Goal: Task Accomplishment & Management: Use online tool/utility

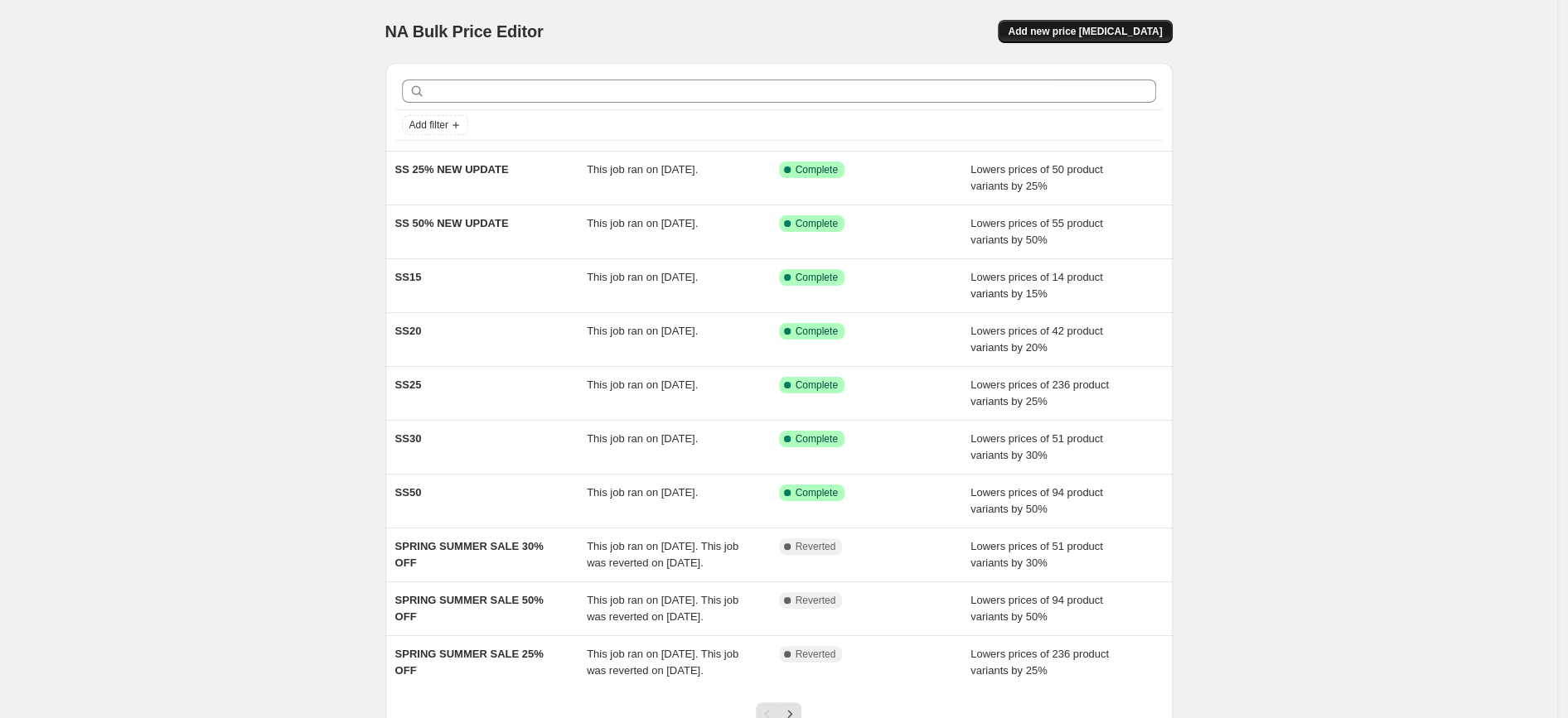
click at [1089, 31] on span "Add new price [MEDICAL_DATA]" at bounding box center [1085, 32] width 155 height 13
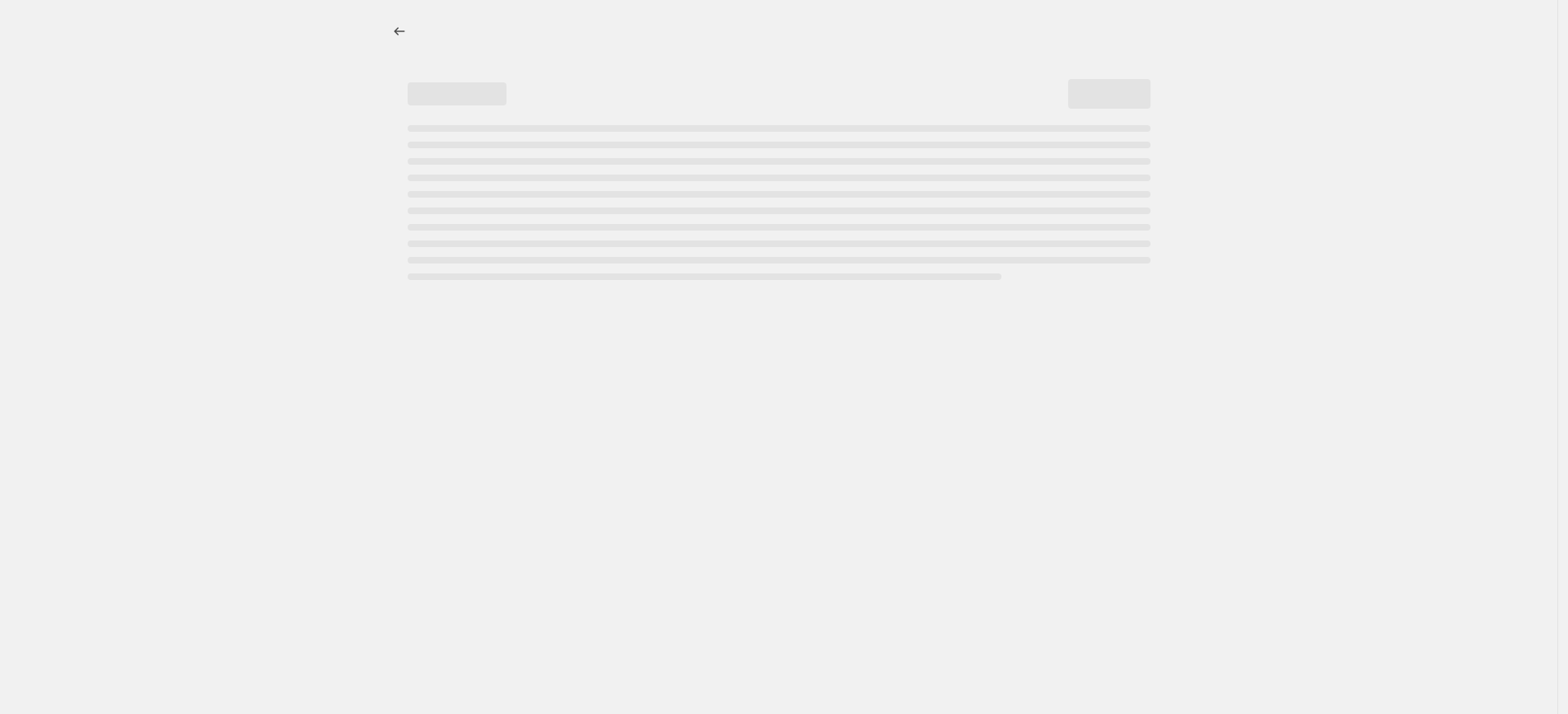
select select "percentage"
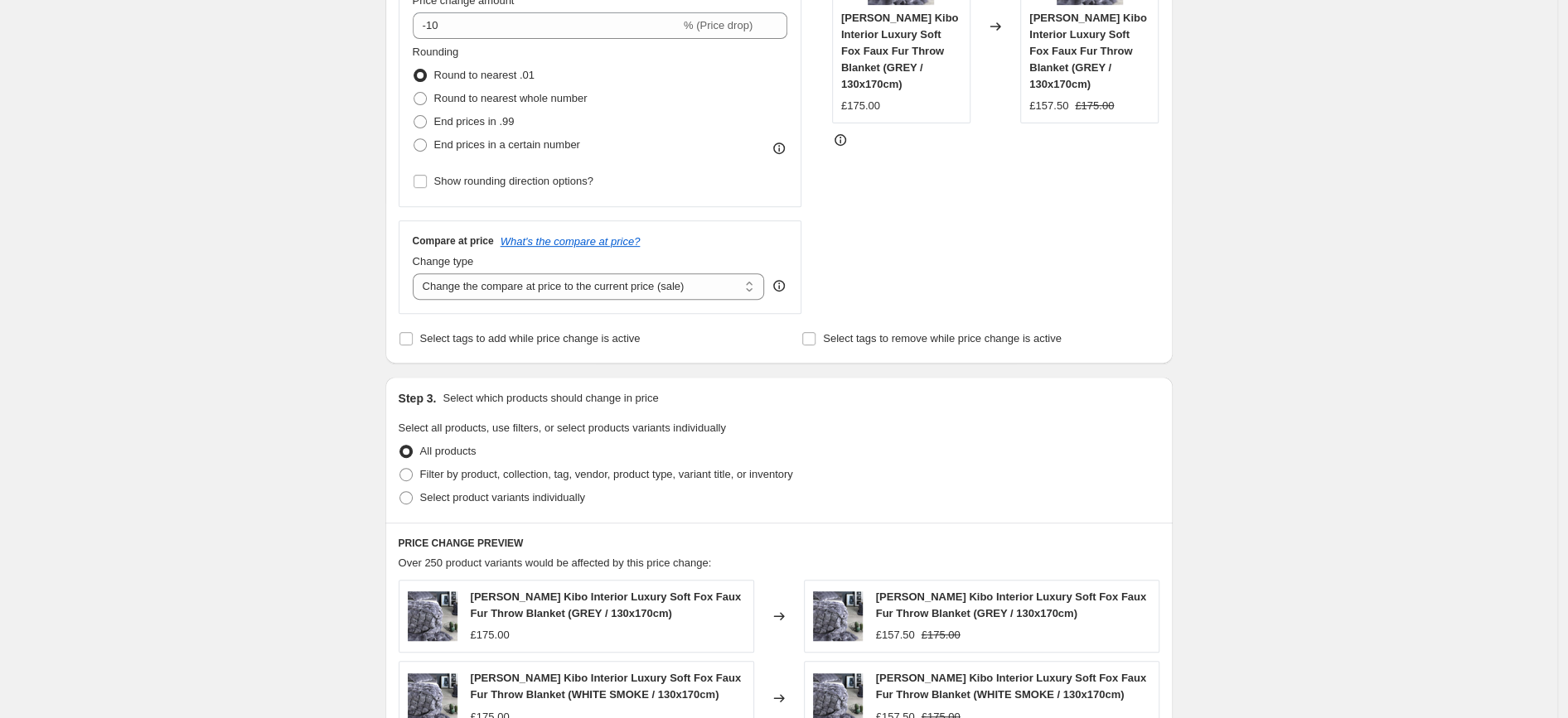
scroll to position [444, 0]
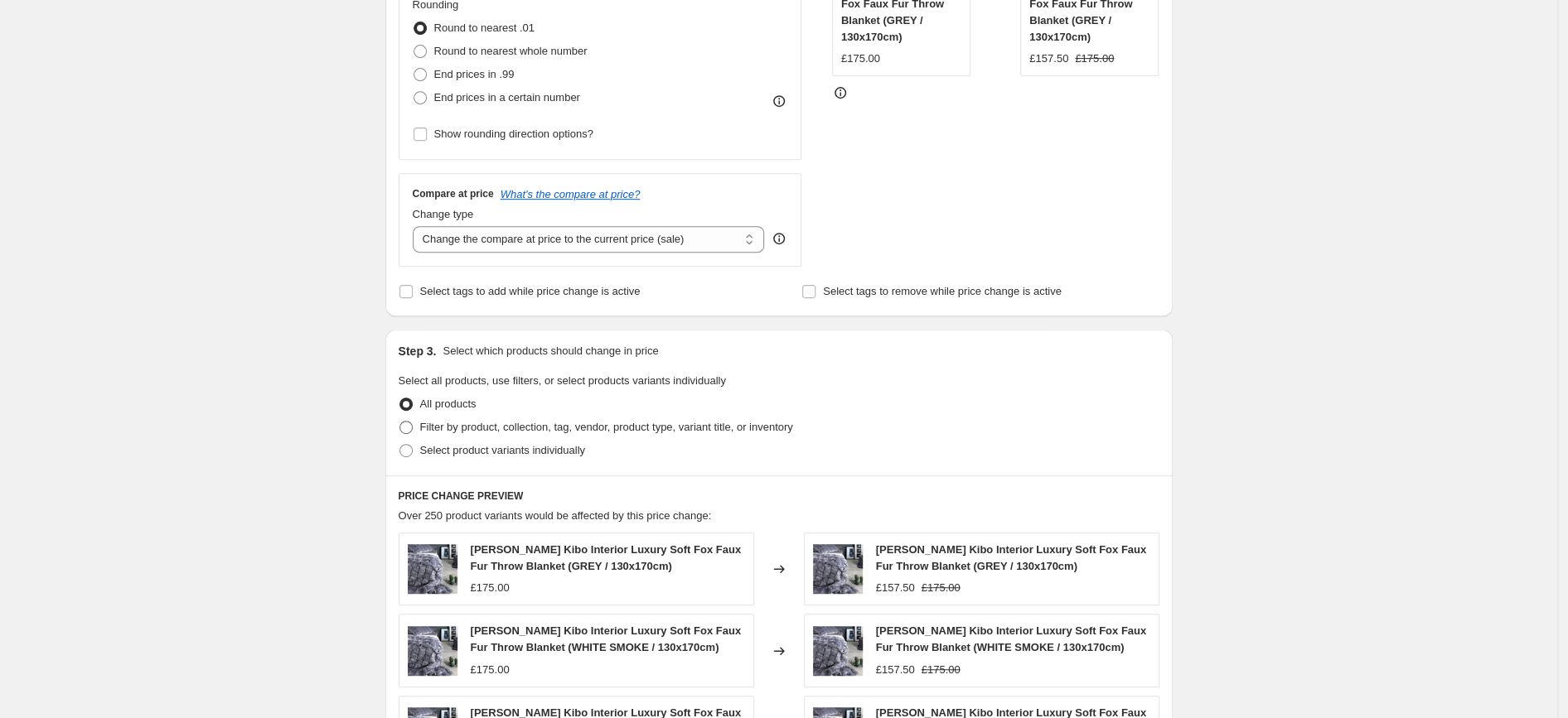
click at [545, 433] on span "Filter by product, collection, tag, vendor, product type, variant title, or inv…" at bounding box center [607, 426] width 373 height 12
click at [400, 421] on input "Filter by product, collection, tag, vendor, product type, variant title, or inv…" at bounding box center [399, 420] width 1 height 1
radio input "true"
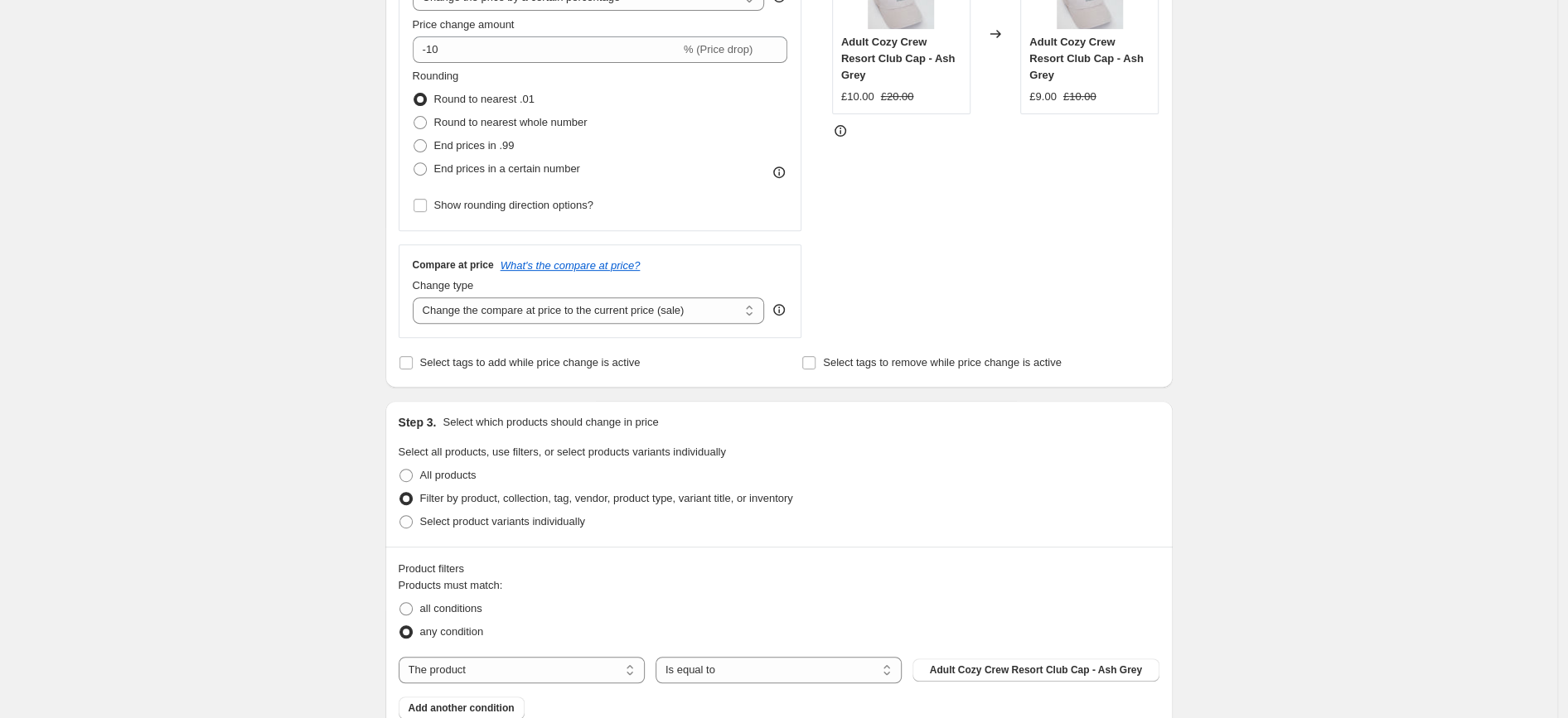
scroll to position [235, 0]
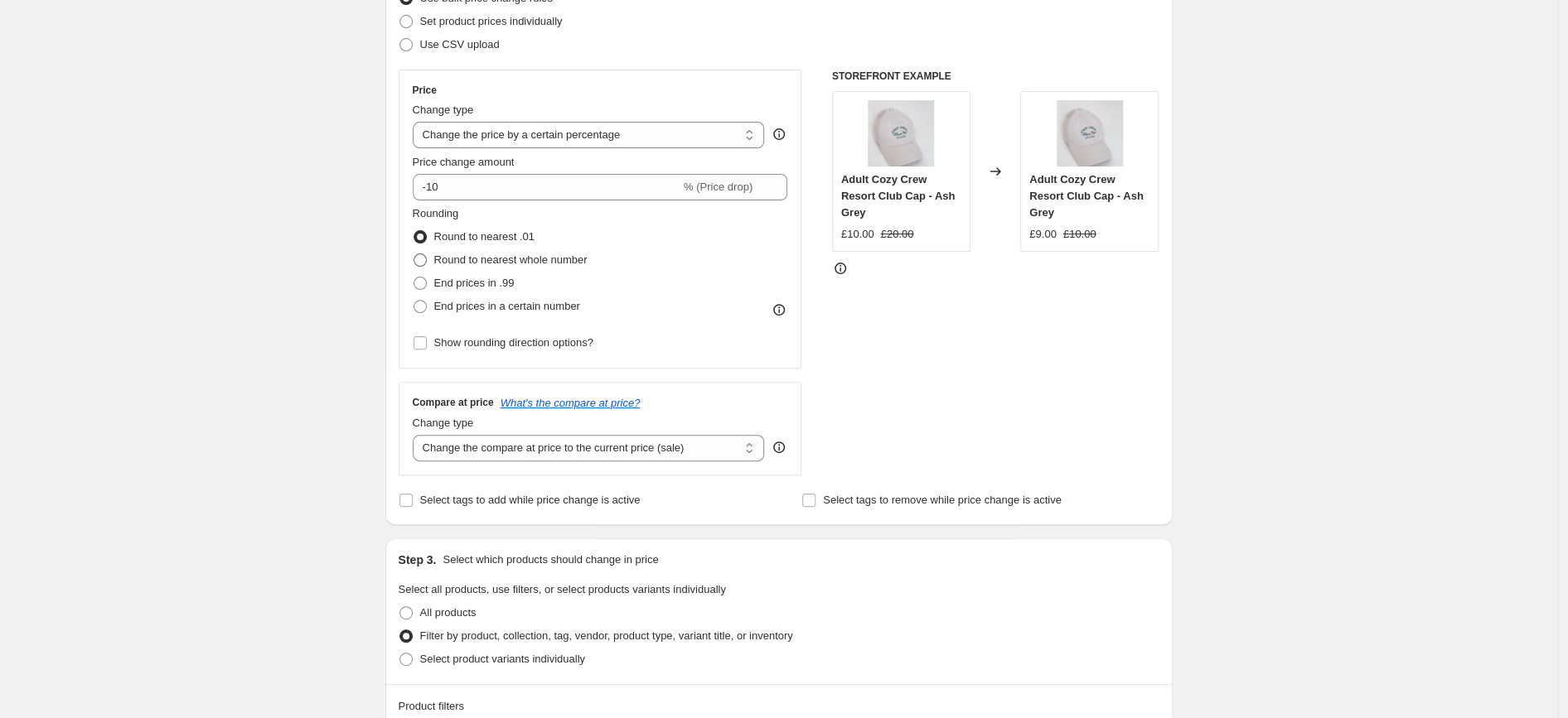
click at [518, 260] on span "Round to nearest whole number" at bounding box center [511, 259] width 154 height 12
click at [414, 255] on input "Round to nearest whole number" at bounding box center [414, 254] width 1 height 1
radio input "true"
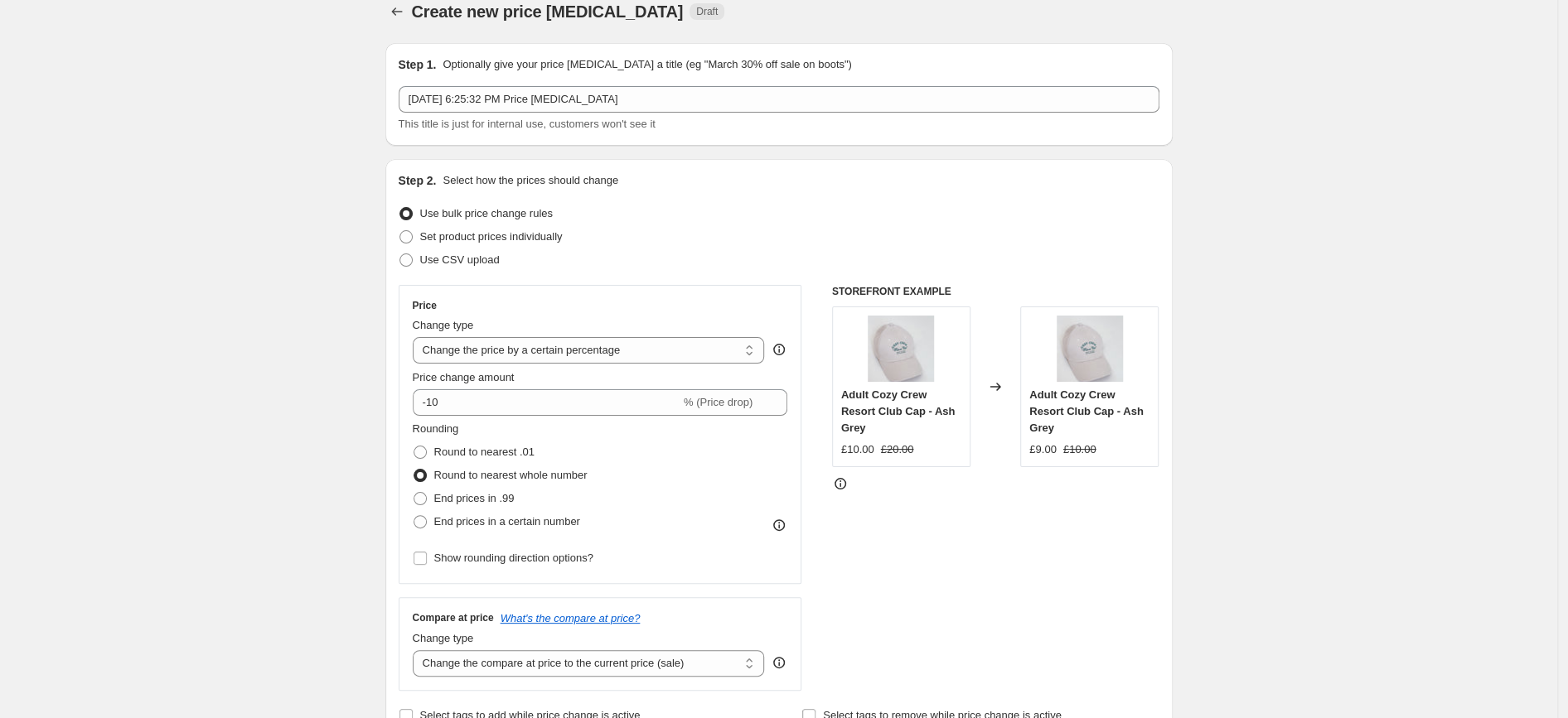
scroll to position [0, 0]
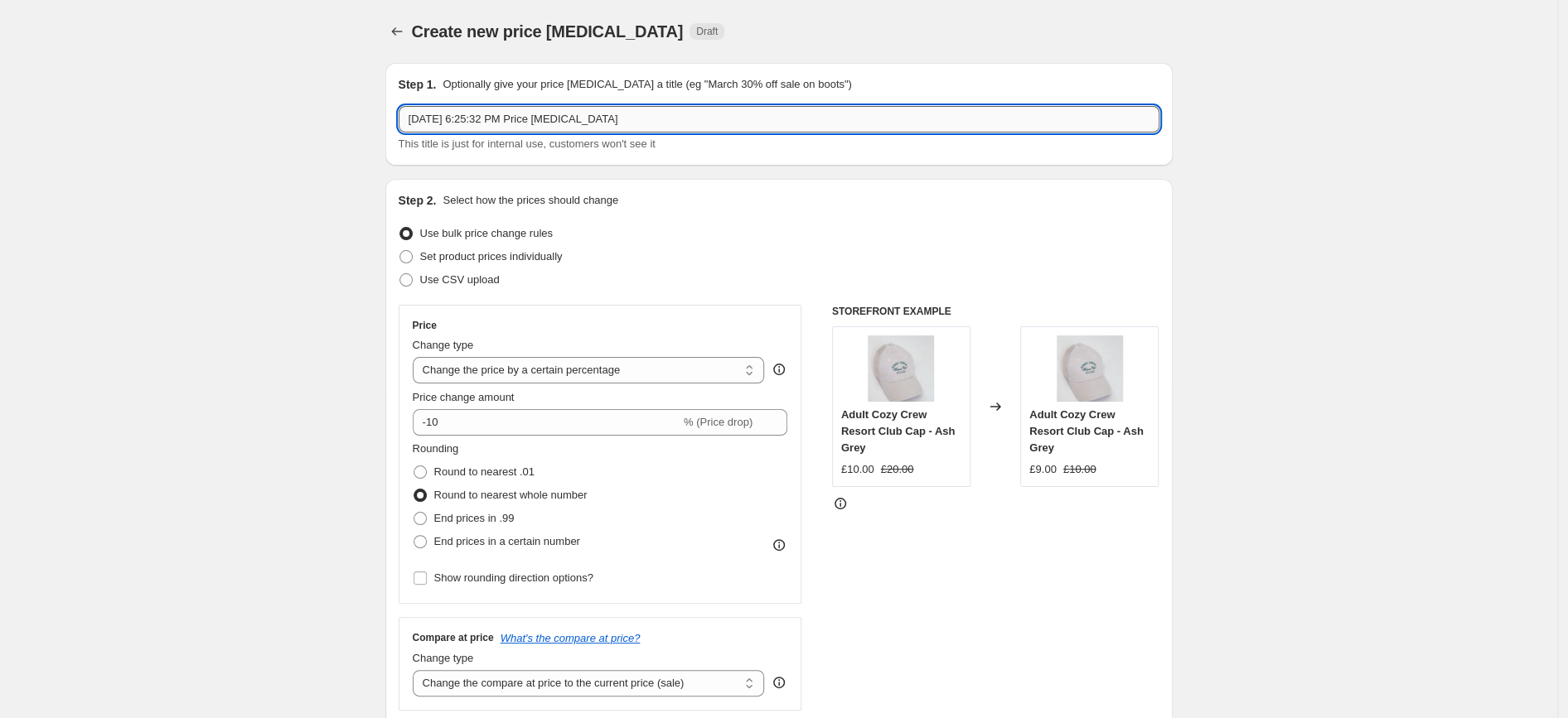
click at [506, 119] on input "[DATE] 6:25:32 PM Price [MEDICAL_DATA]" at bounding box center [779, 119] width 761 height 26
type input "s"
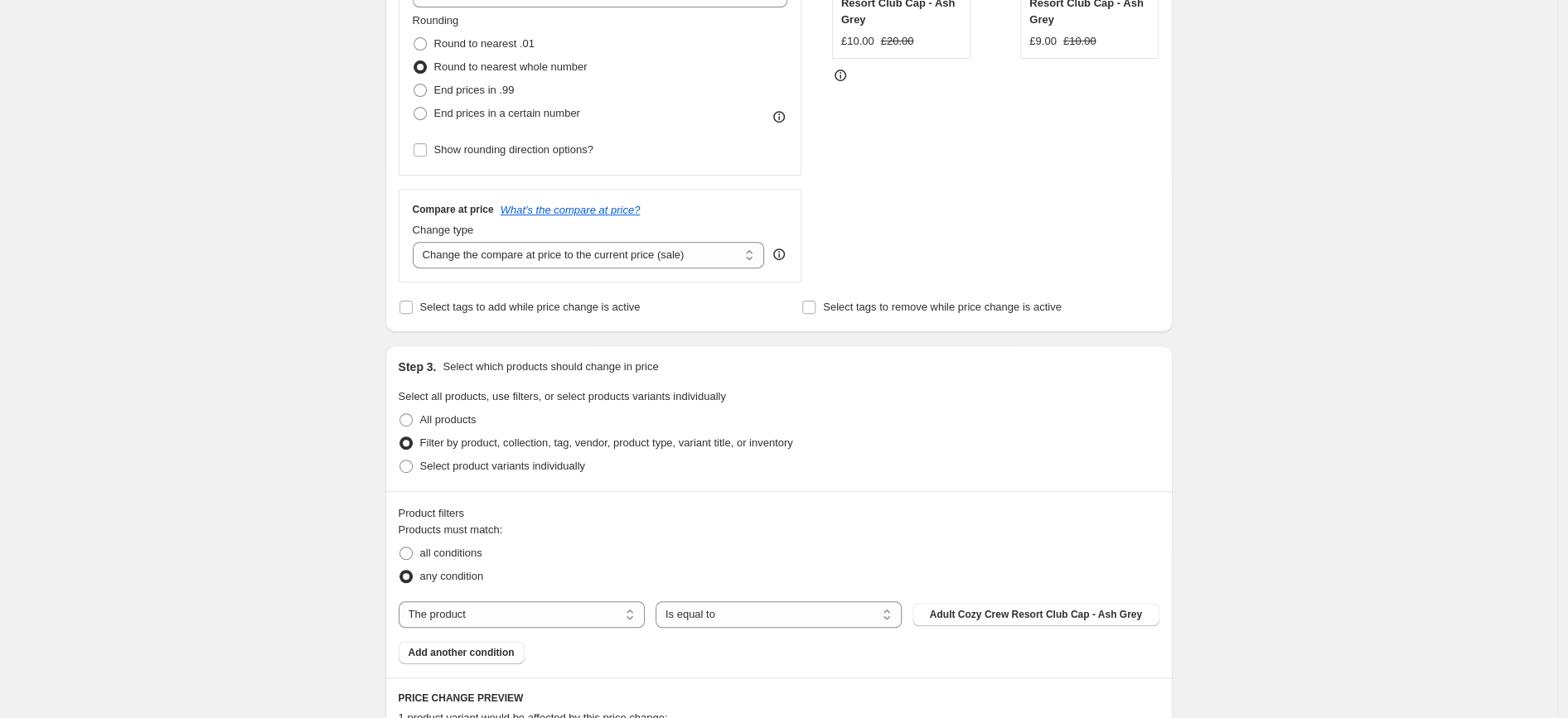
scroll to position [513, 0]
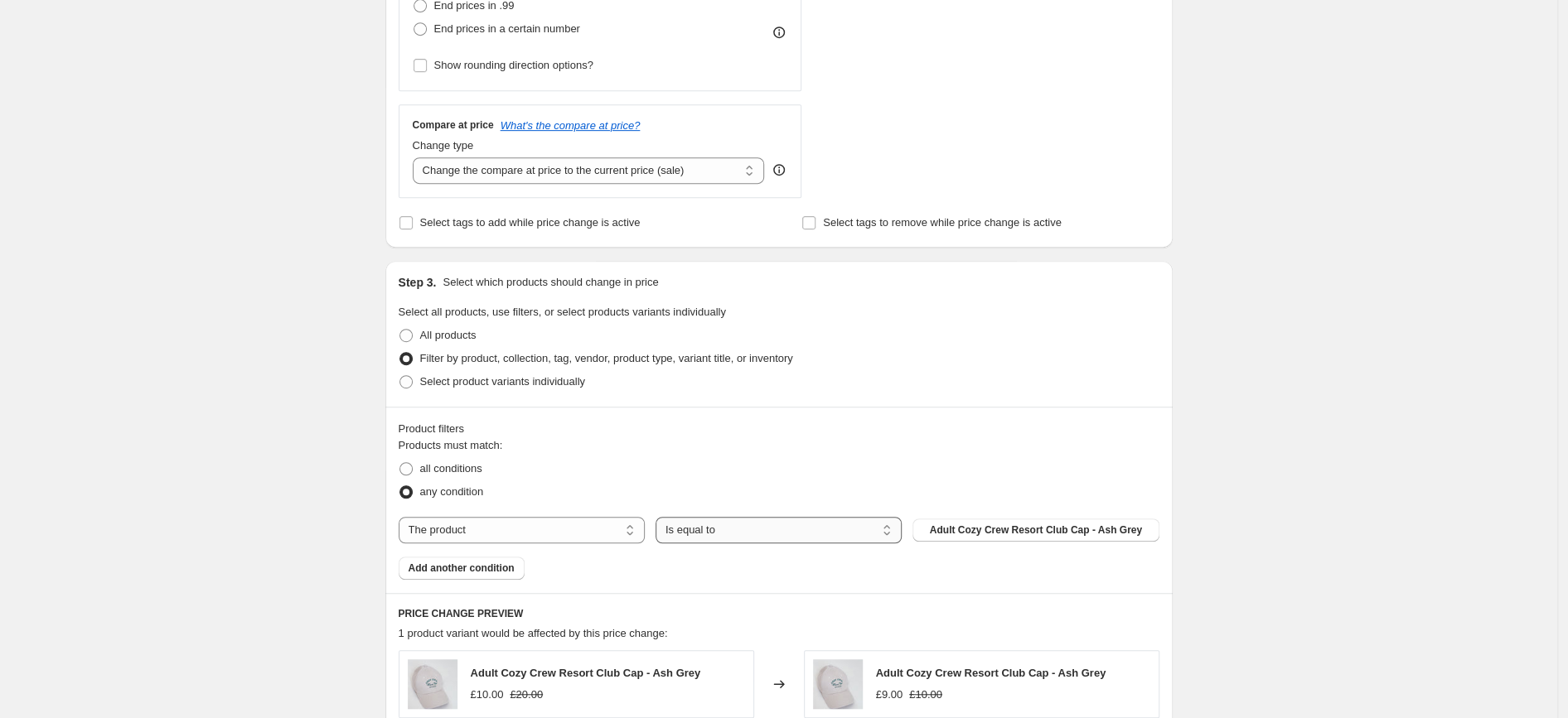
type input "SUMMER EXTRA 10% OFF"
click at [467, 562] on button "Add another condition" at bounding box center [462, 568] width 126 height 23
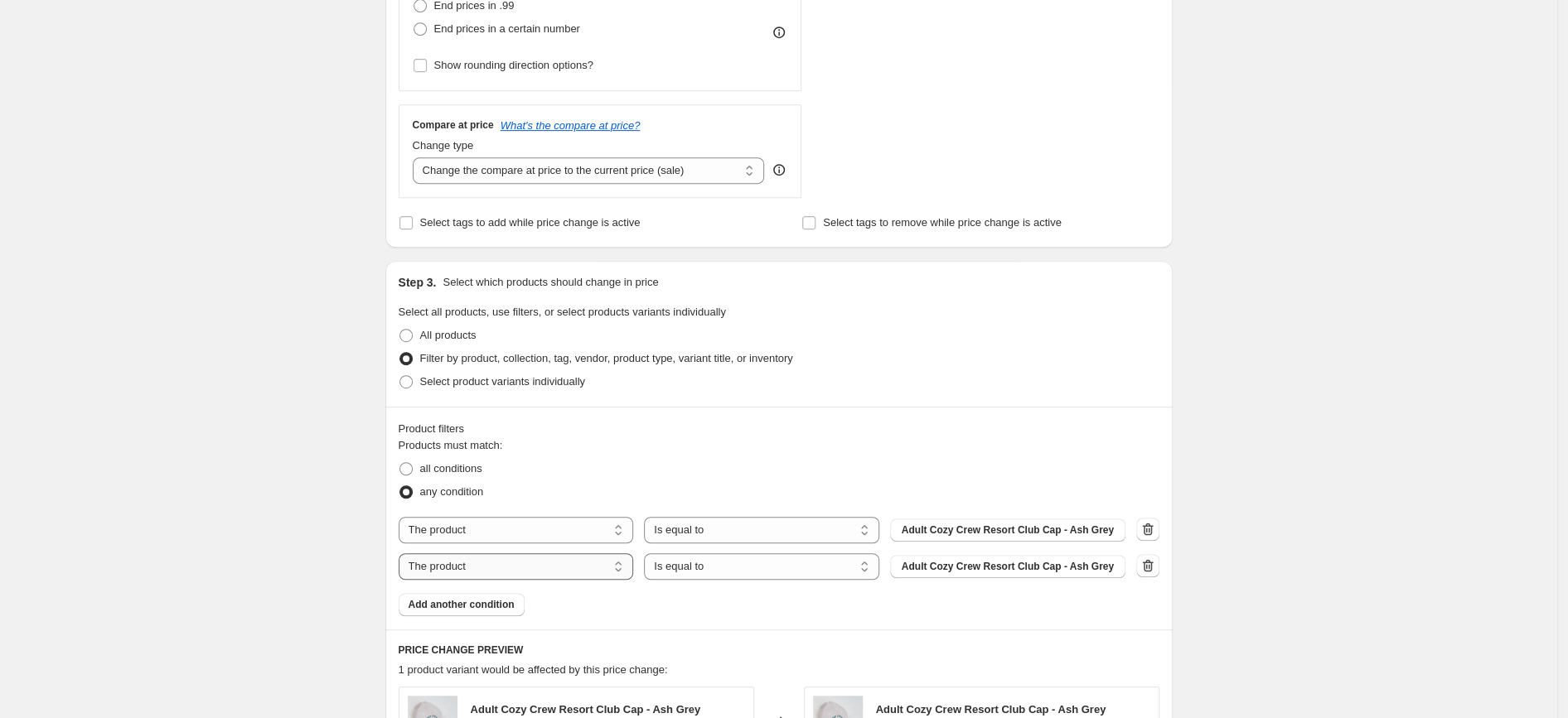
click at [399, 553] on select "The product The product's collection The product's tag The product's vendor The…" at bounding box center [516, 566] width 235 height 26
select select "tag"
click at [1140, 537] on div "The product The product's collection The product's tag The product's vendor The…" at bounding box center [779, 530] width 761 height 26
click at [1156, 535] on icon "button" at bounding box center [1148, 530] width 17 height 17
select select "tag"
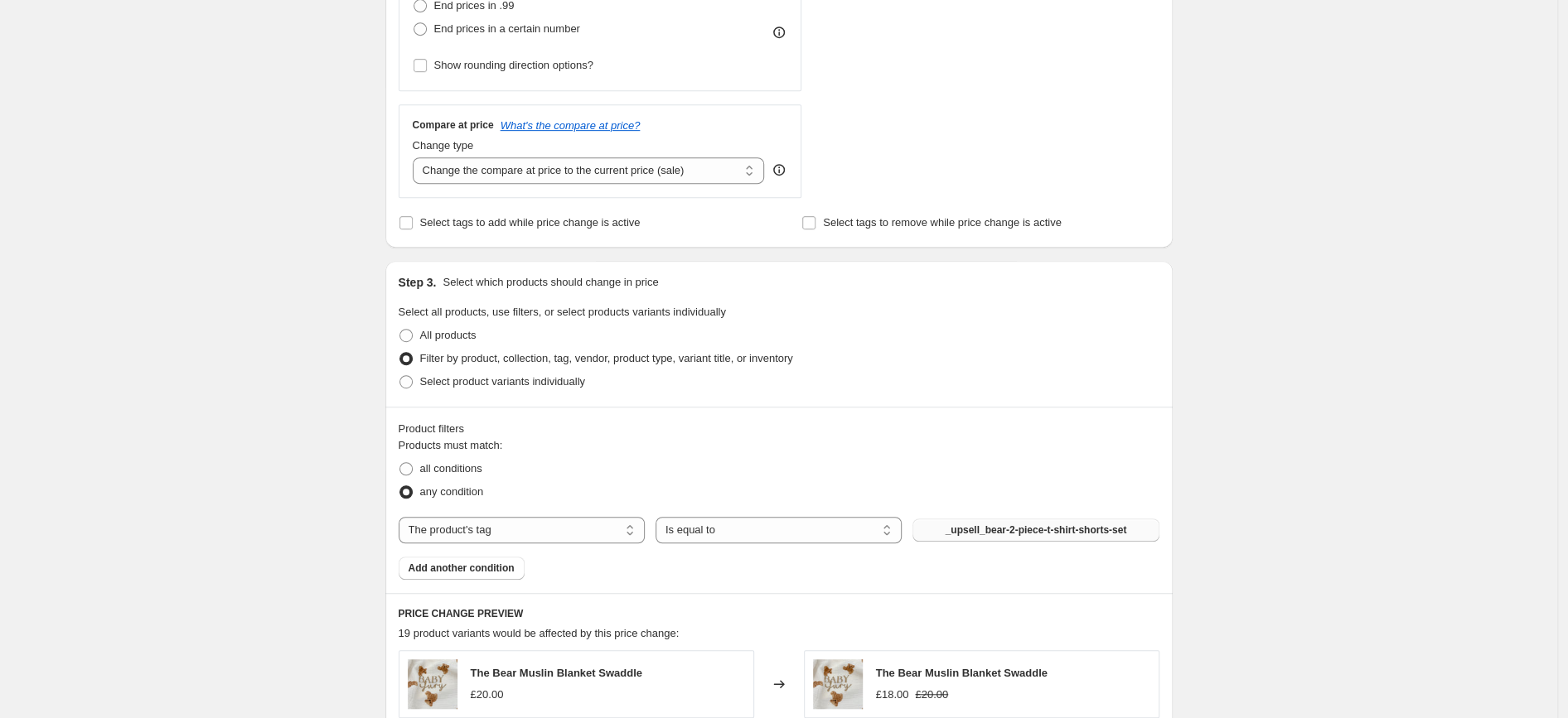
click at [1015, 532] on span "_upsell_bear-2-piece-t-shirt-shorts-set" at bounding box center [1036, 530] width 182 height 13
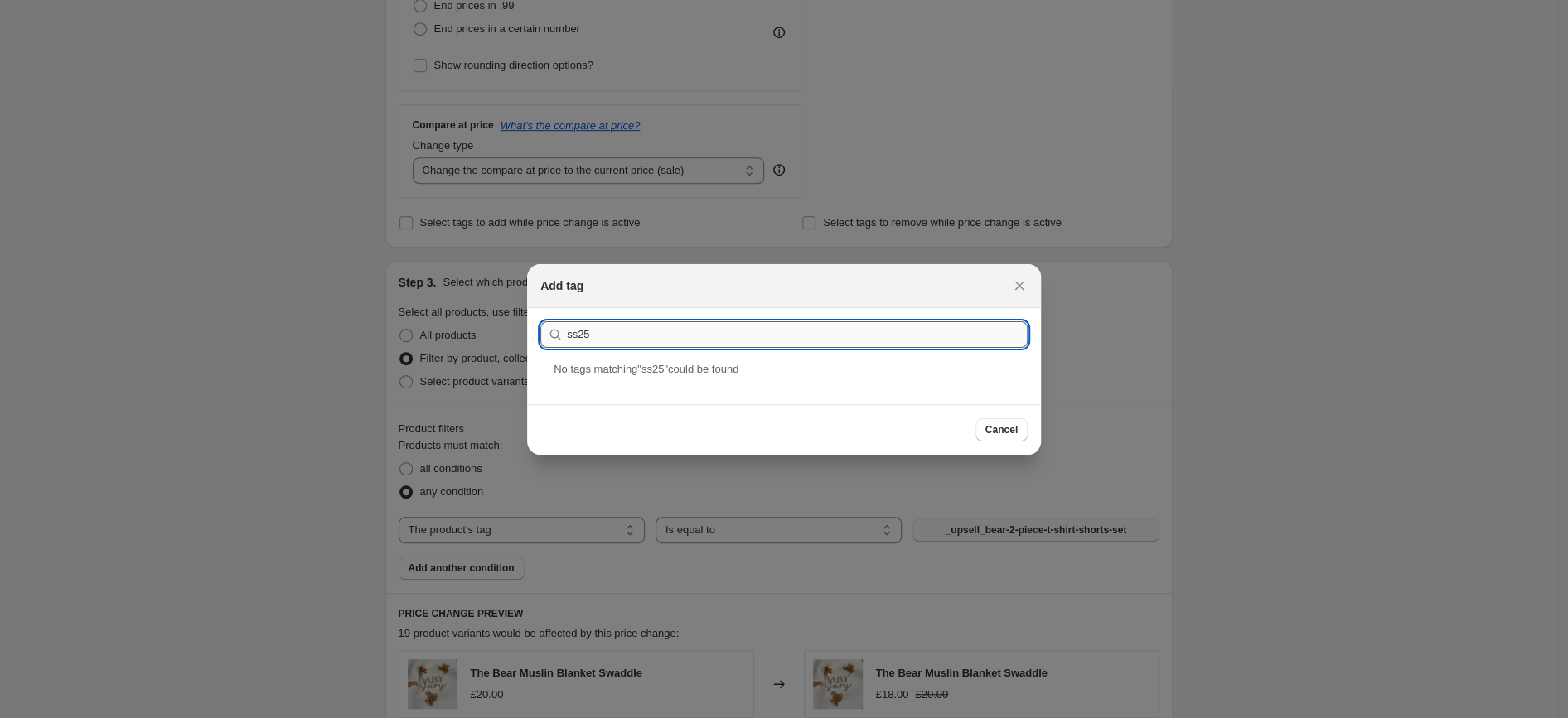
click at [631, 331] on input "ss25" at bounding box center [797, 334] width 461 height 26
click at [618, 324] on input "ss25" at bounding box center [797, 334] width 461 height 26
click at [618, 327] on input "ss25" at bounding box center [797, 334] width 461 height 26
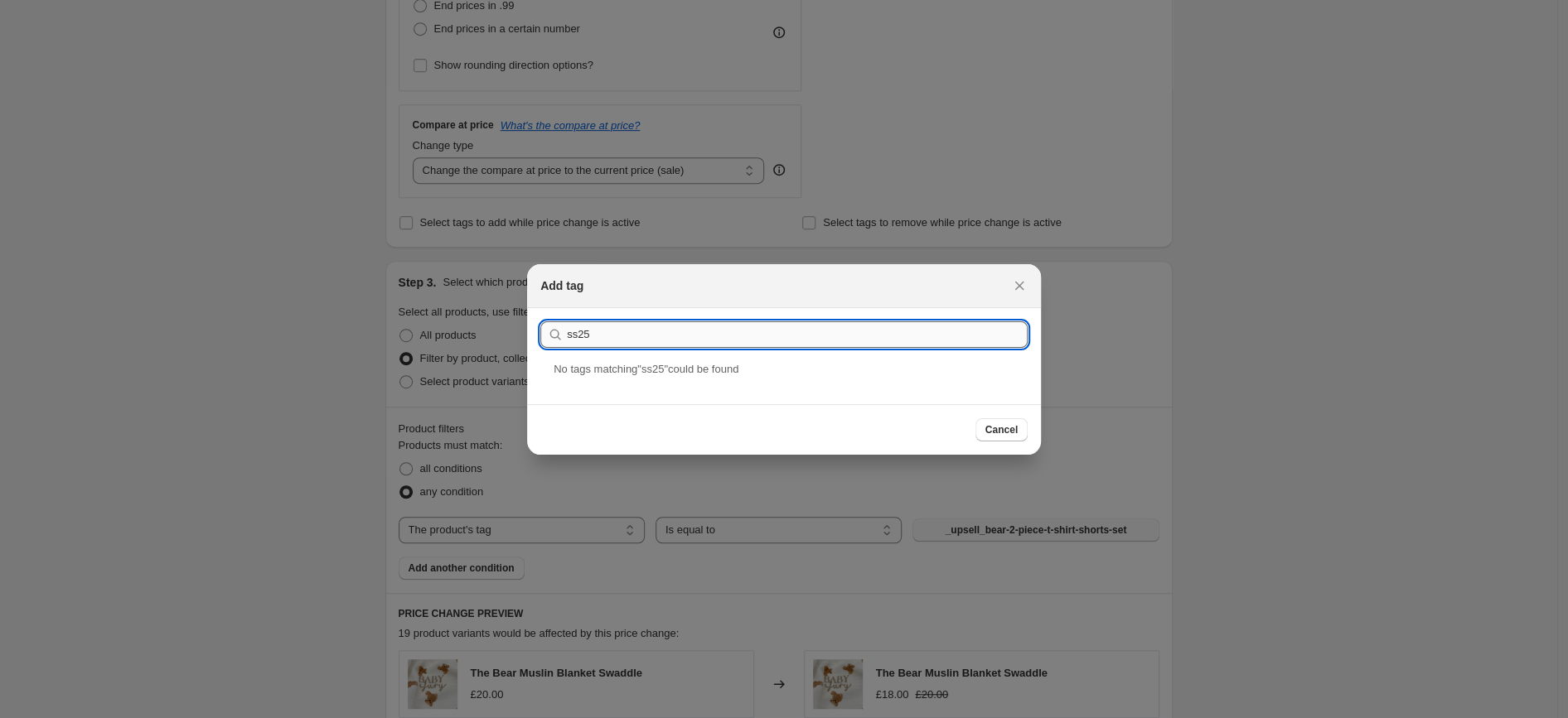
click at [618, 327] on input "ss25" at bounding box center [797, 334] width 461 height 26
click at [619, 330] on input "sssale" at bounding box center [797, 334] width 461 height 26
click at [620, 330] on input "sssale" at bounding box center [797, 334] width 461 height 26
paste input "SSSALE25"
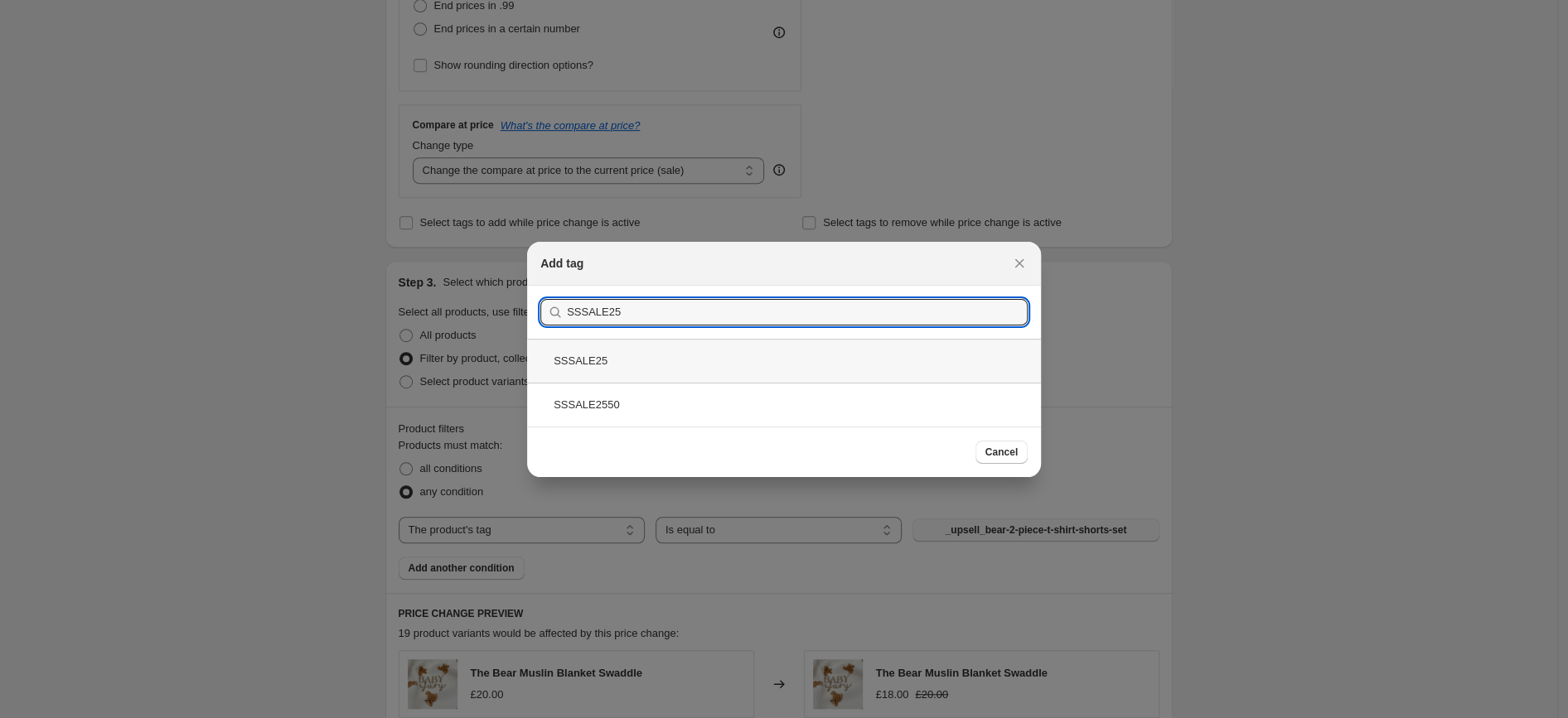
type input "SSSALE25"
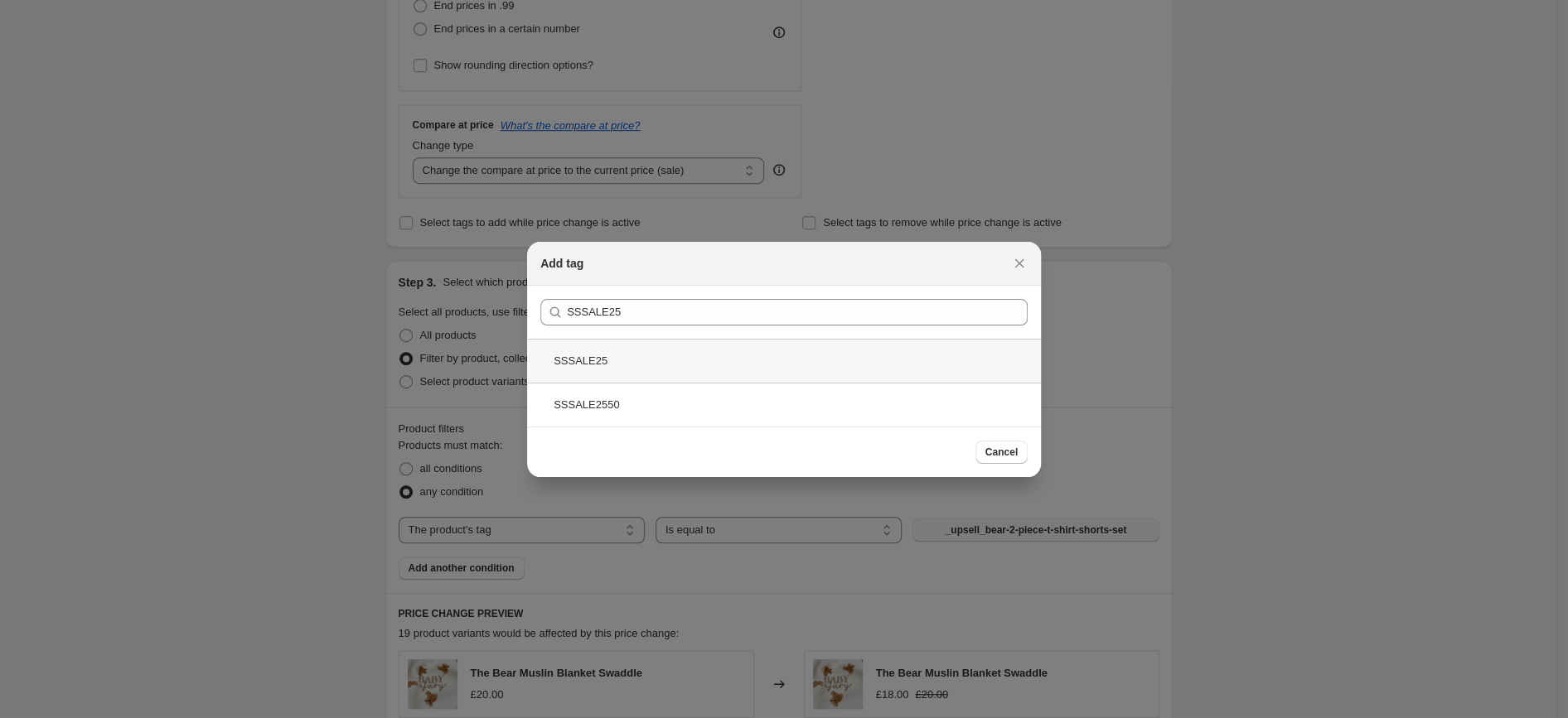
click at [633, 364] on div "SSSALE25" at bounding box center [784, 360] width 514 height 44
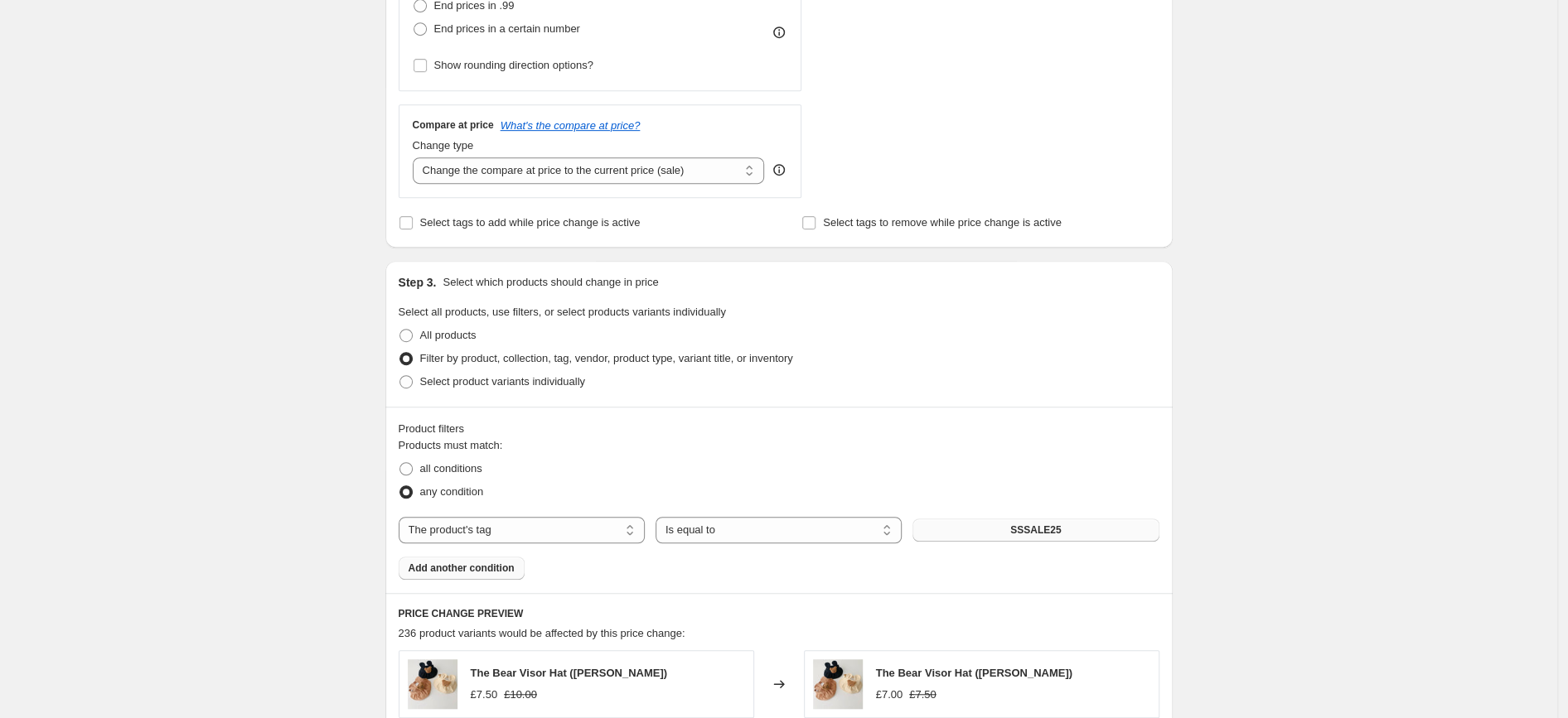
click at [475, 563] on button "Add another condition" at bounding box center [462, 568] width 126 height 23
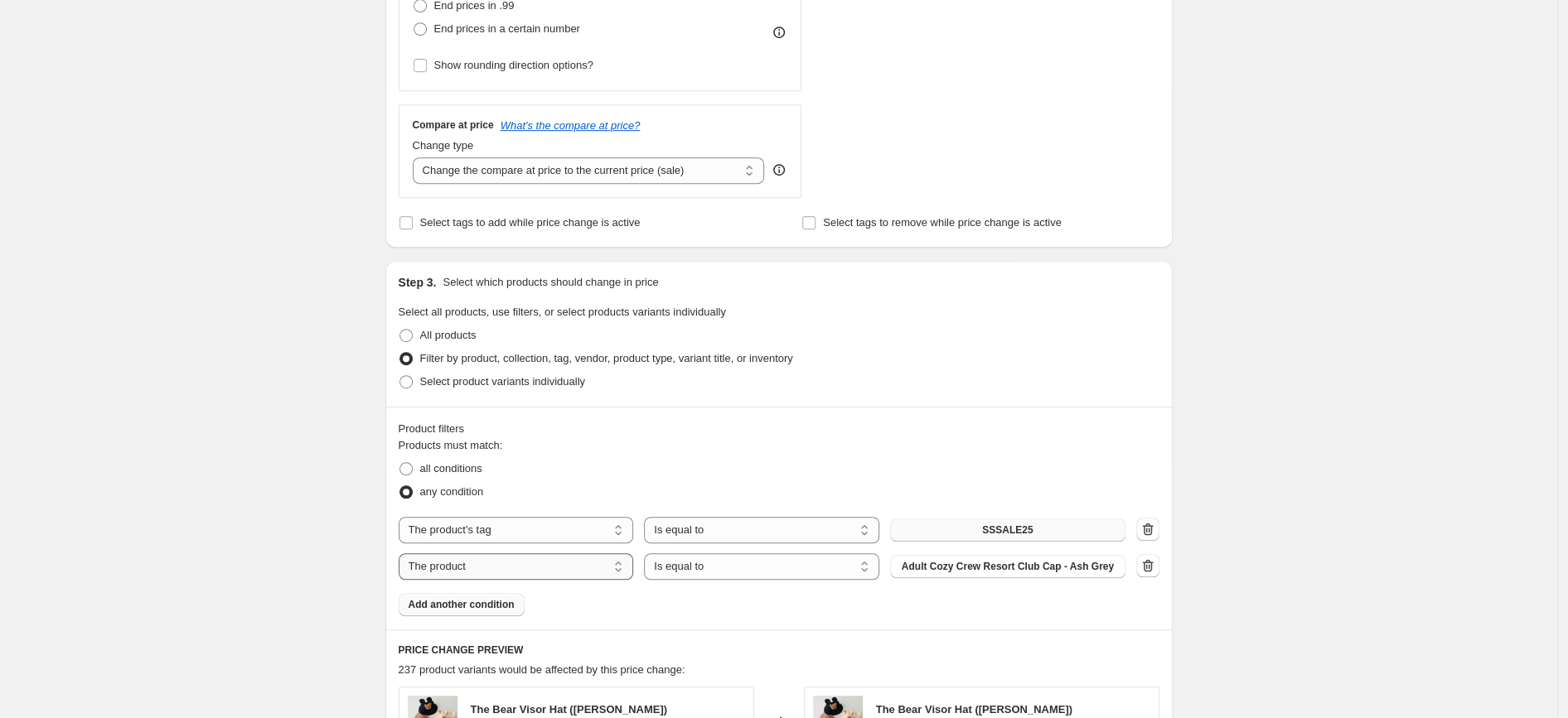
click at [399, 553] on select "The product The product's collection The product's tag The product's vendor The…" at bounding box center [516, 566] width 235 height 26
select select "tag"
click at [1098, 567] on span "_upsell_bear-2-piece-t-shirt-shorts-set" at bounding box center [1008, 566] width 182 height 13
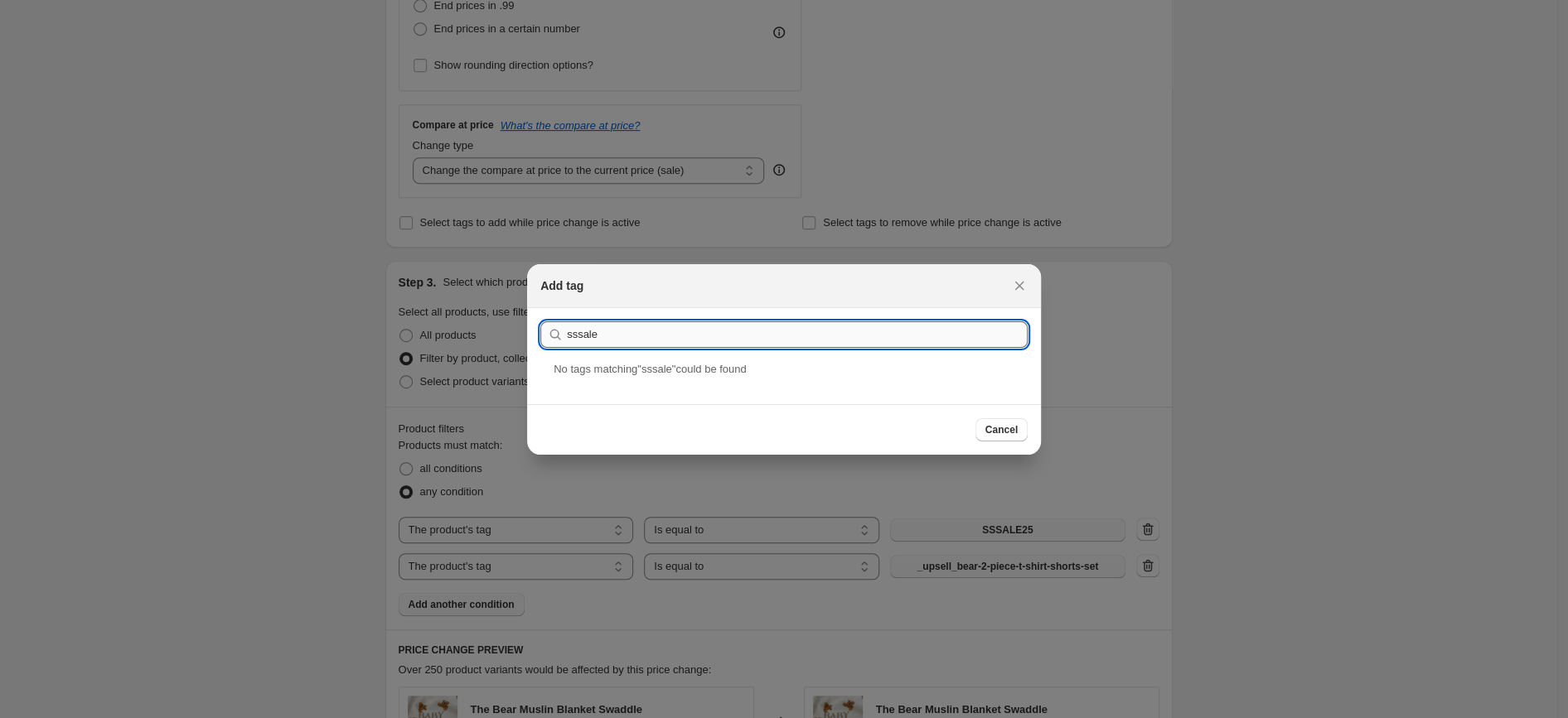
click at [569, 331] on input "sssale" at bounding box center [797, 334] width 461 height 26
paste input "SSSALE2515"
type input "SSSALE2515"
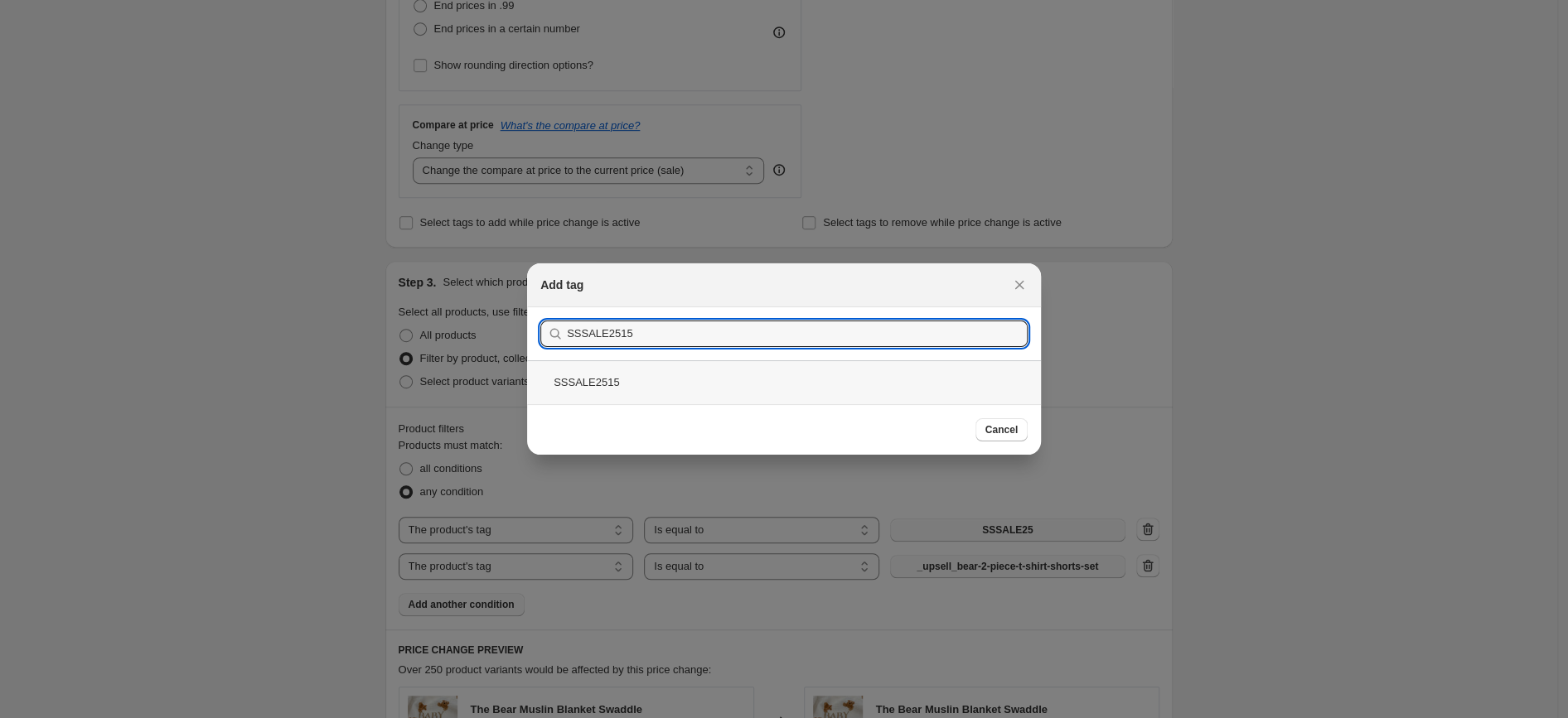
click at [599, 378] on div "SSSALE2515" at bounding box center [784, 382] width 514 height 44
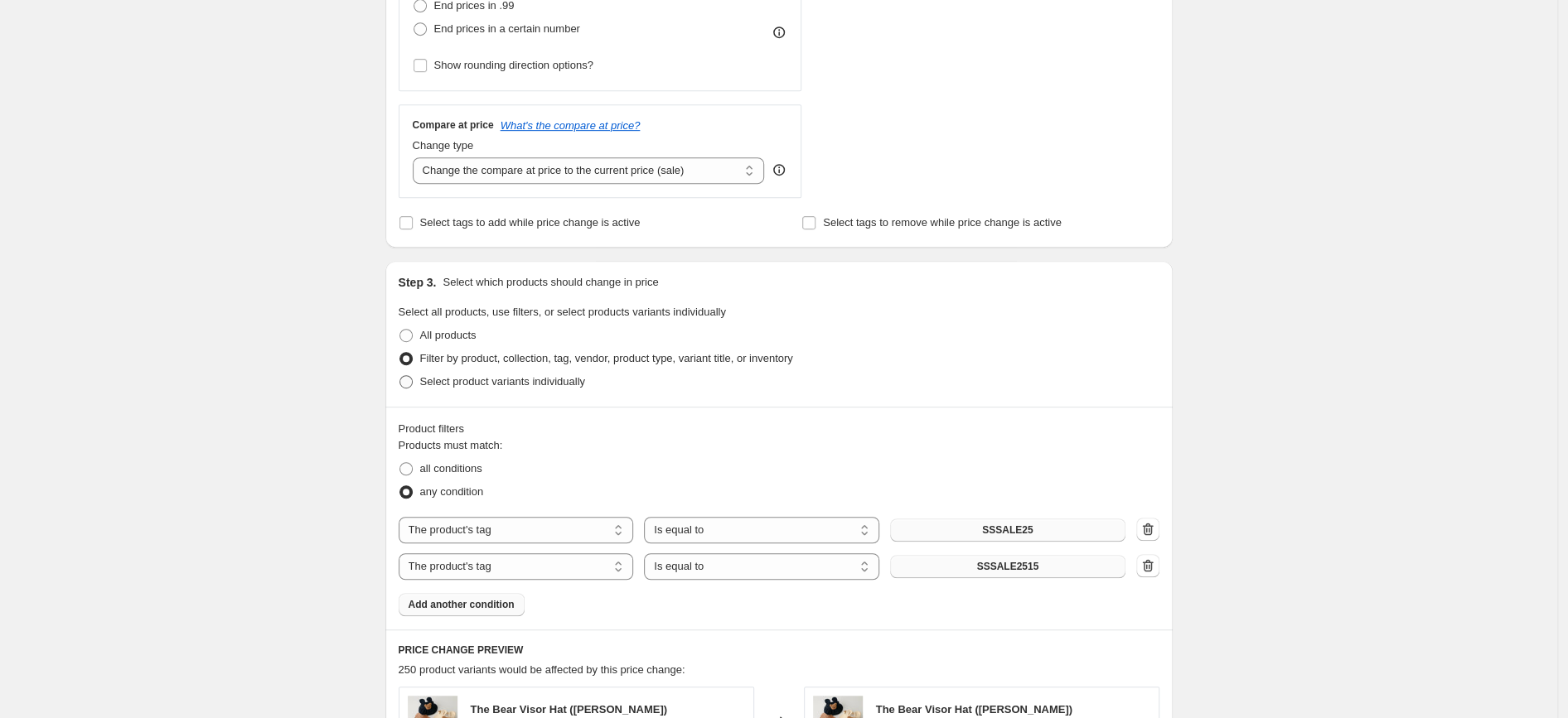
scroll to position [722, 0]
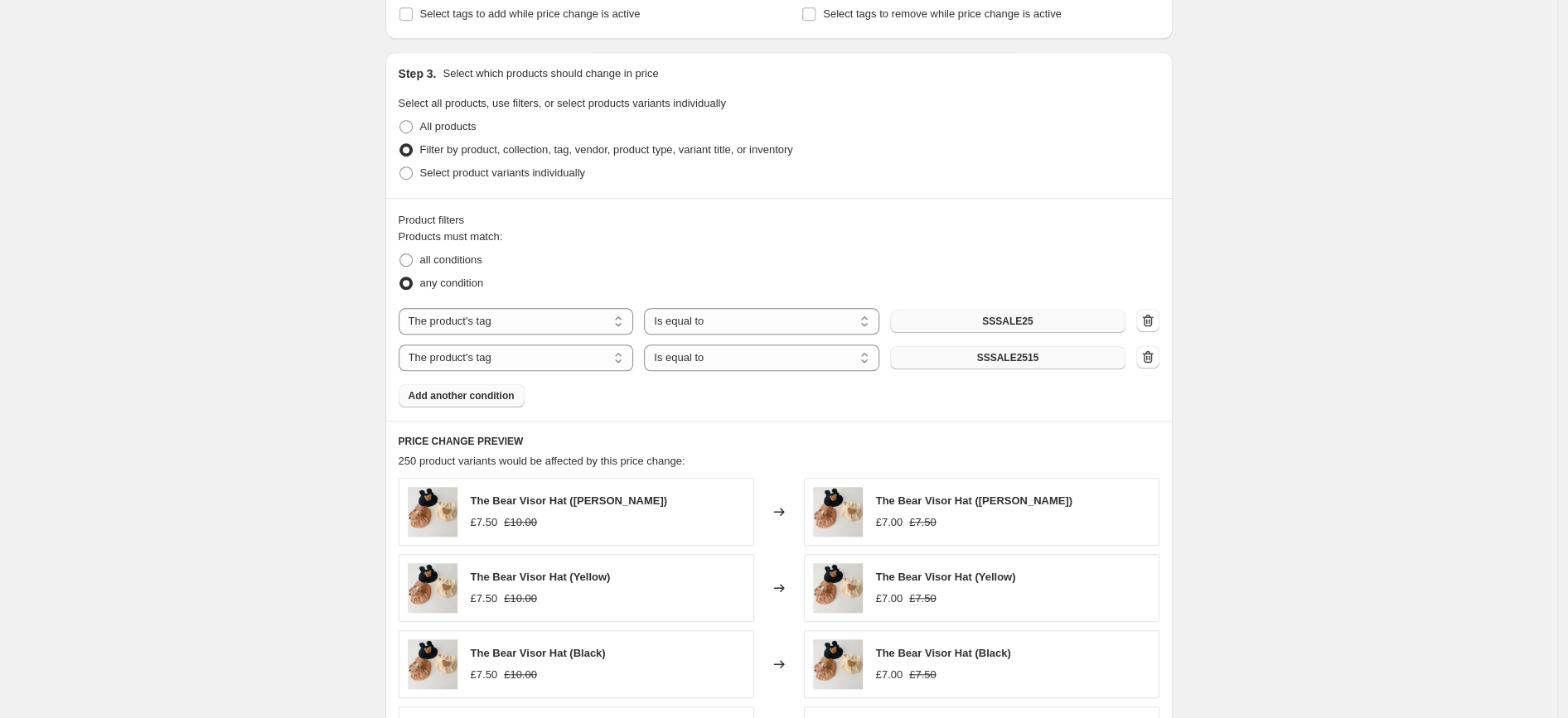
click at [451, 397] on span "Add another condition" at bounding box center [461, 396] width 106 height 13
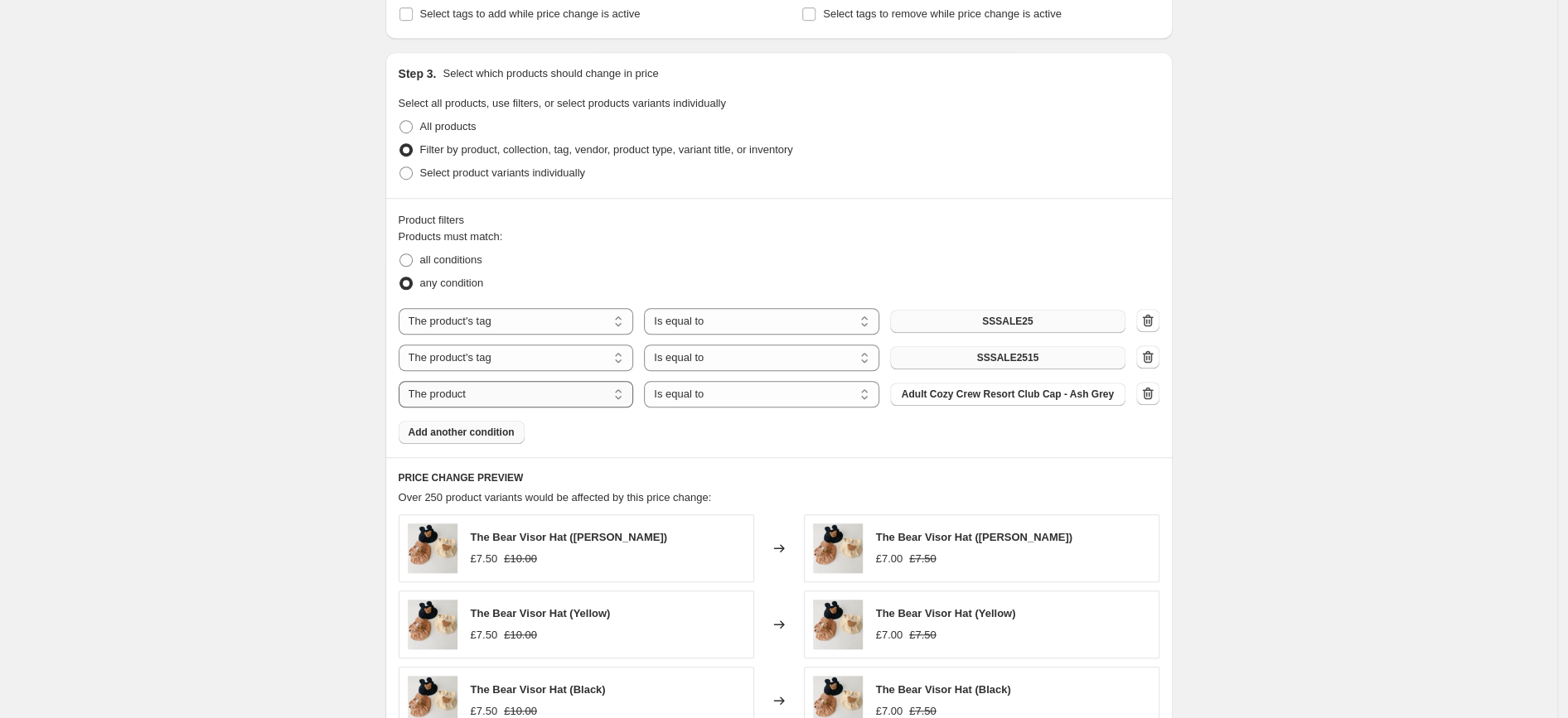
select select "tag"
click at [982, 393] on span "_upsell_bear-2-piece-t-shirt-shorts-set" at bounding box center [1008, 394] width 182 height 13
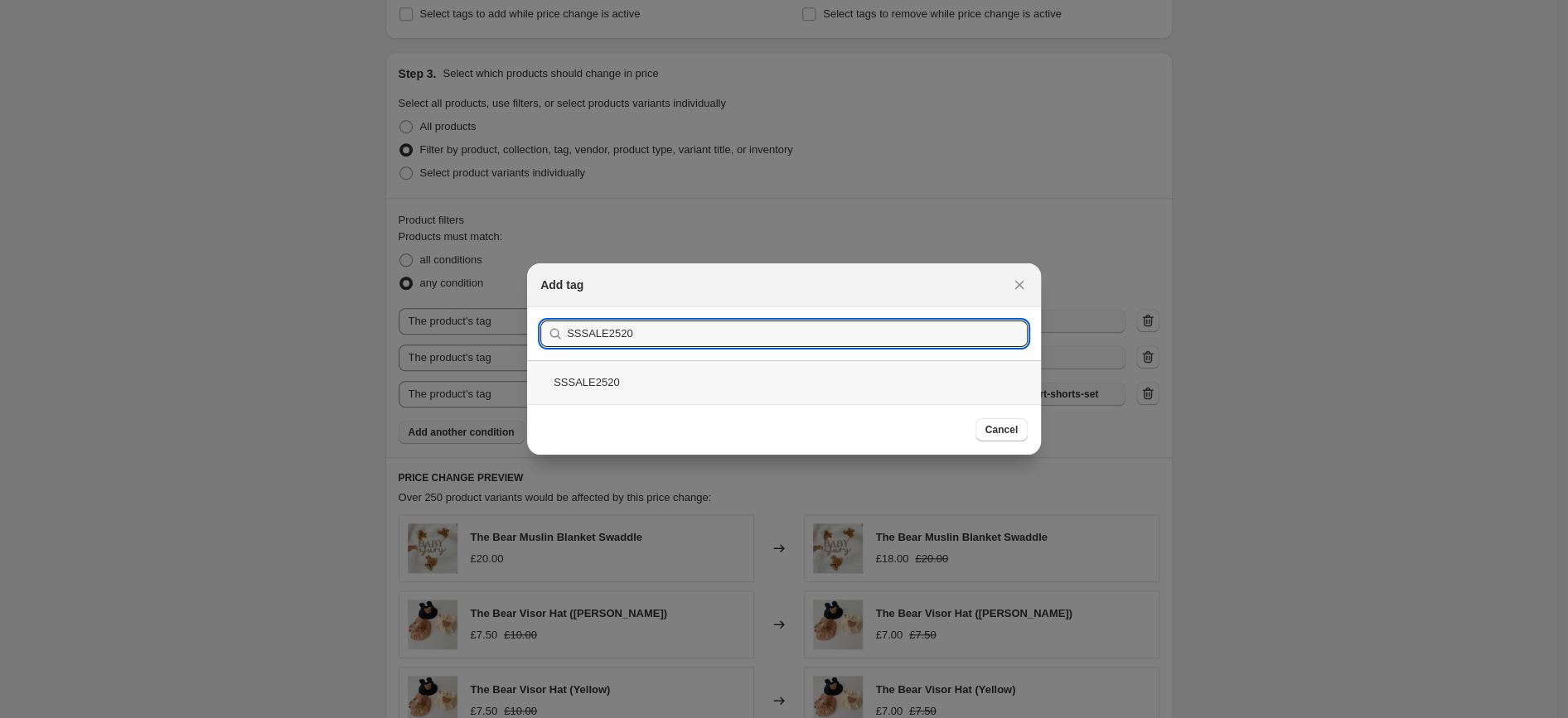
type input "SSSALE2520"
click at [611, 384] on div "SSSALE2520" at bounding box center [784, 382] width 514 height 44
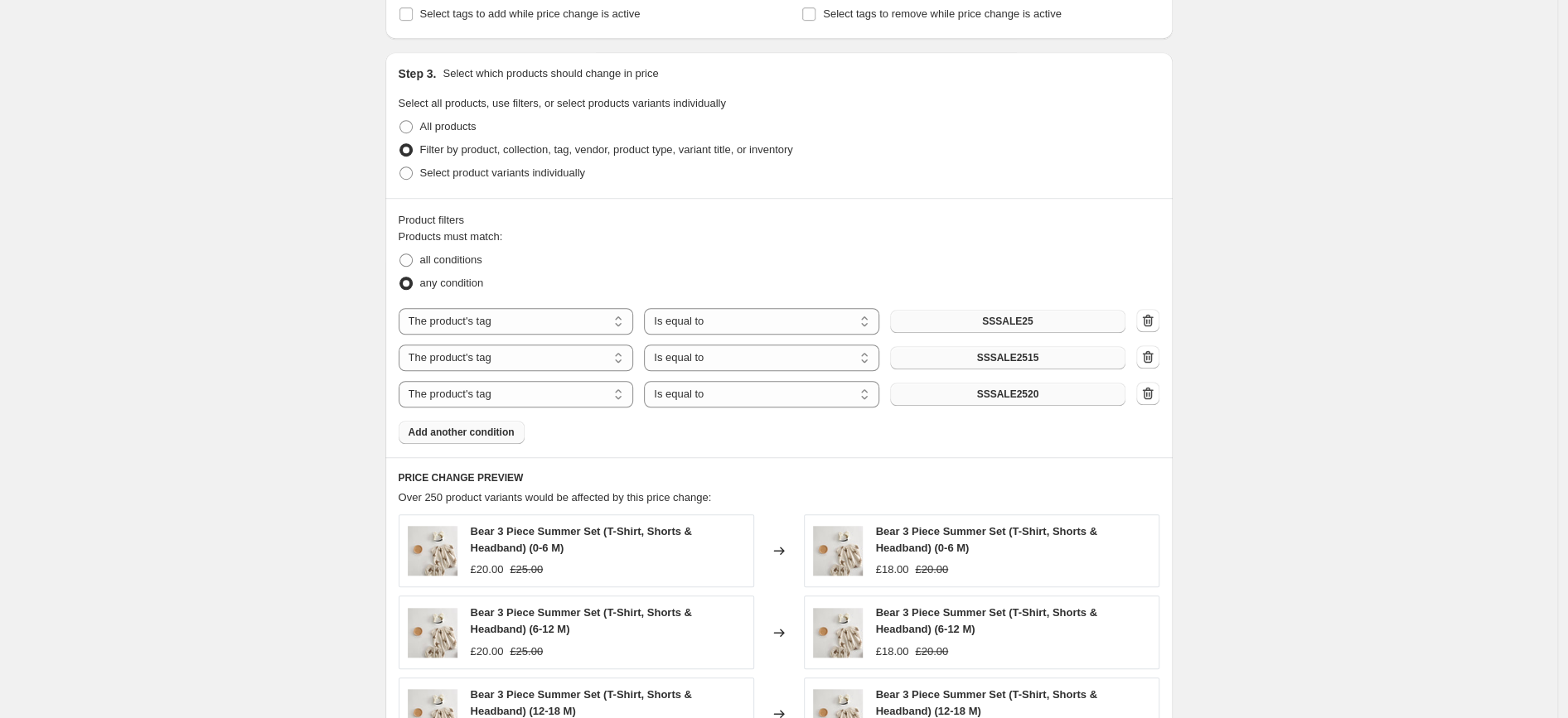
click at [479, 435] on span "Add another condition" at bounding box center [461, 432] width 106 height 13
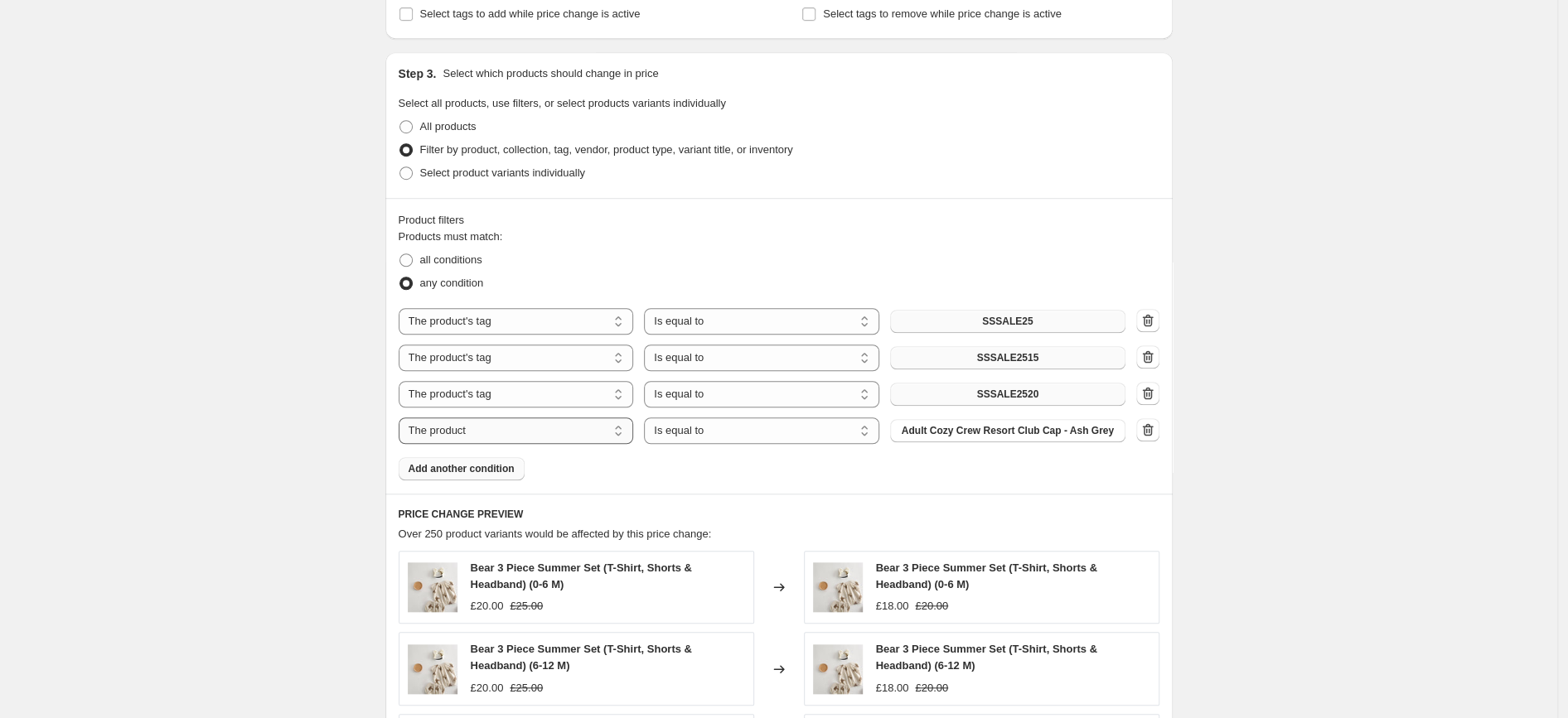
select select "tag"
click at [1160, 435] on button "button" at bounding box center [1147, 430] width 23 height 23
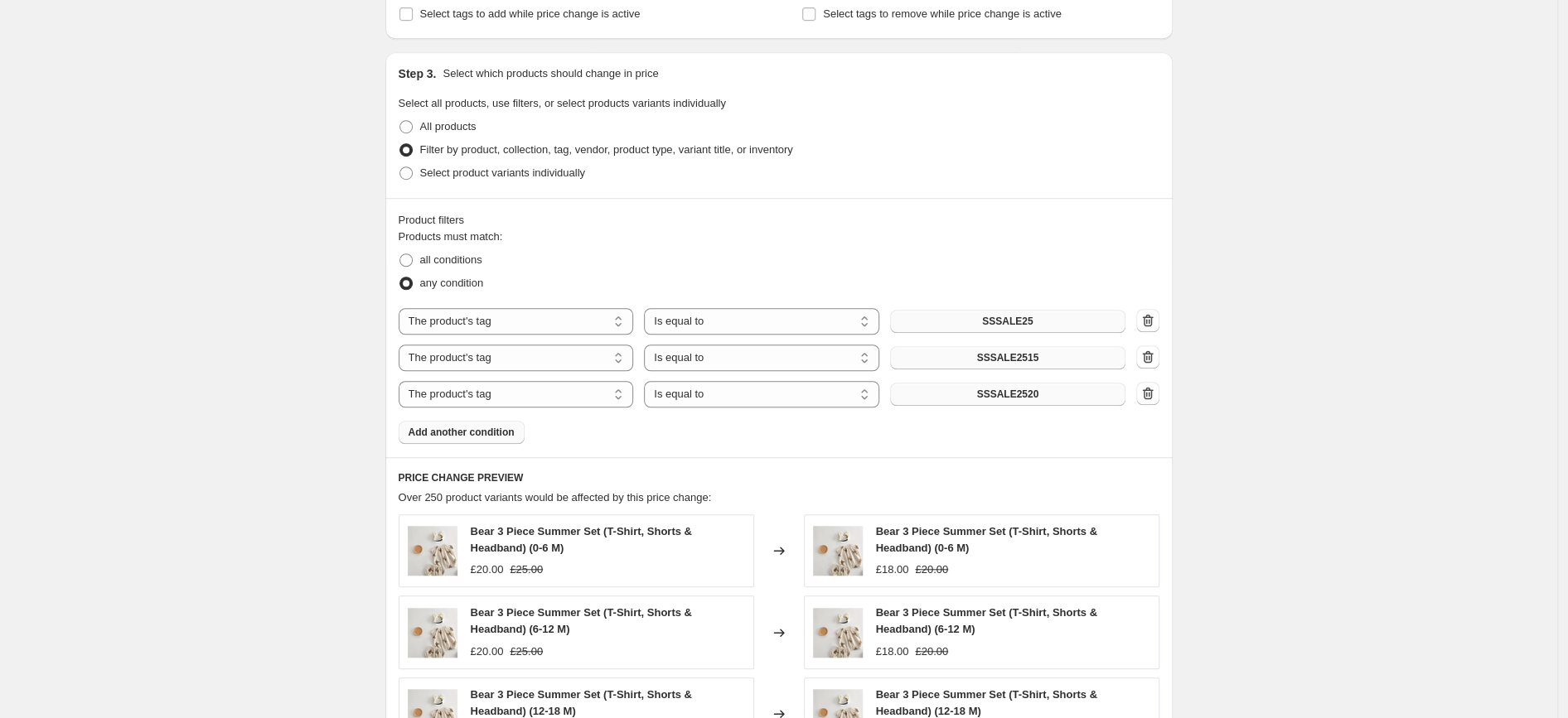
click at [472, 429] on span "Add another condition" at bounding box center [461, 432] width 106 height 13
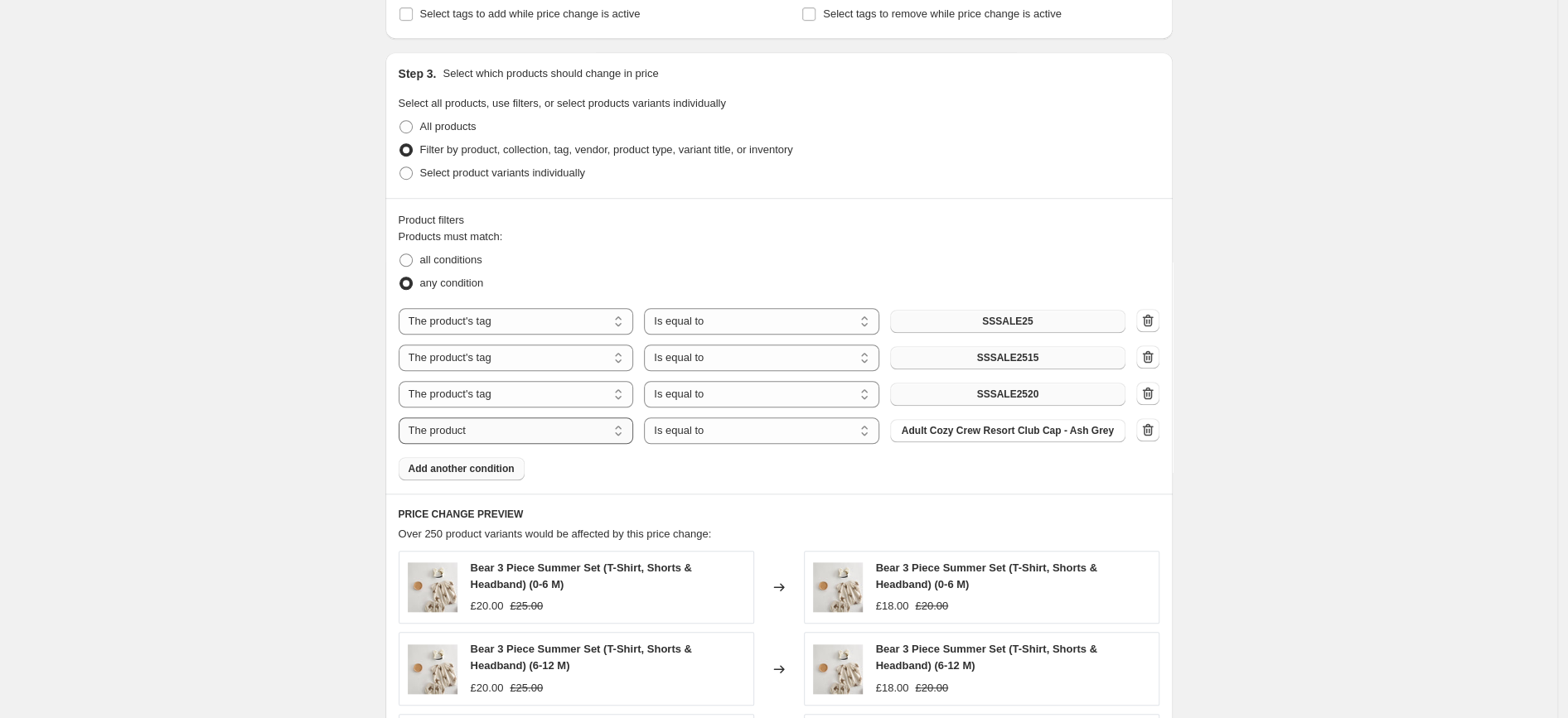
select select "tag"
click at [1021, 429] on span "_upsell_bear-2-piece-t-shirt-shorts-set" at bounding box center [1008, 431] width 182 height 13
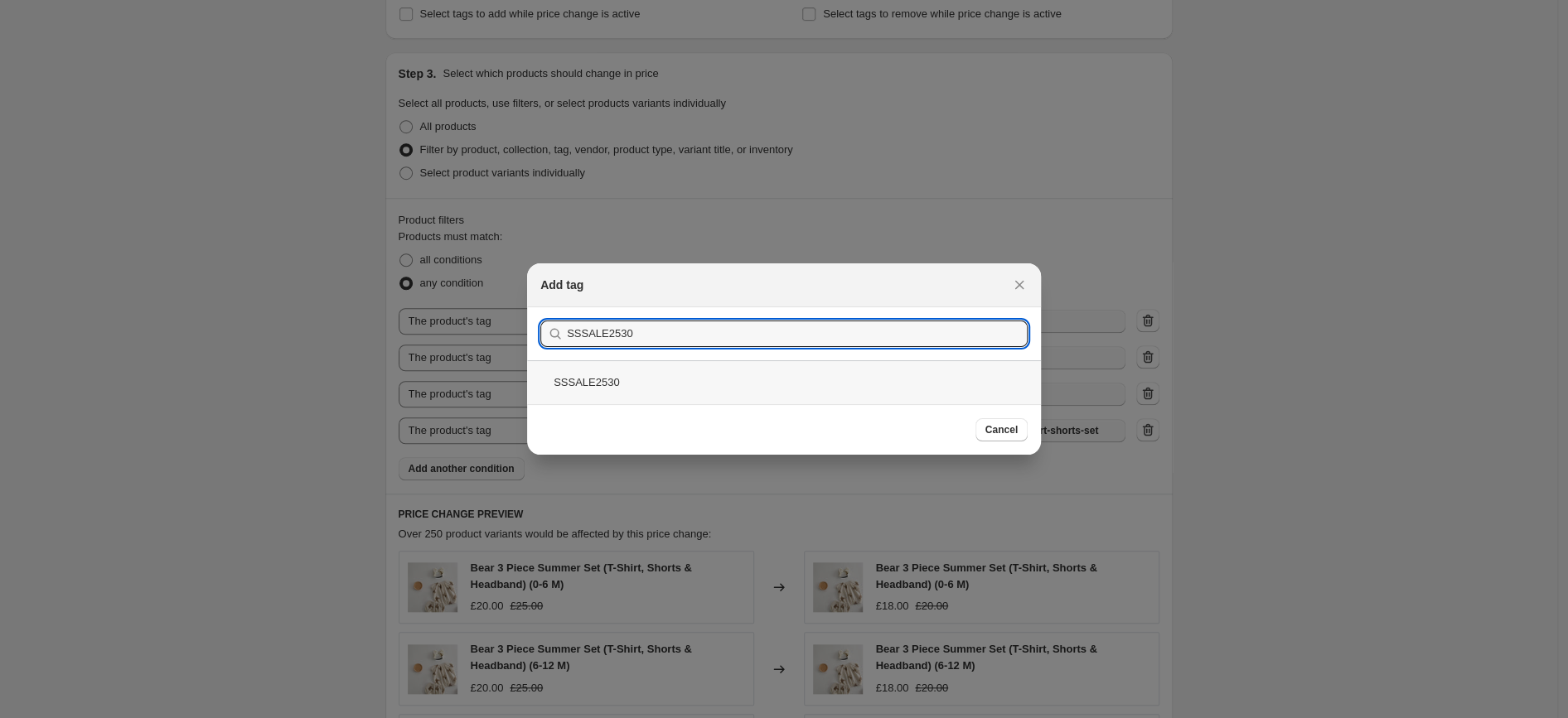
type input "SSSALE2530"
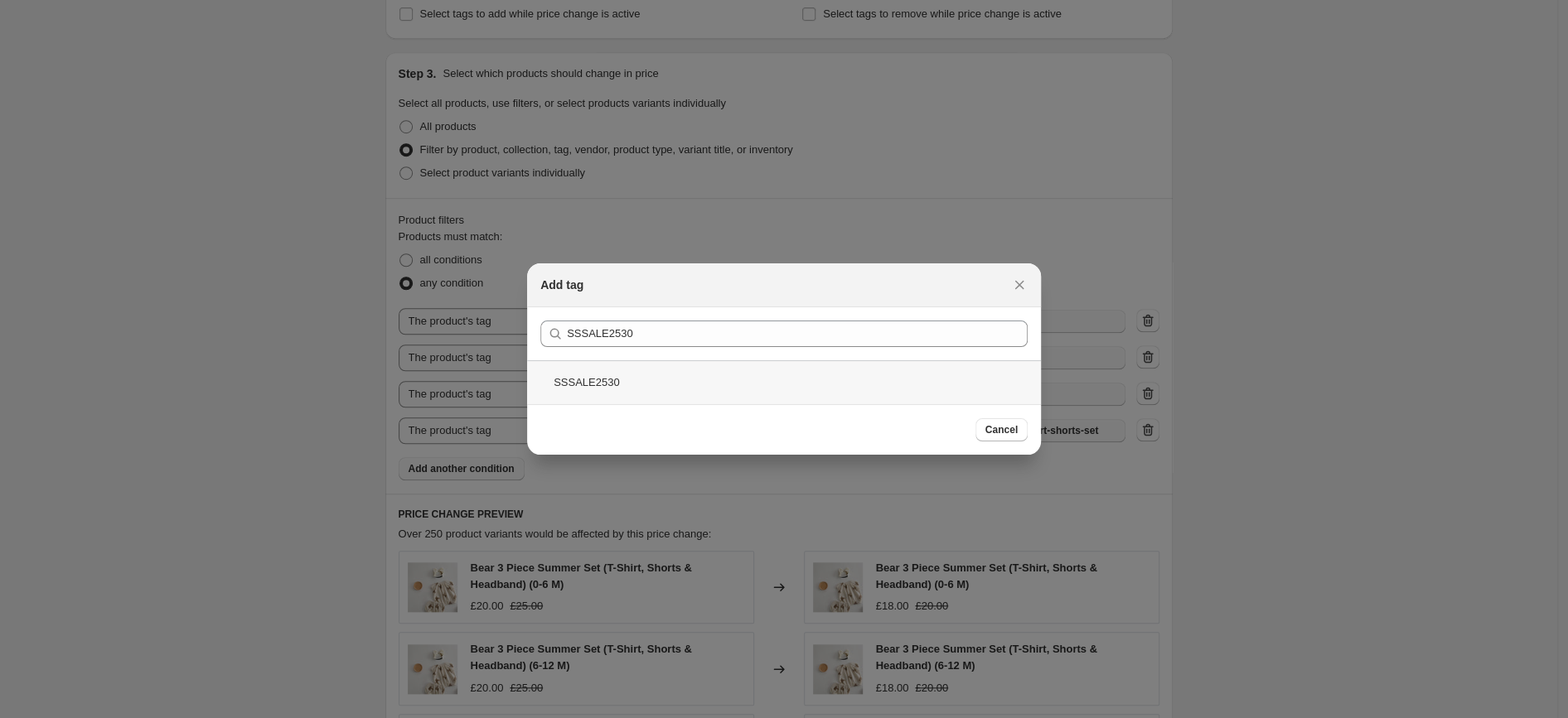
click at [846, 387] on div "SSSALE2530" at bounding box center [784, 382] width 514 height 44
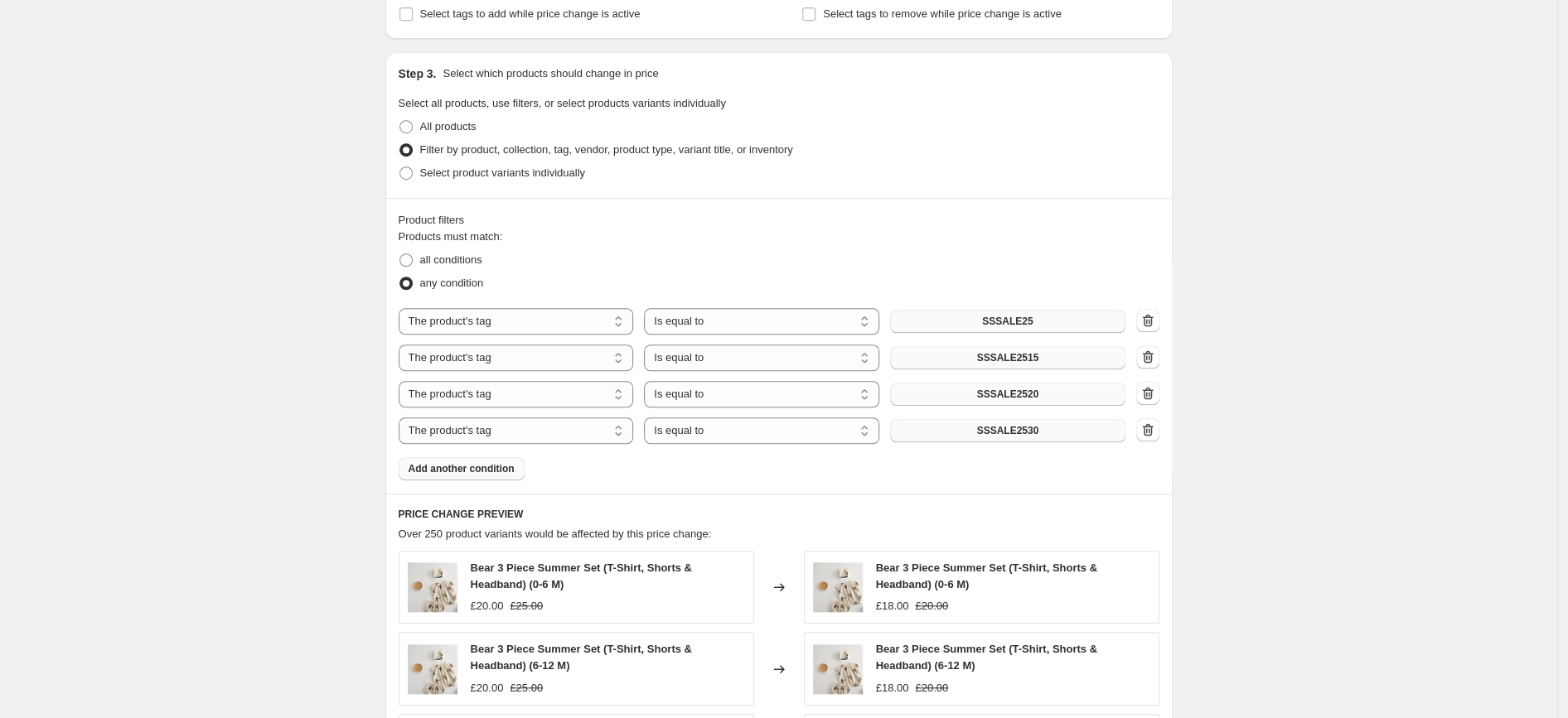
click at [475, 472] on span "Add another condition" at bounding box center [461, 469] width 106 height 13
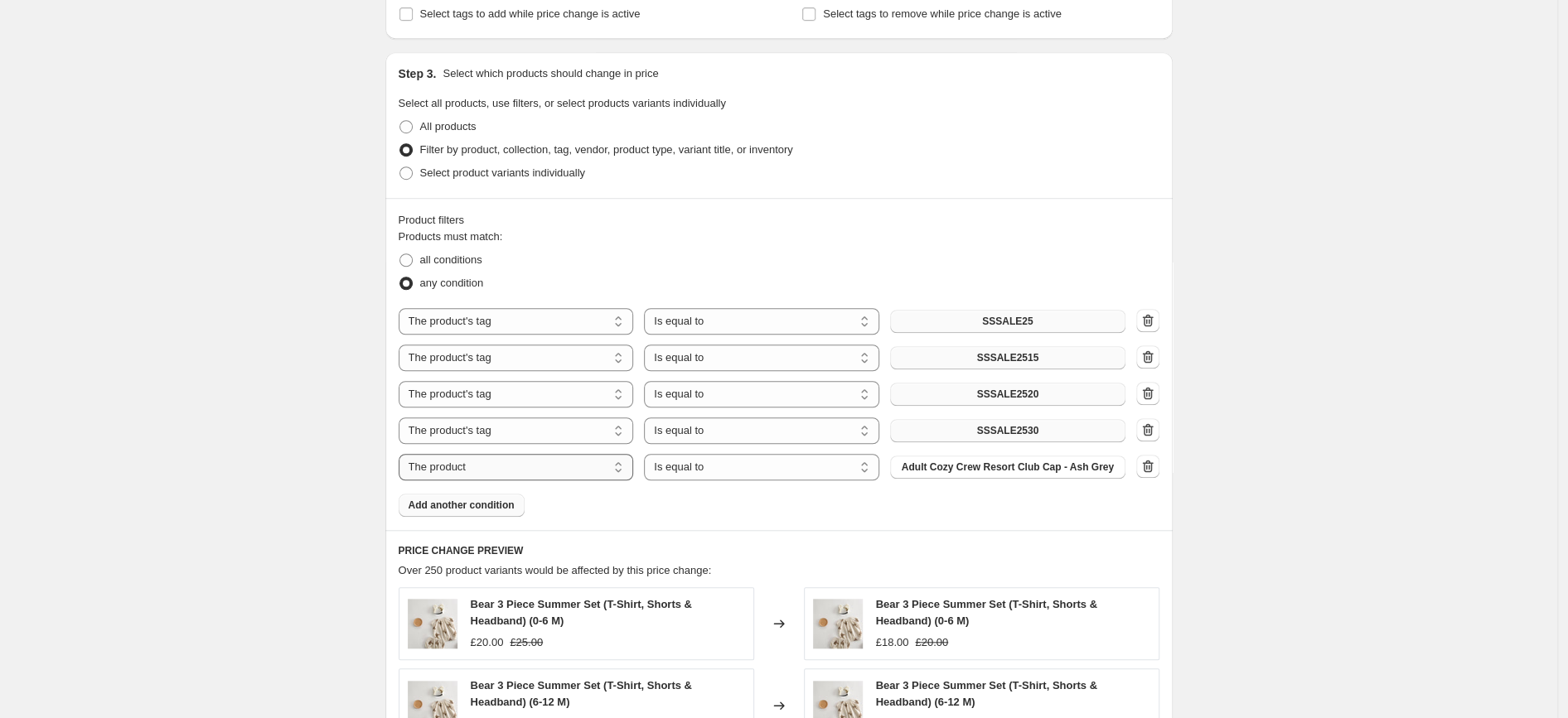
select select "tag"
click at [1155, 464] on icon "button" at bounding box center [1148, 466] width 17 height 17
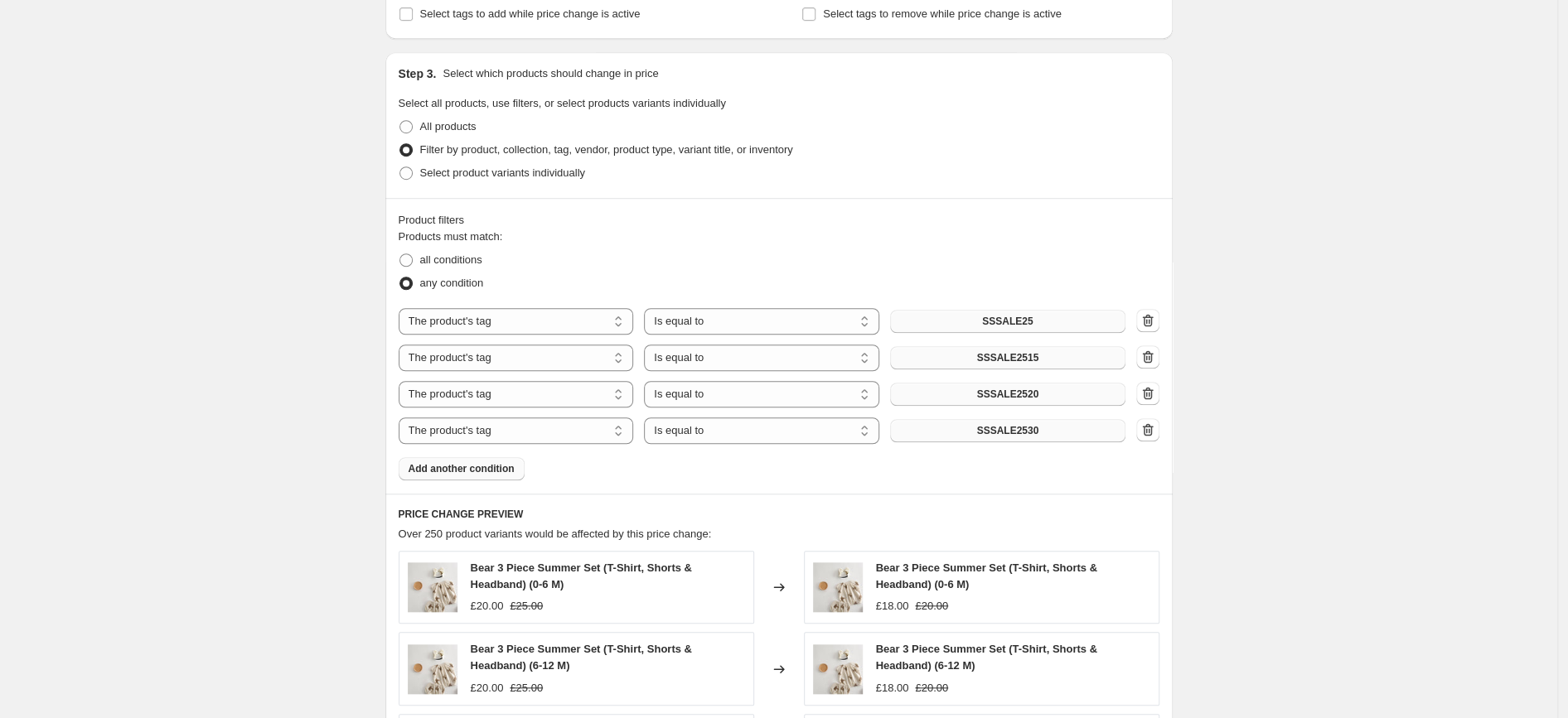
click at [483, 477] on button "Add another condition" at bounding box center [462, 468] width 126 height 23
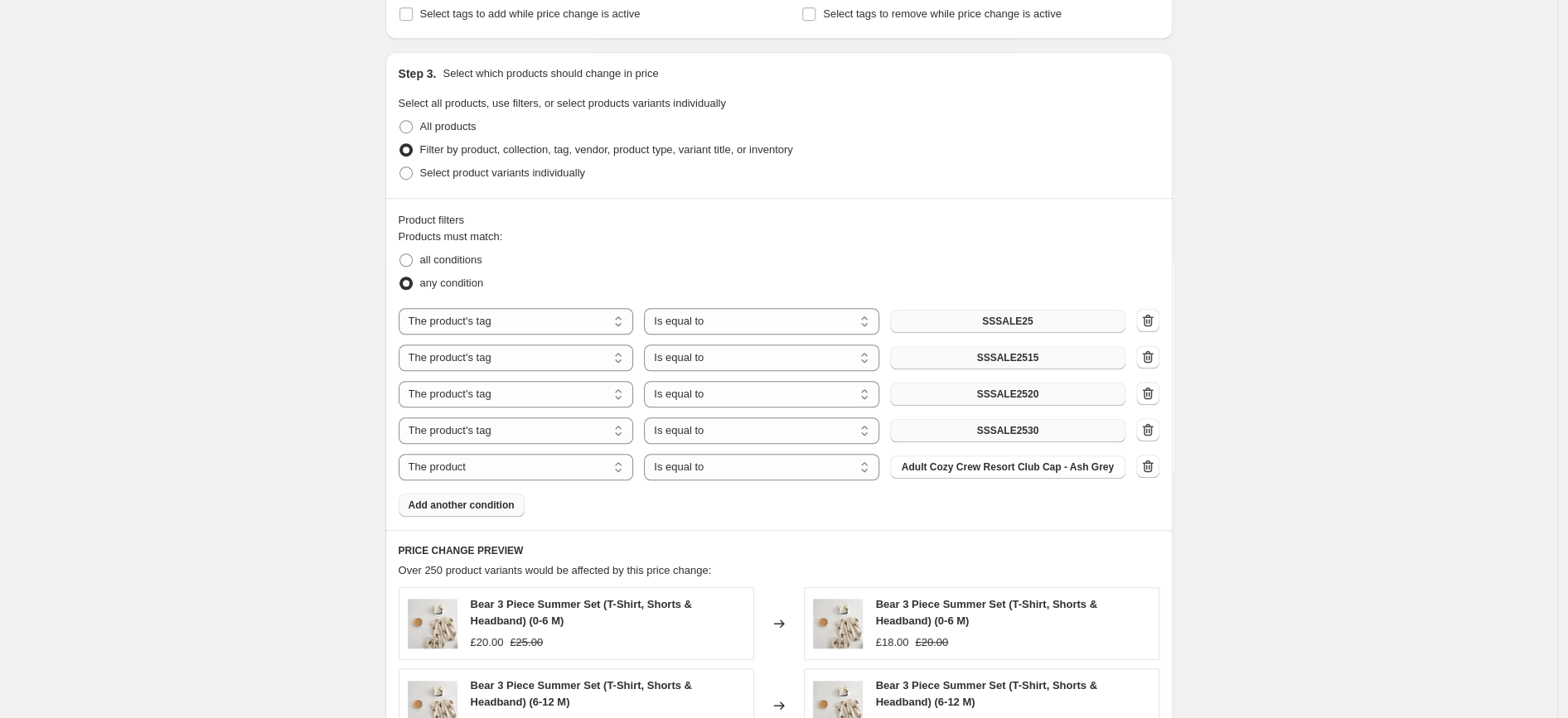
select select "tag"
click at [990, 473] on span "_upsell_bear-2-piece-t-shirt-shorts-set" at bounding box center [1008, 467] width 182 height 13
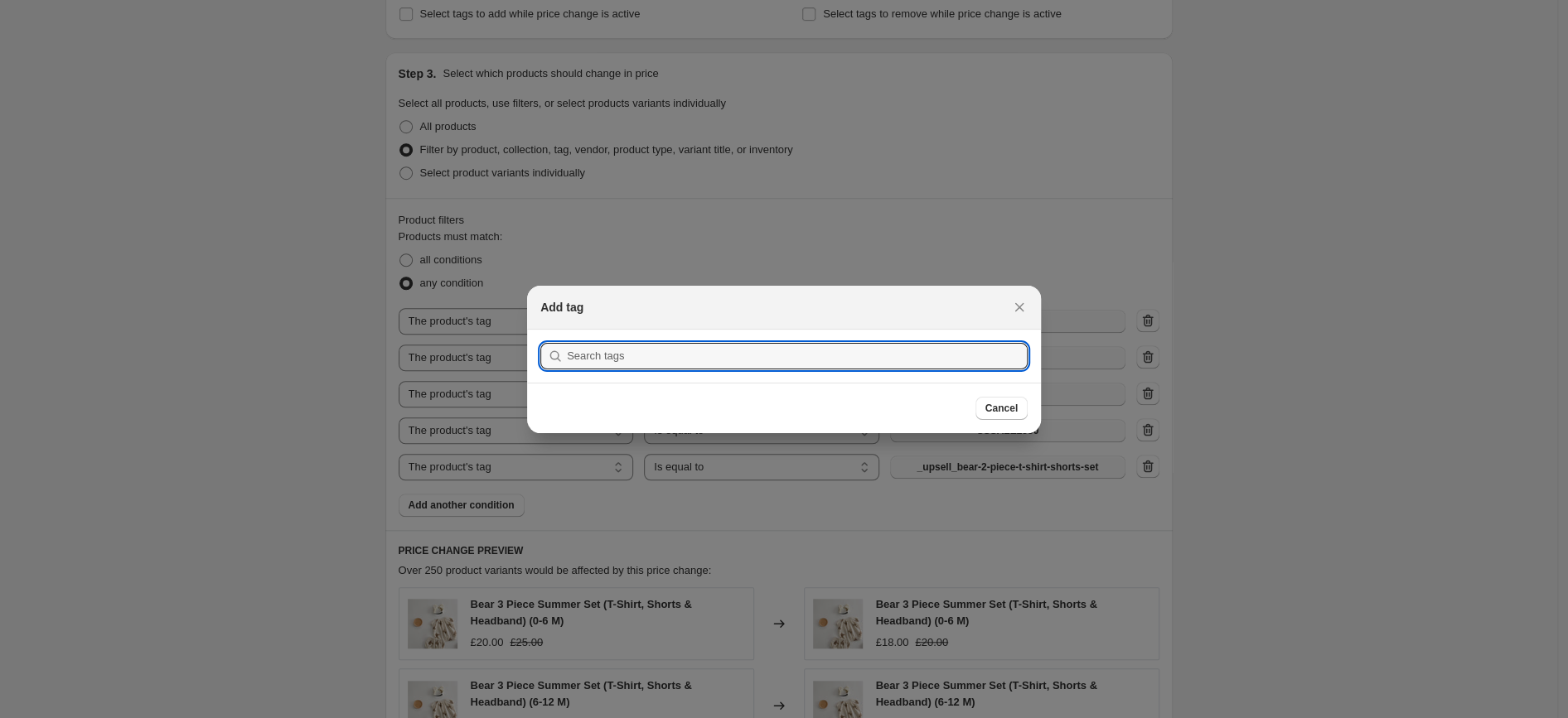
scroll to position [0, 0]
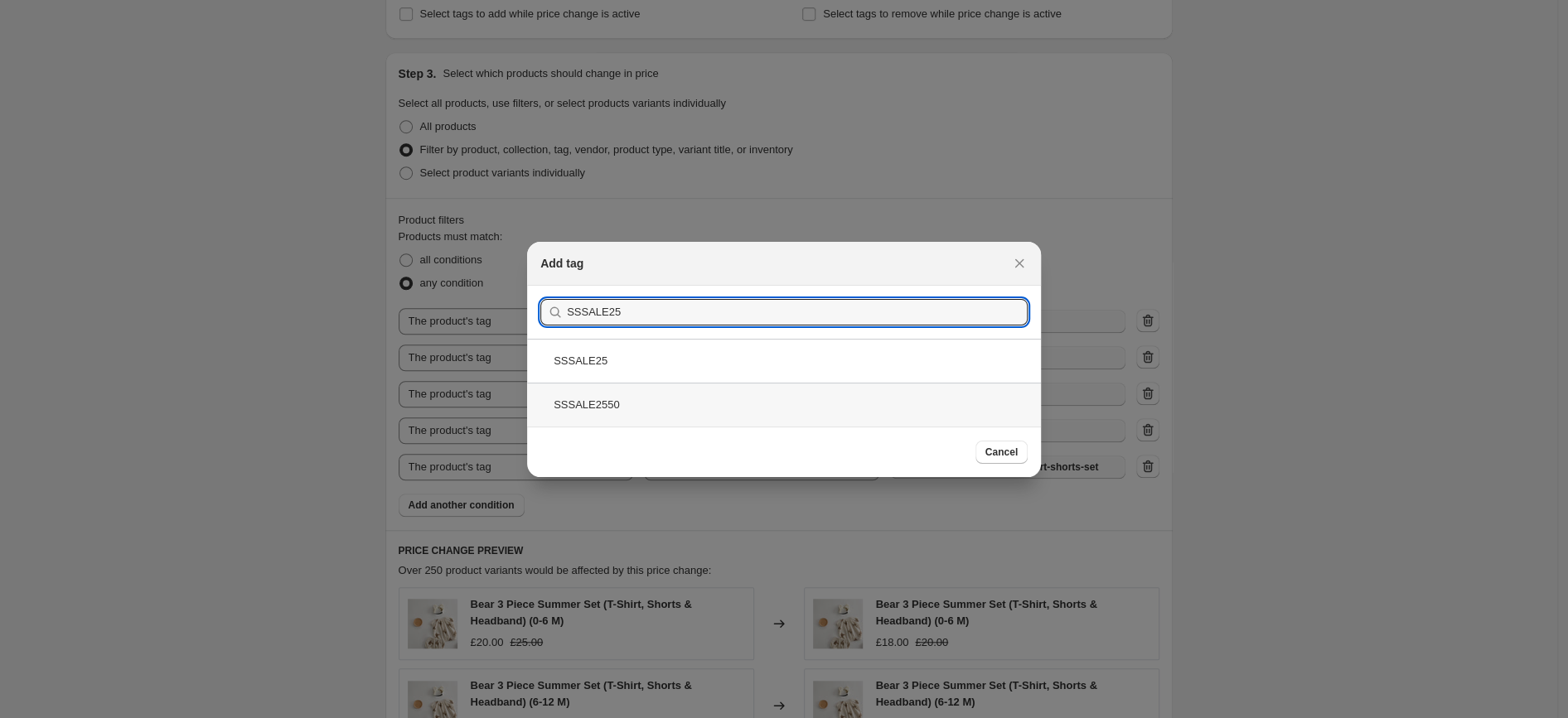
type input "SSSALE25"
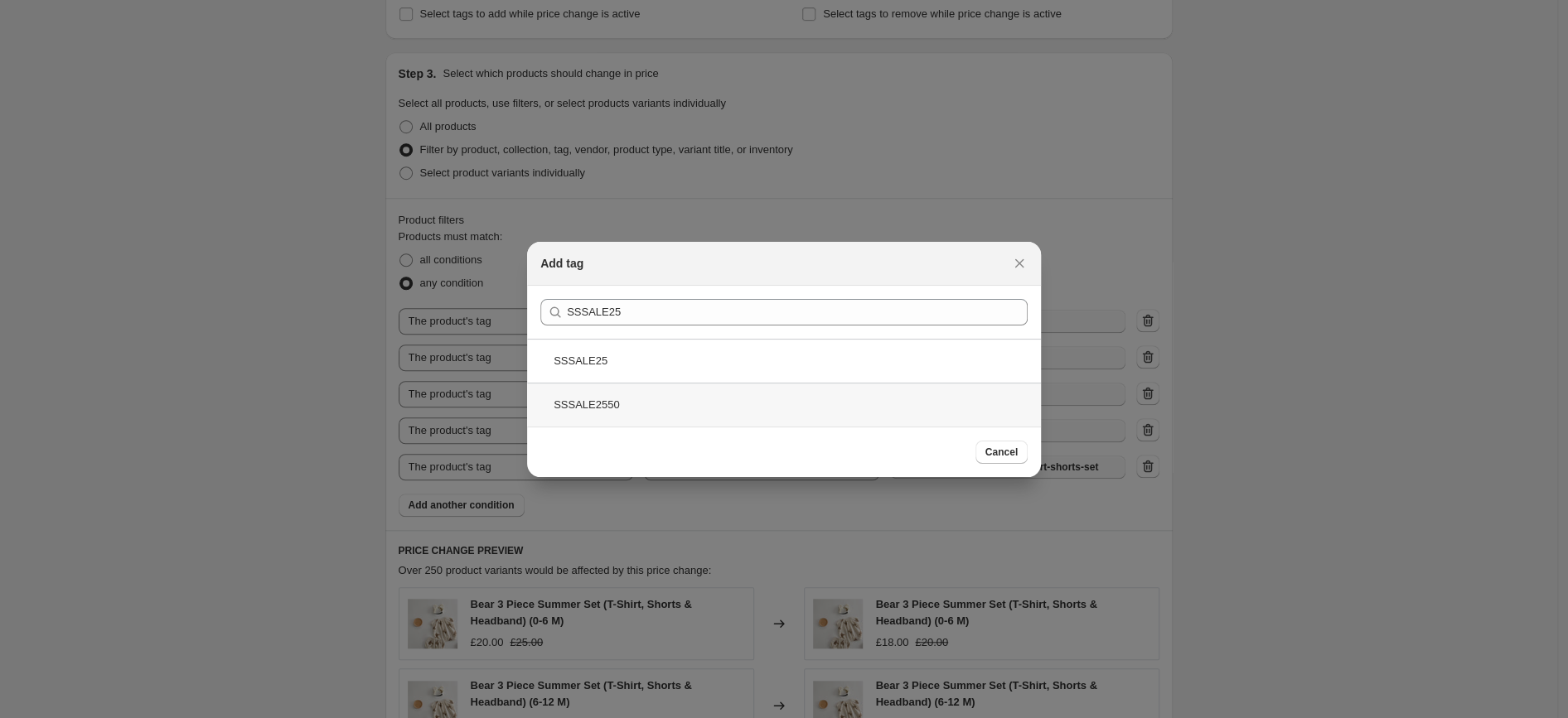
click at [735, 419] on div "SSSALE2550" at bounding box center [784, 404] width 514 height 44
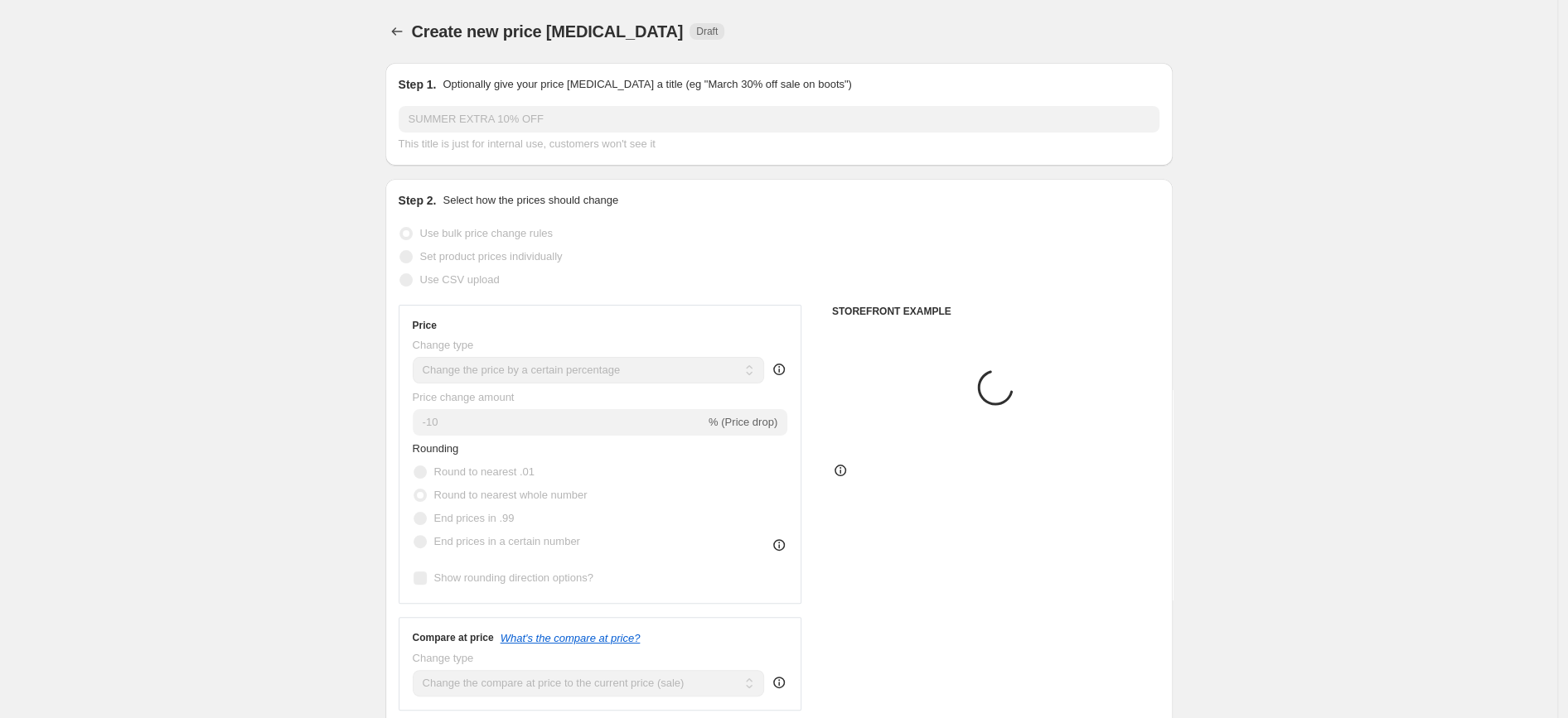
scroll to position [722, 0]
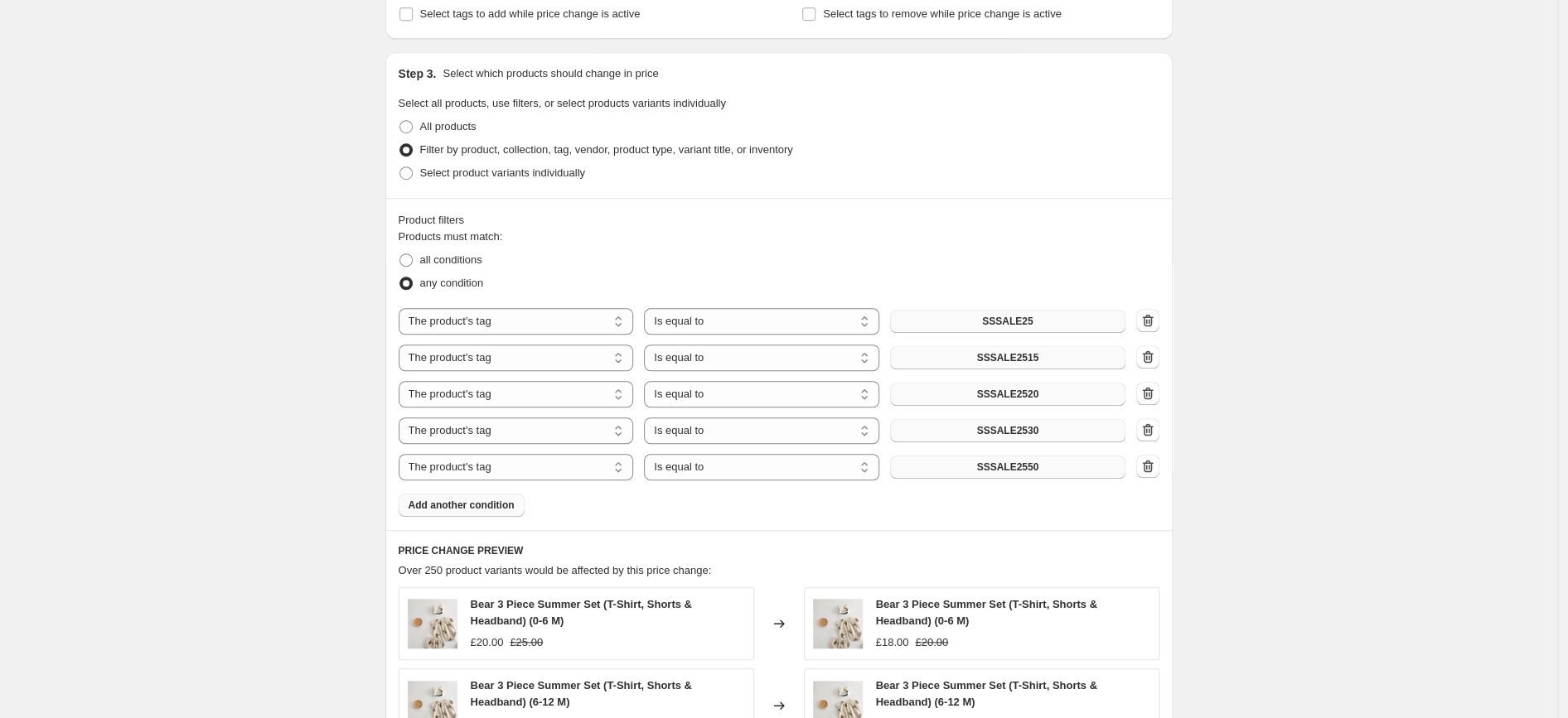
click at [474, 507] on span "Add another condition" at bounding box center [461, 506] width 106 height 13
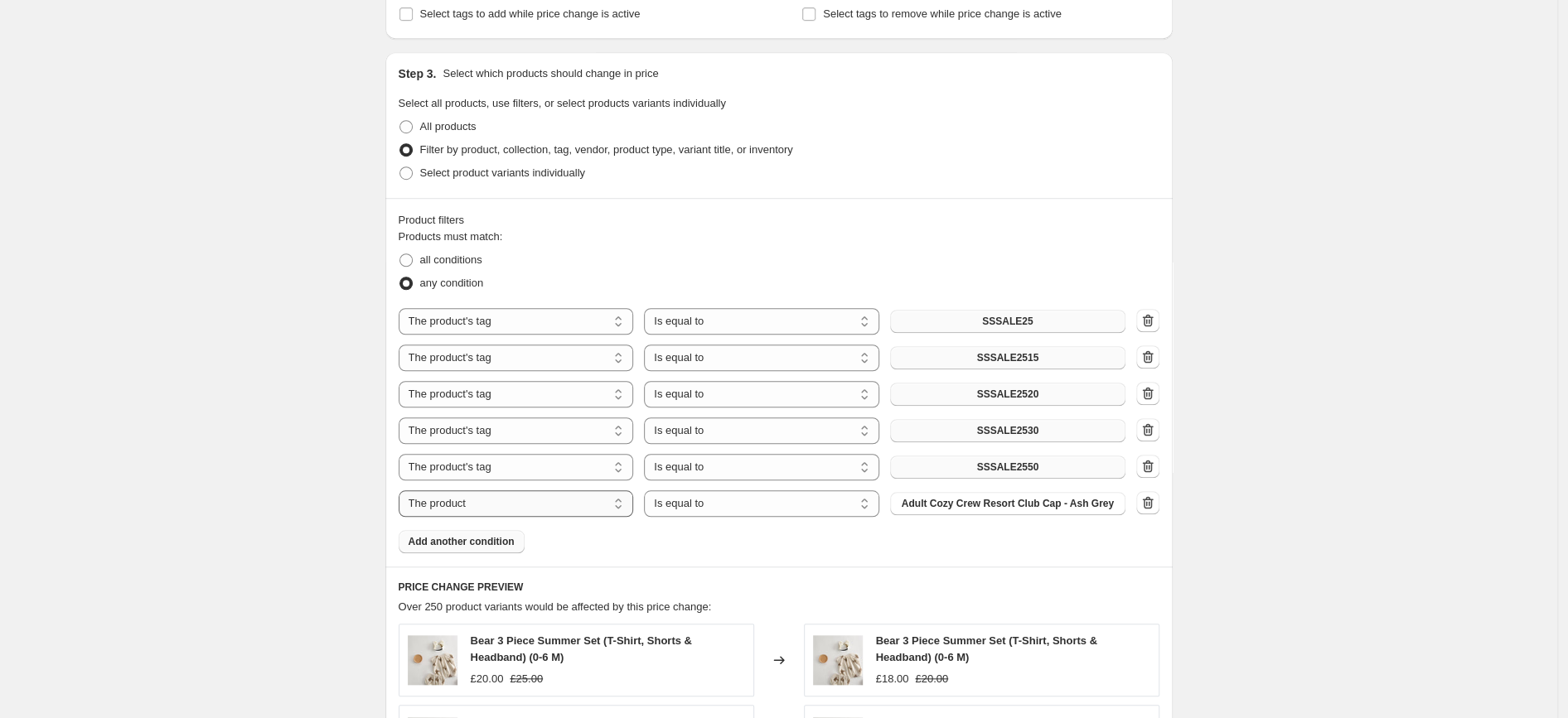
select select "tag"
click at [1040, 501] on span "_upsell_bear-2-piece-t-shirt-shorts-set" at bounding box center [1008, 504] width 182 height 13
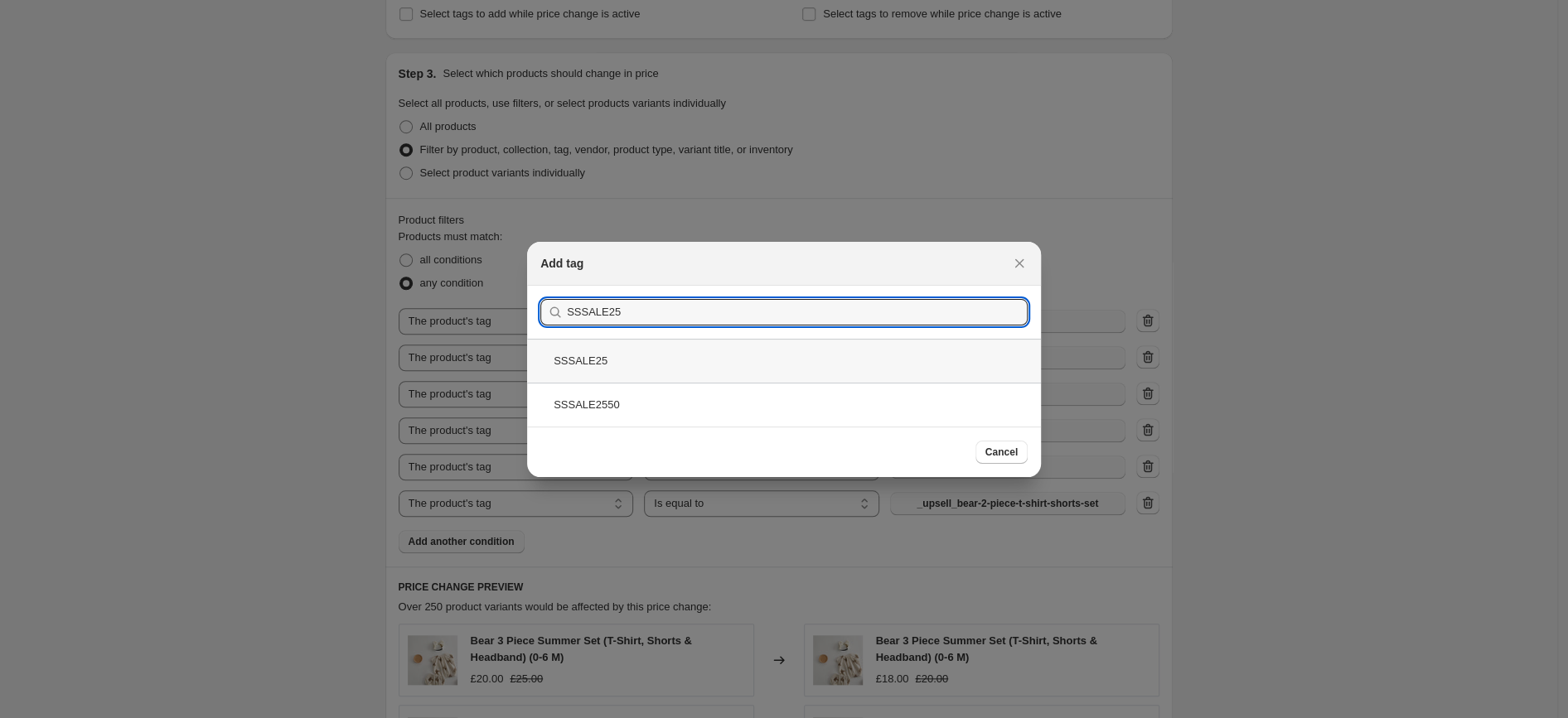
type input "SSSALE25"
click at [668, 358] on div "SSSALE25" at bounding box center [784, 360] width 514 height 44
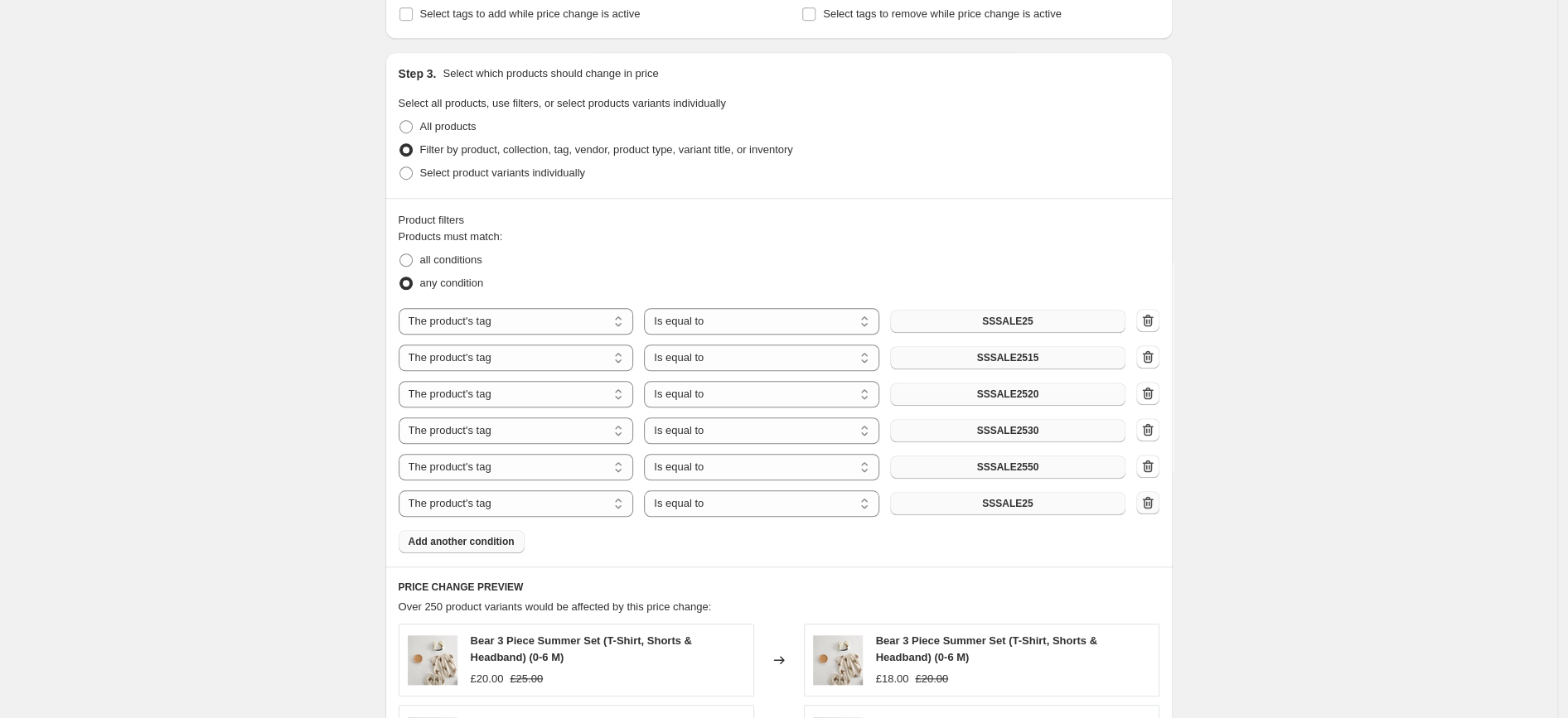
click at [1155, 502] on icon "button" at bounding box center [1148, 503] width 17 height 17
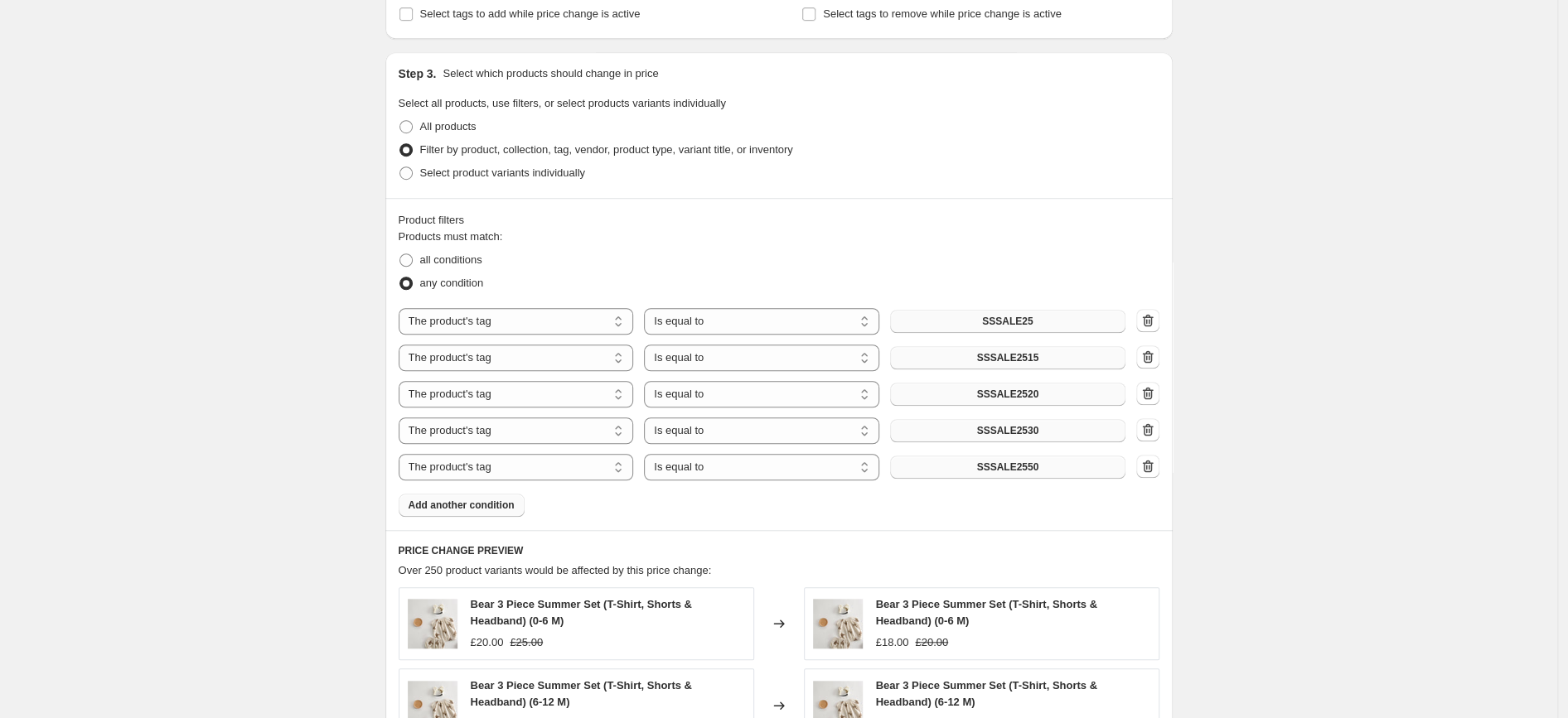
click at [429, 518] on div "Product filters Products must match: all conditions any condition The product T…" at bounding box center [778, 363] width 788 height 332
click at [425, 509] on span "Add another condition" at bounding box center [461, 506] width 106 height 13
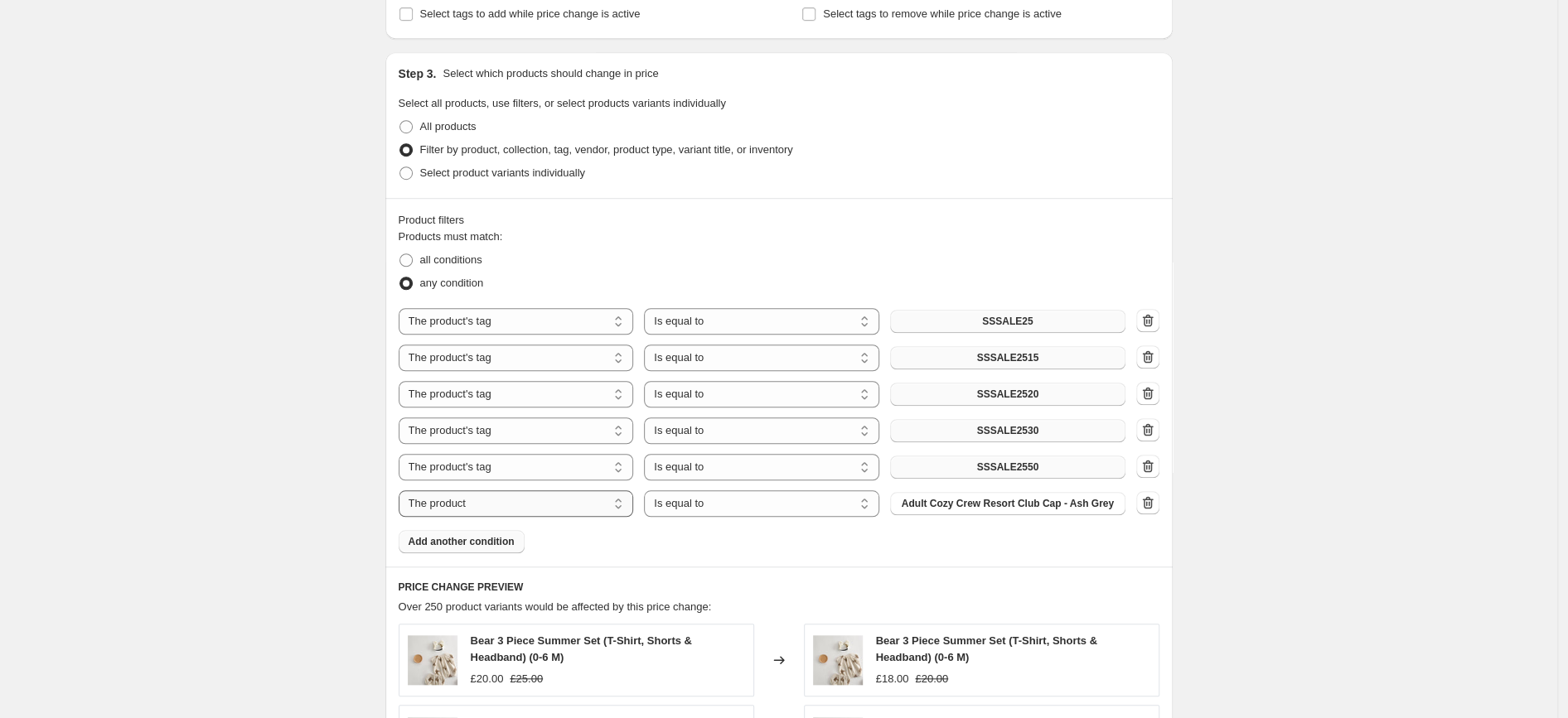
select select "tag"
click at [1022, 503] on span "_upsell_bear-2-piece-t-shirt-shorts-set" at bounding box center [1008, 504] width 182 height 13
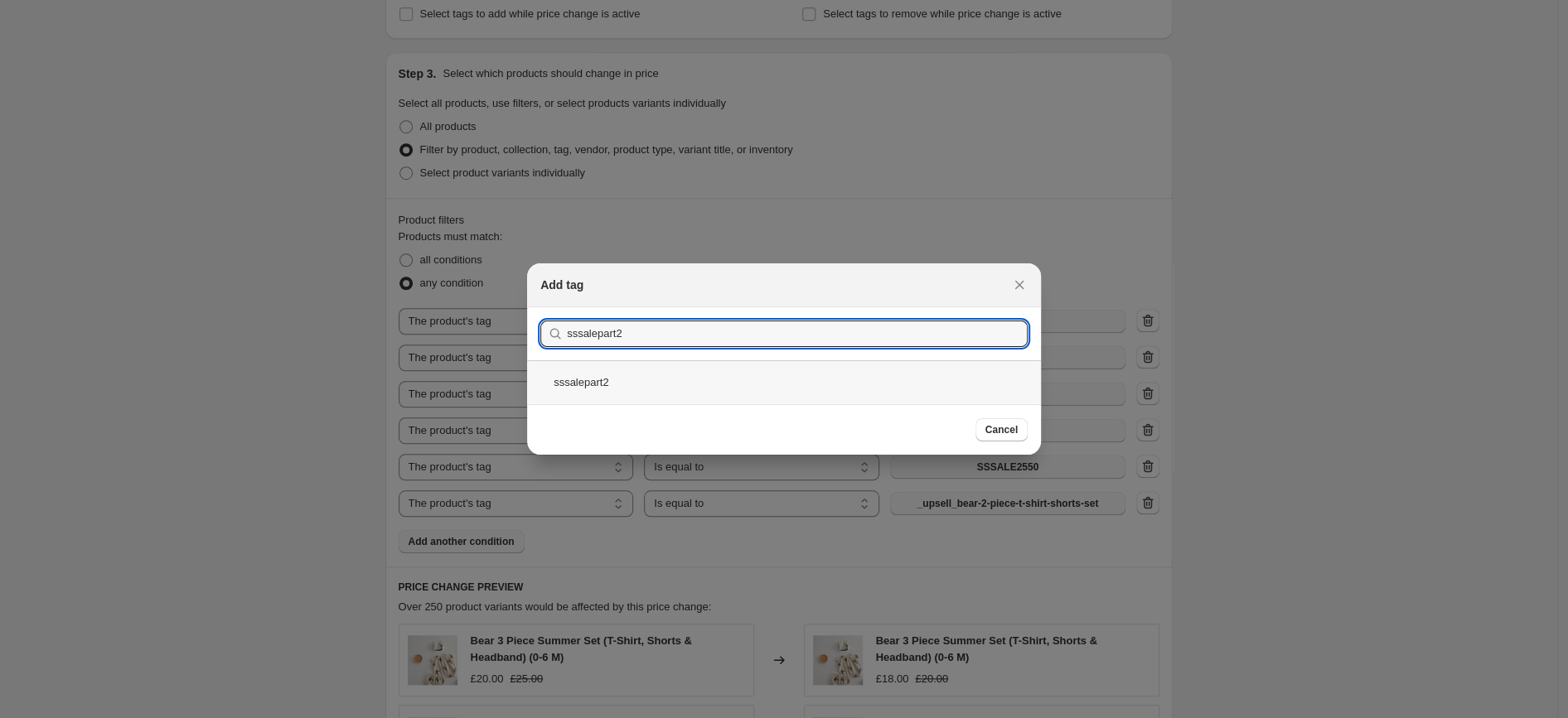
type input "sssalepart2"
click at [603, 385] on div "sssalepart2" at bounding box center [784, 382] width 514 height 44
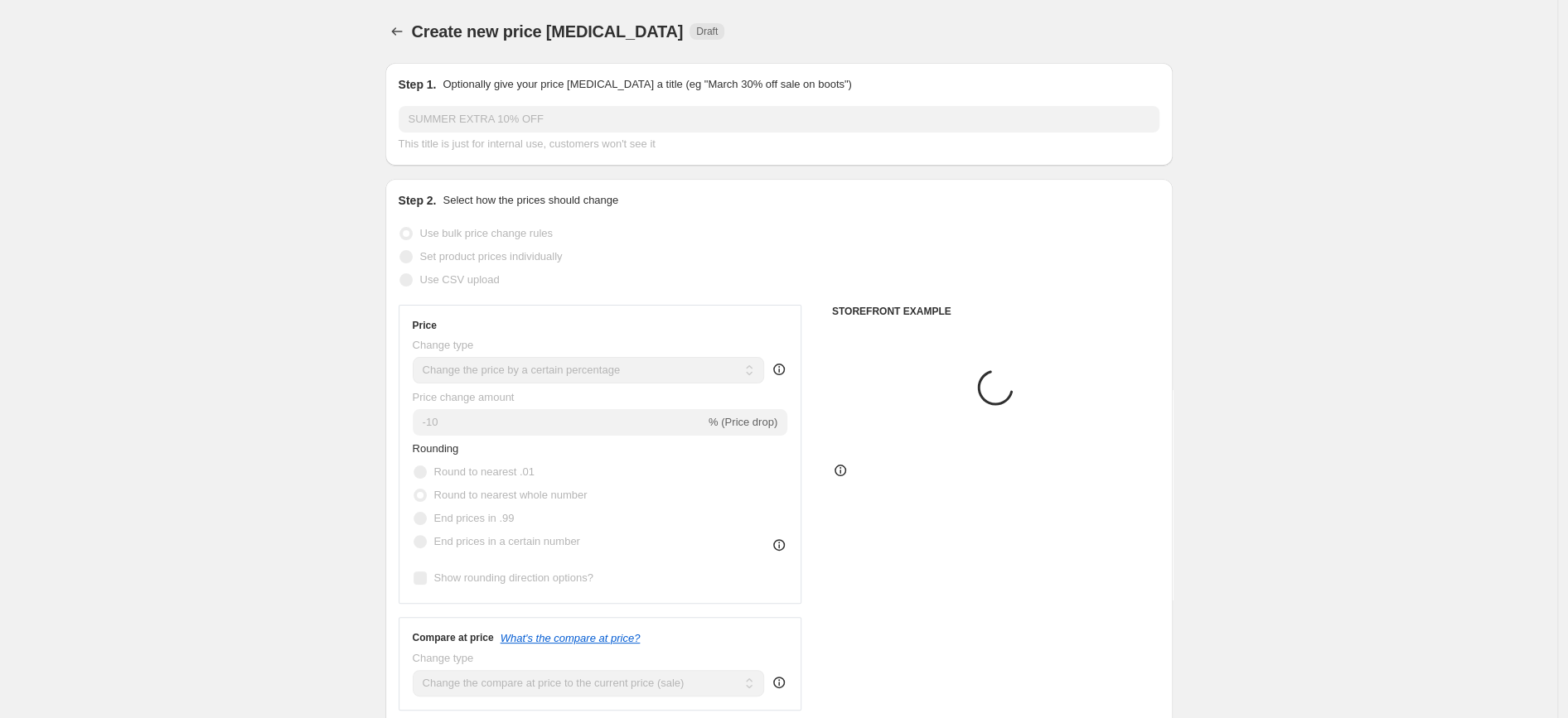
scroll to position [722, 0]
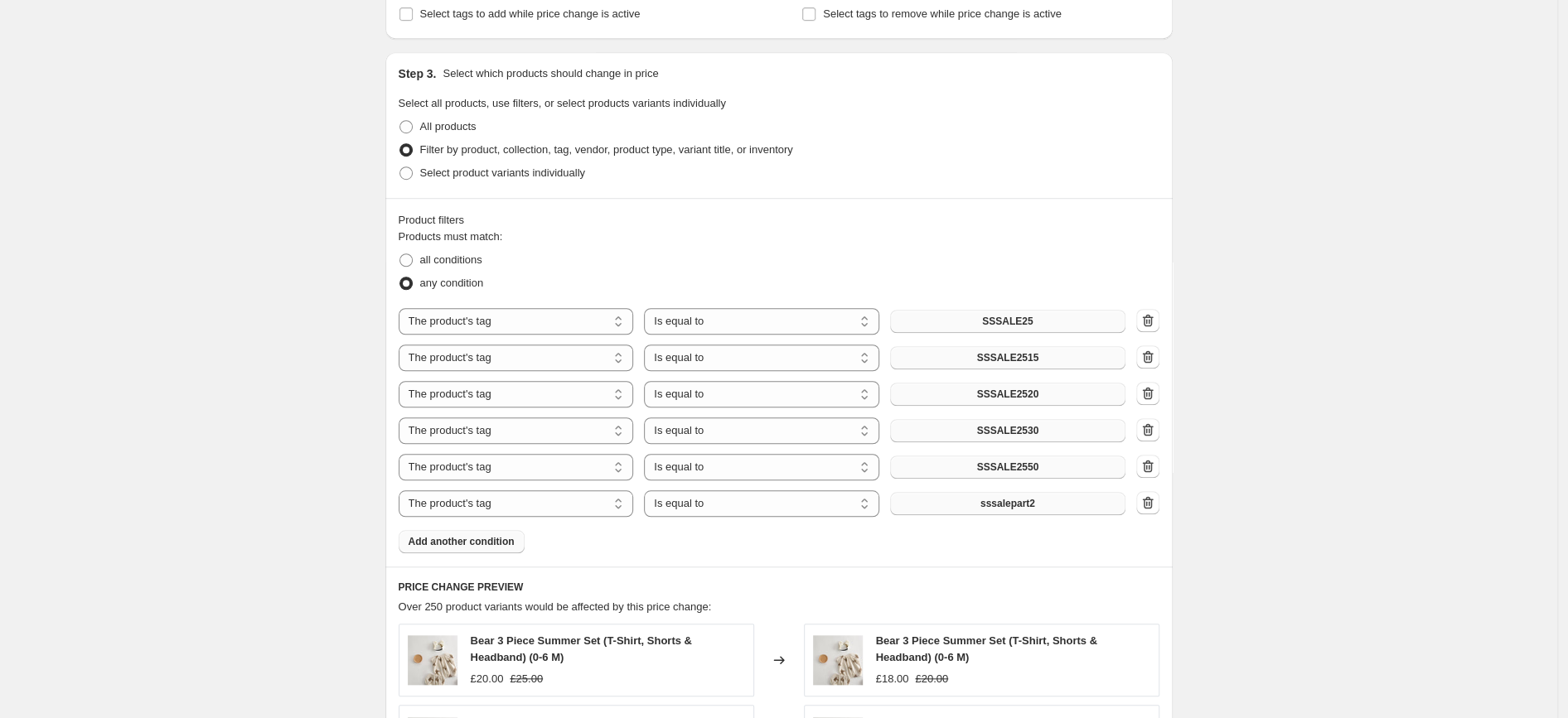
click at [510, 535] on button "Add another condition" at bounding box center [462, 541] width 126 height 23
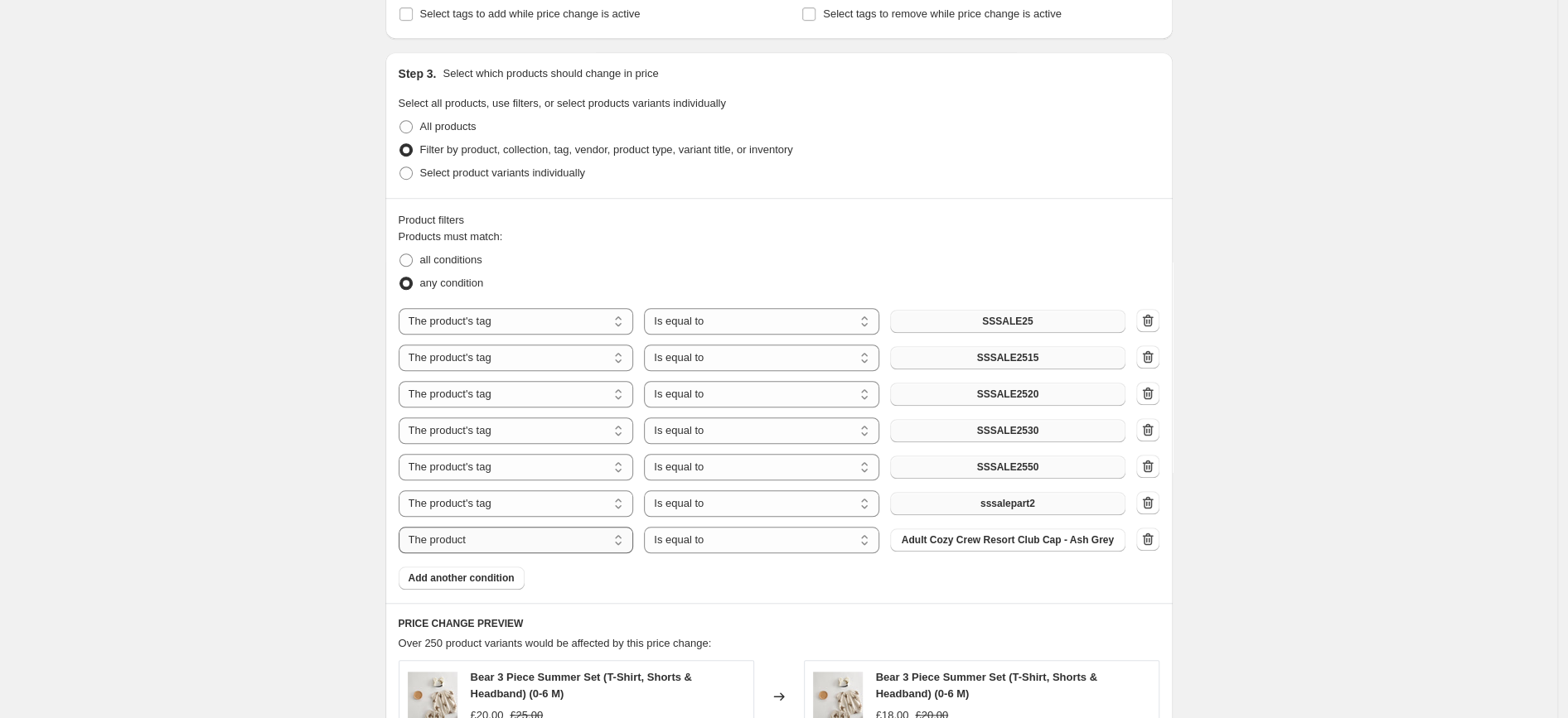
select select "tag"
click at [1148, 542] on icon "button" at bounding box center [1148, 539] width 17 height 17
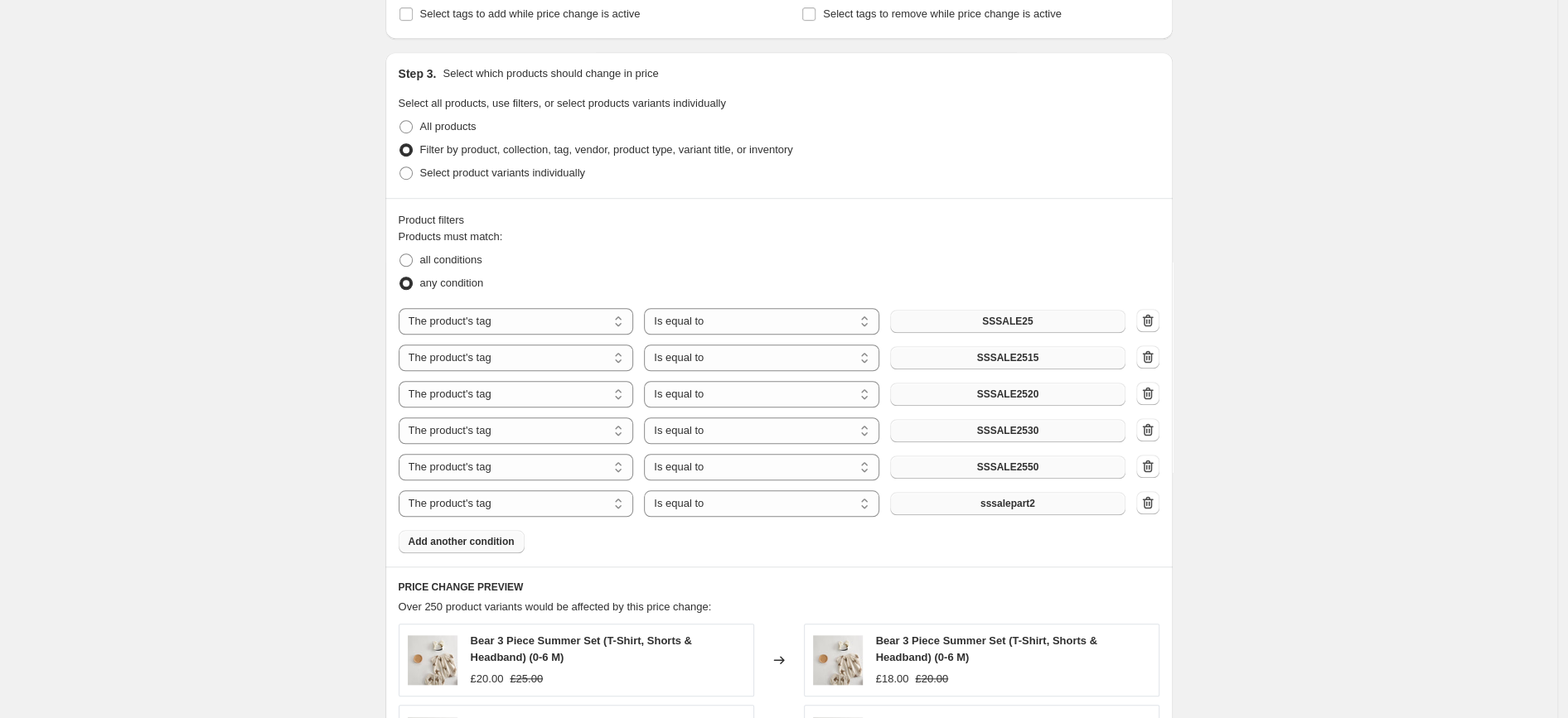
click at [477, 544] on span "Add another condition" at bounding box center [461, 542] width 106 height 13
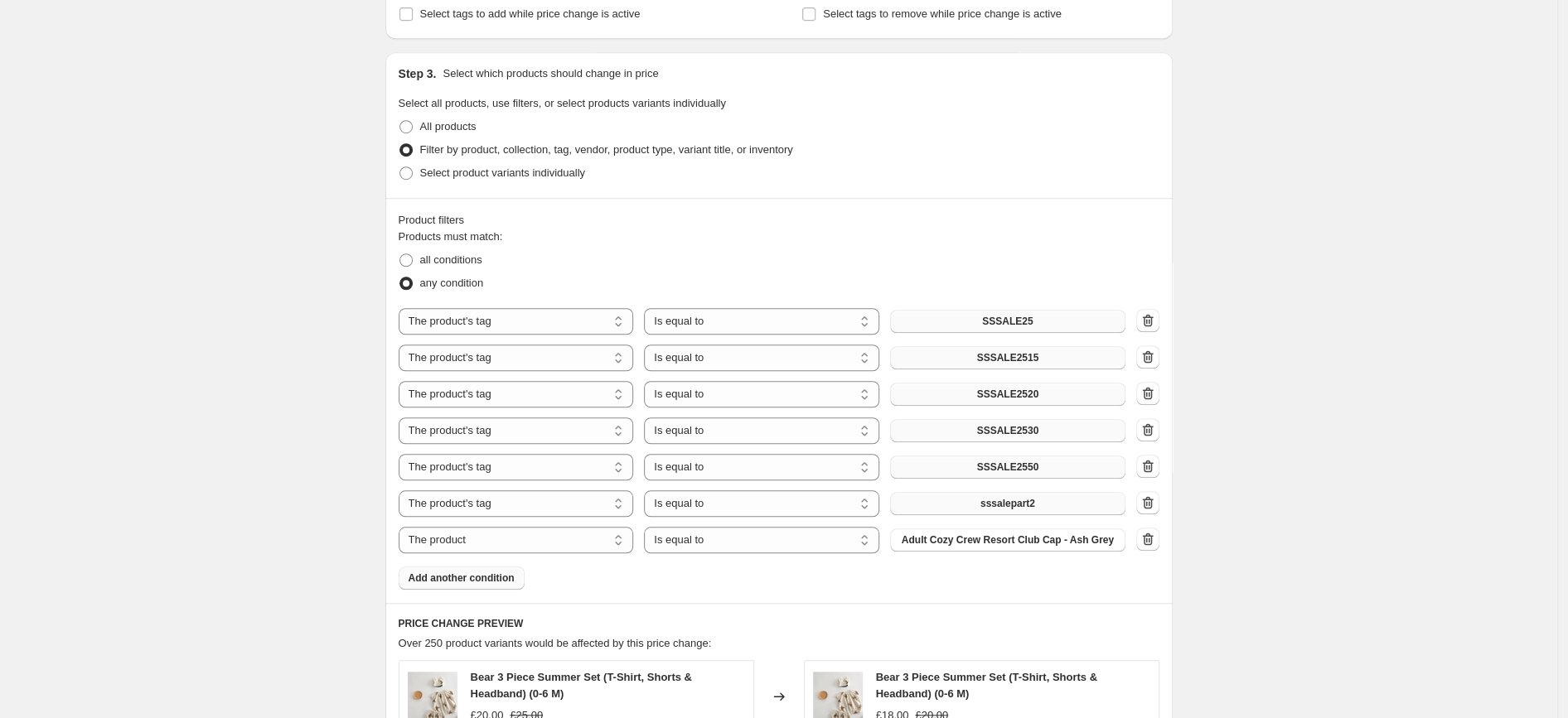
click at [512, 531] on div "The product The product's collection The product's tag The product's vendor The…" at bounding box center [762, 540] width 727 height 26
select select "tag"
click at [989, 537] on span "_upsell_bear-2-piece-t-shirt-shorts-set" at bounding box center [1008, 540] width 182 height 13
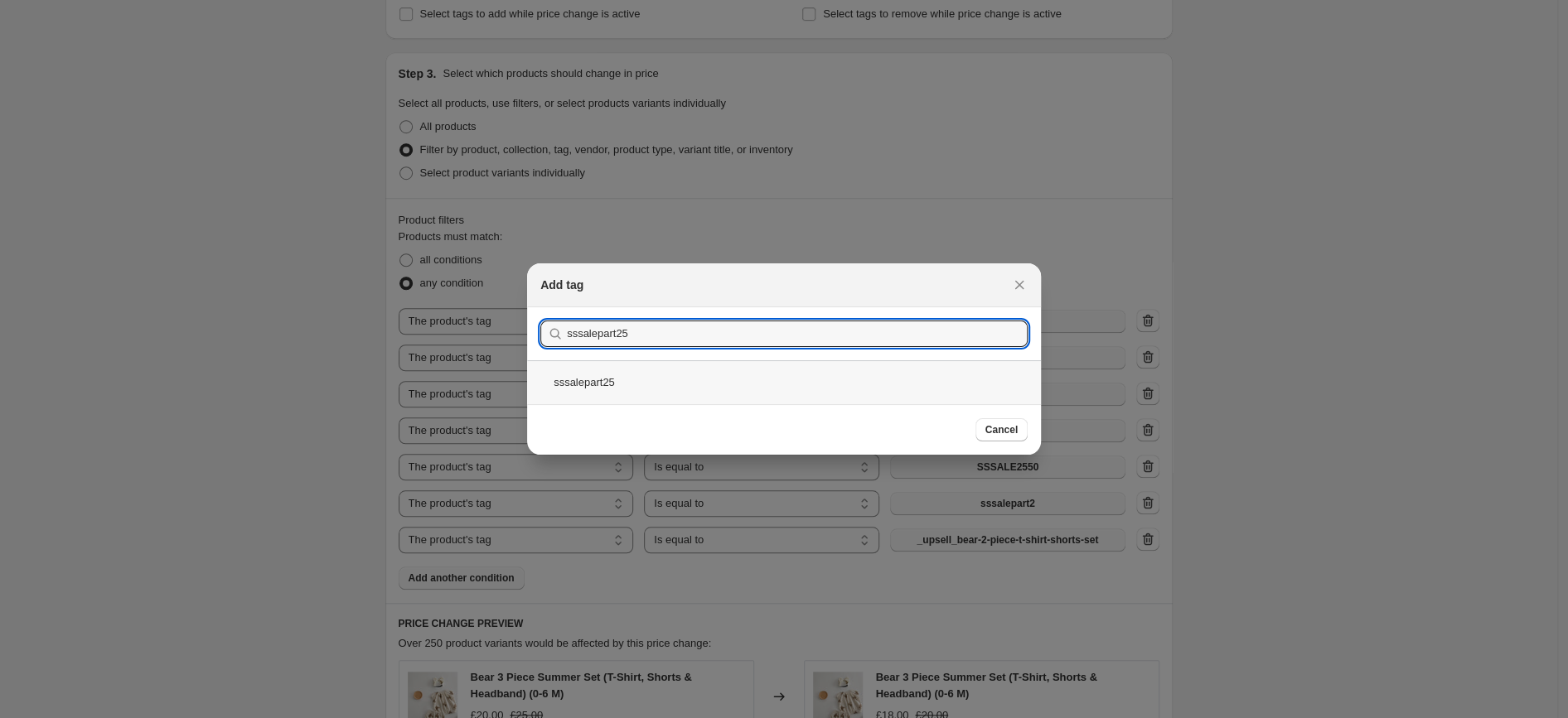
type input "sssalepart25"
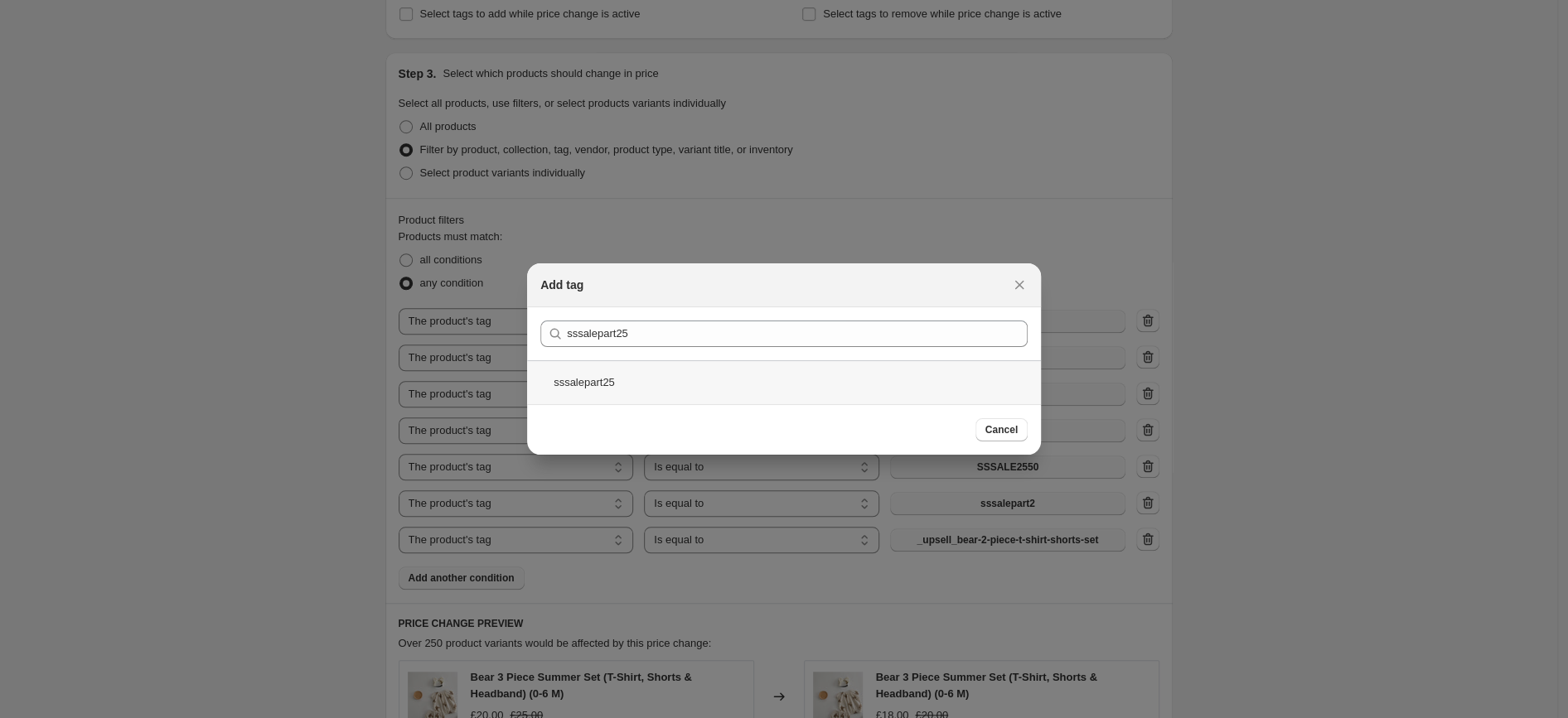
click at [605, 386] on div "sssalepart25" at bounding box center [784, 382] width 514 height 44
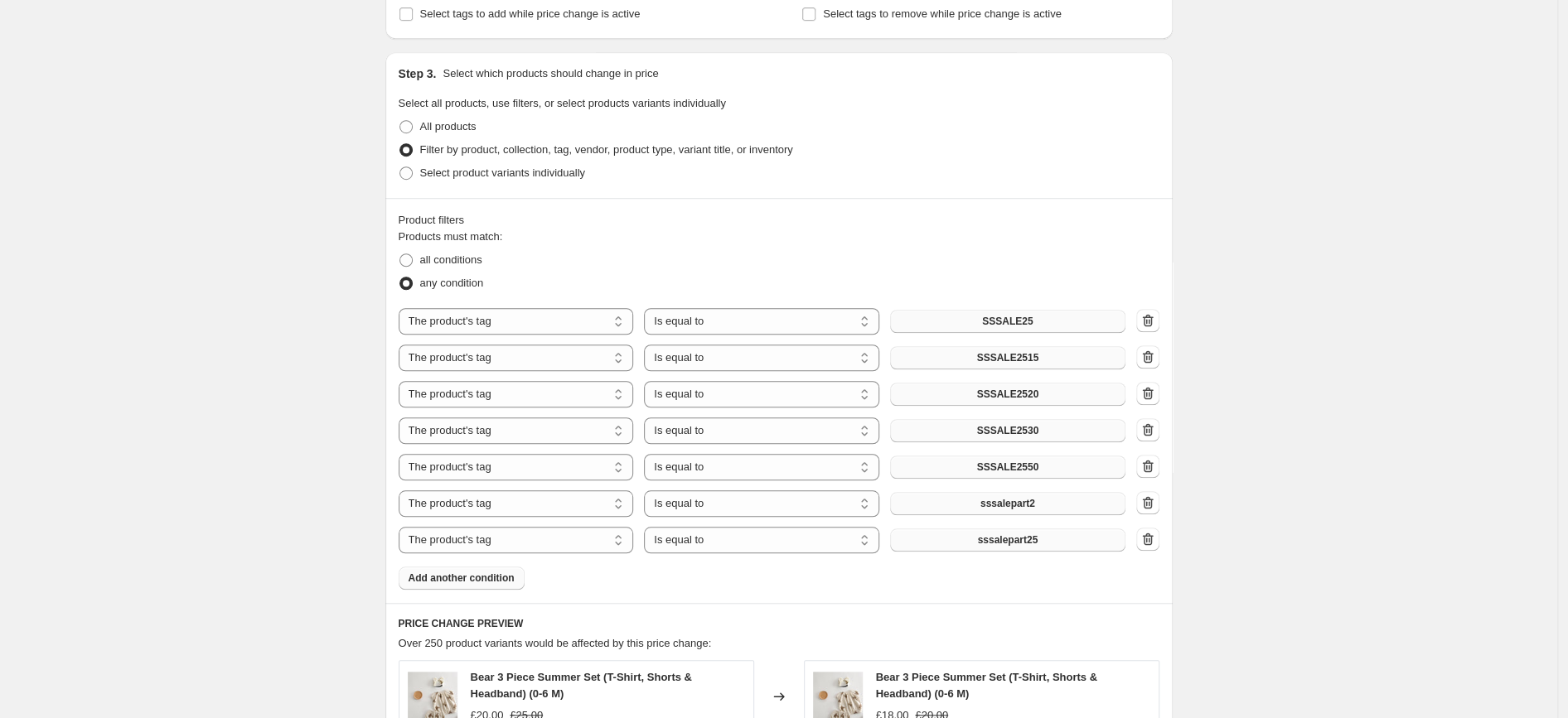
click at [487, 573] on span "Add another condition" at bounding box center [461, 579] width 106 height 13
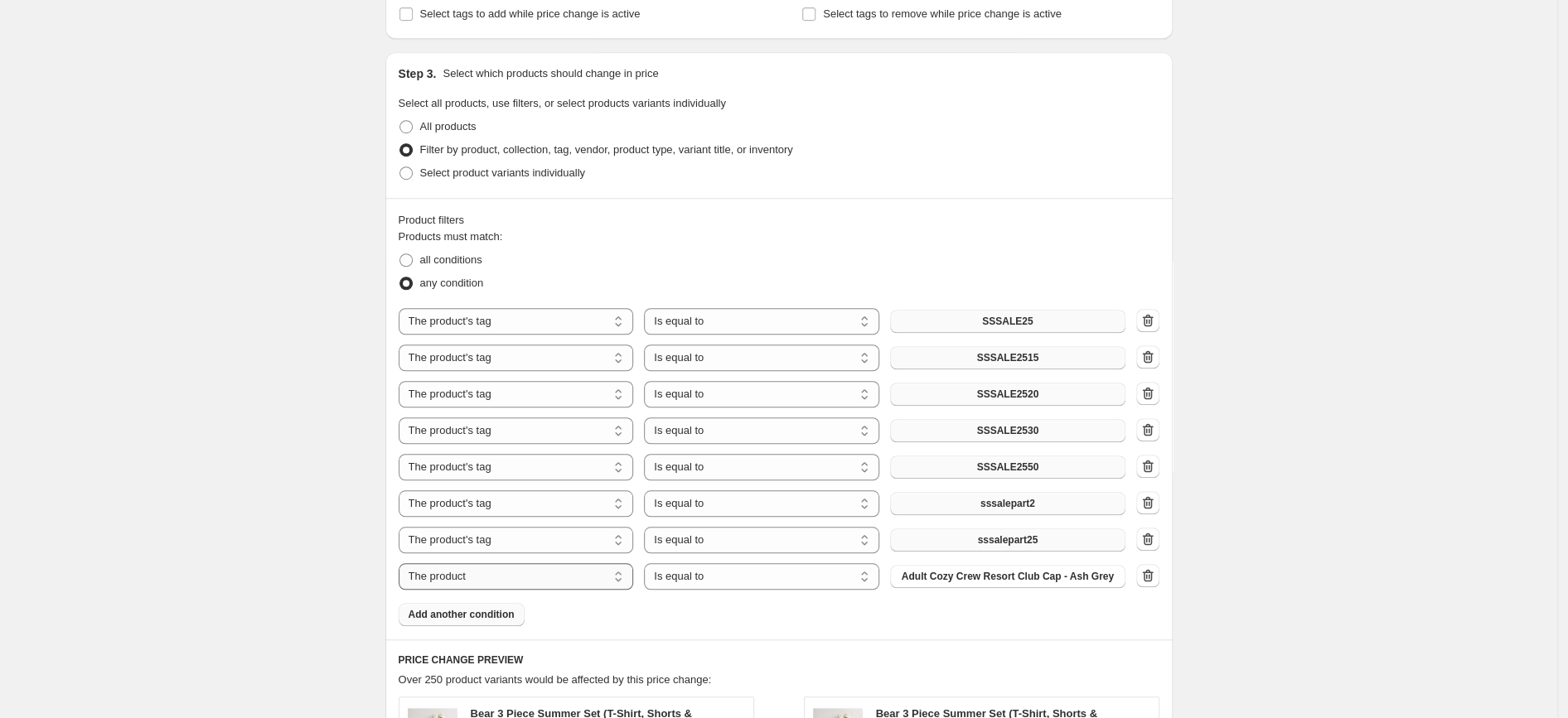
click at [399, 564] on select "The product The product's collection The product's tag The product's vendor The…" at bounding box center [516, 577] width 235 height 26
select select "tag"
click at [1047, 583] on span "_upsell_bear-2-piece-t-shirt-shorts-set" at bounding box center [1008, 577] width 182 height 13
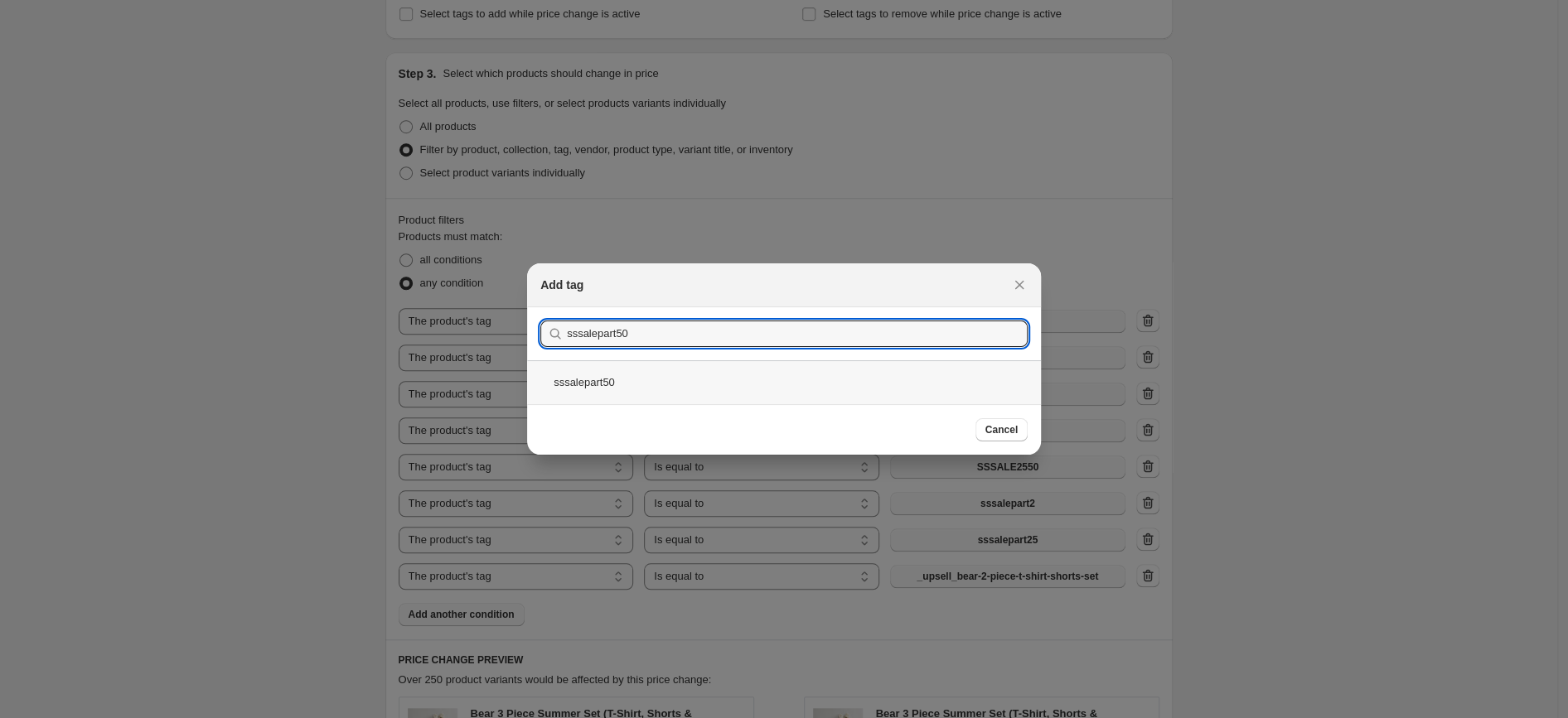
type input "sssalepart50"
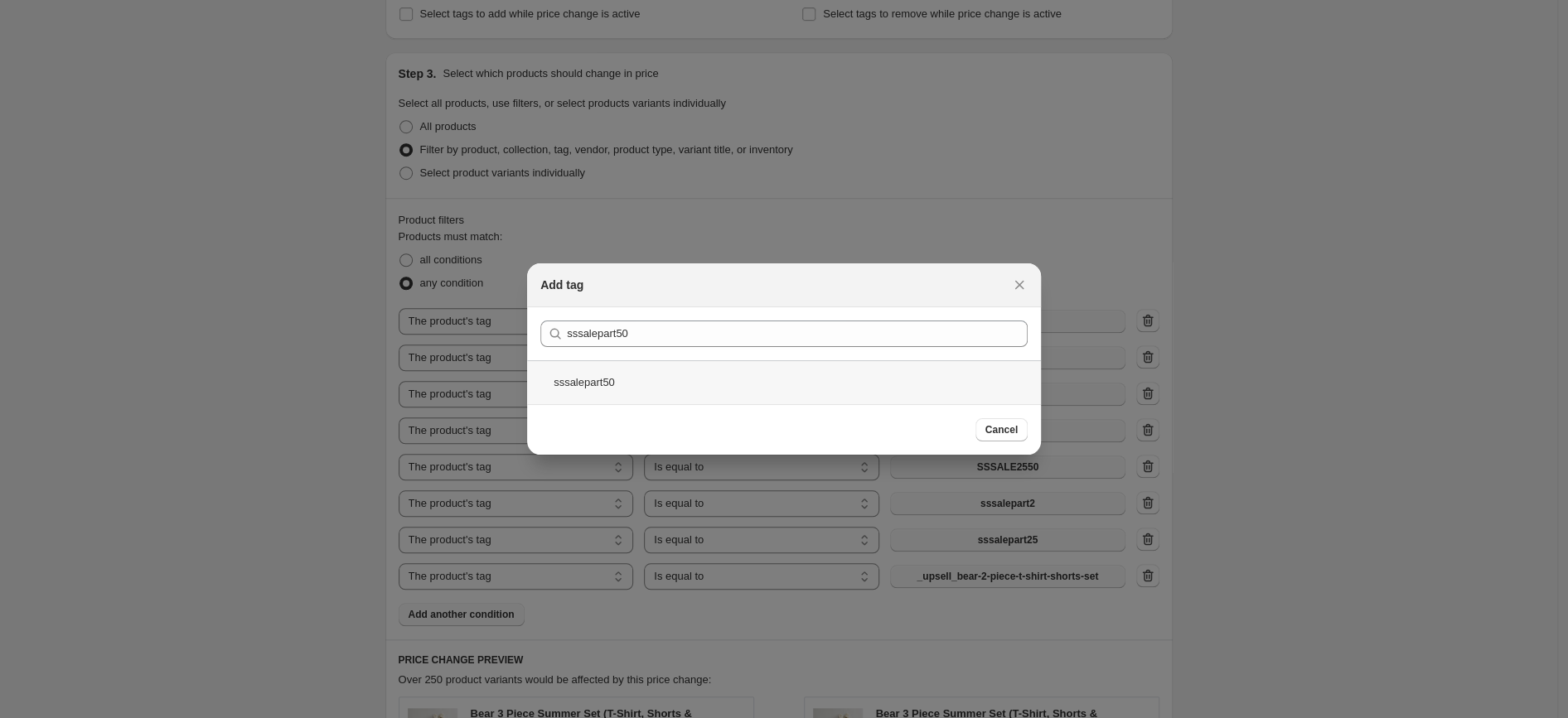
click at [605, 376] on div "sssalepart50" at bounding box center [784, 382] width 514 height 44
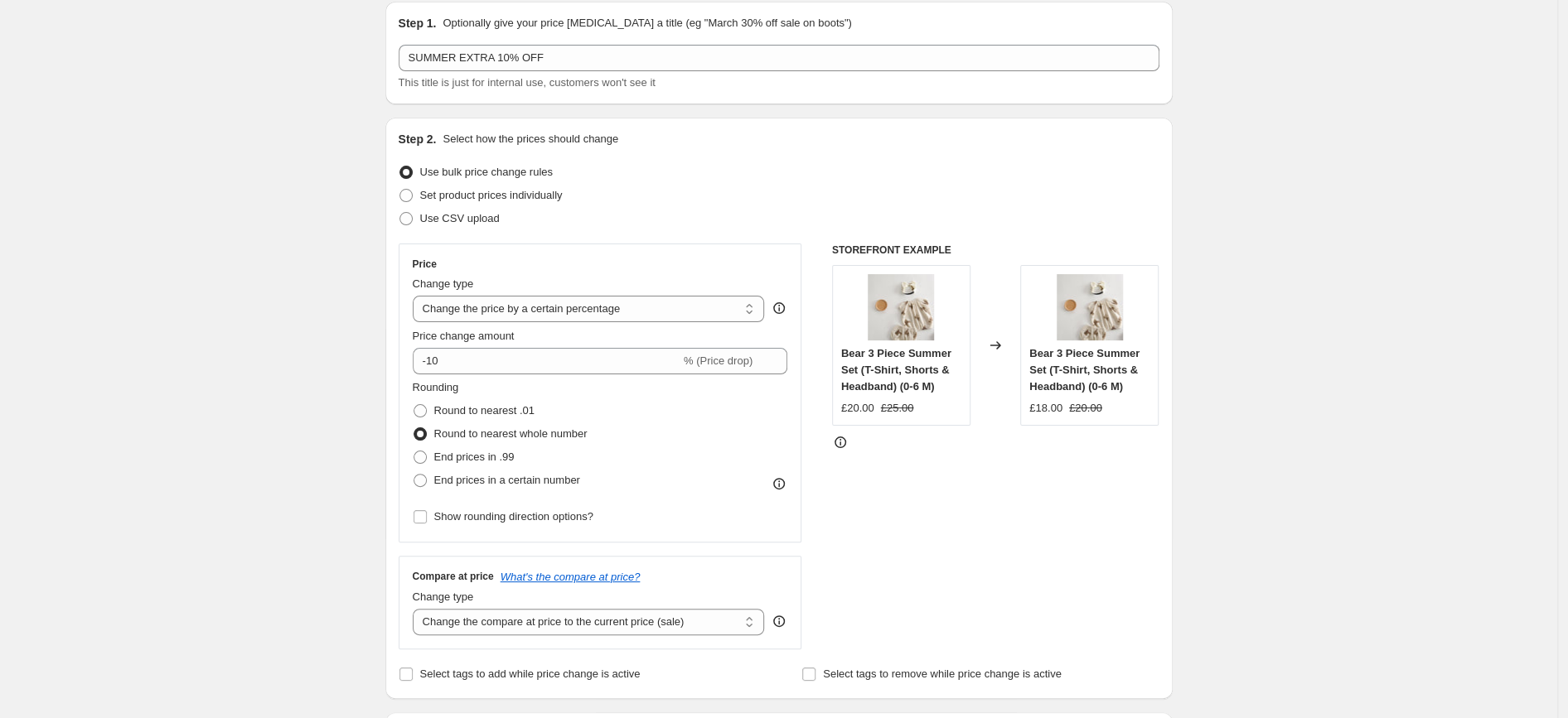
scroll to position [222, 0]
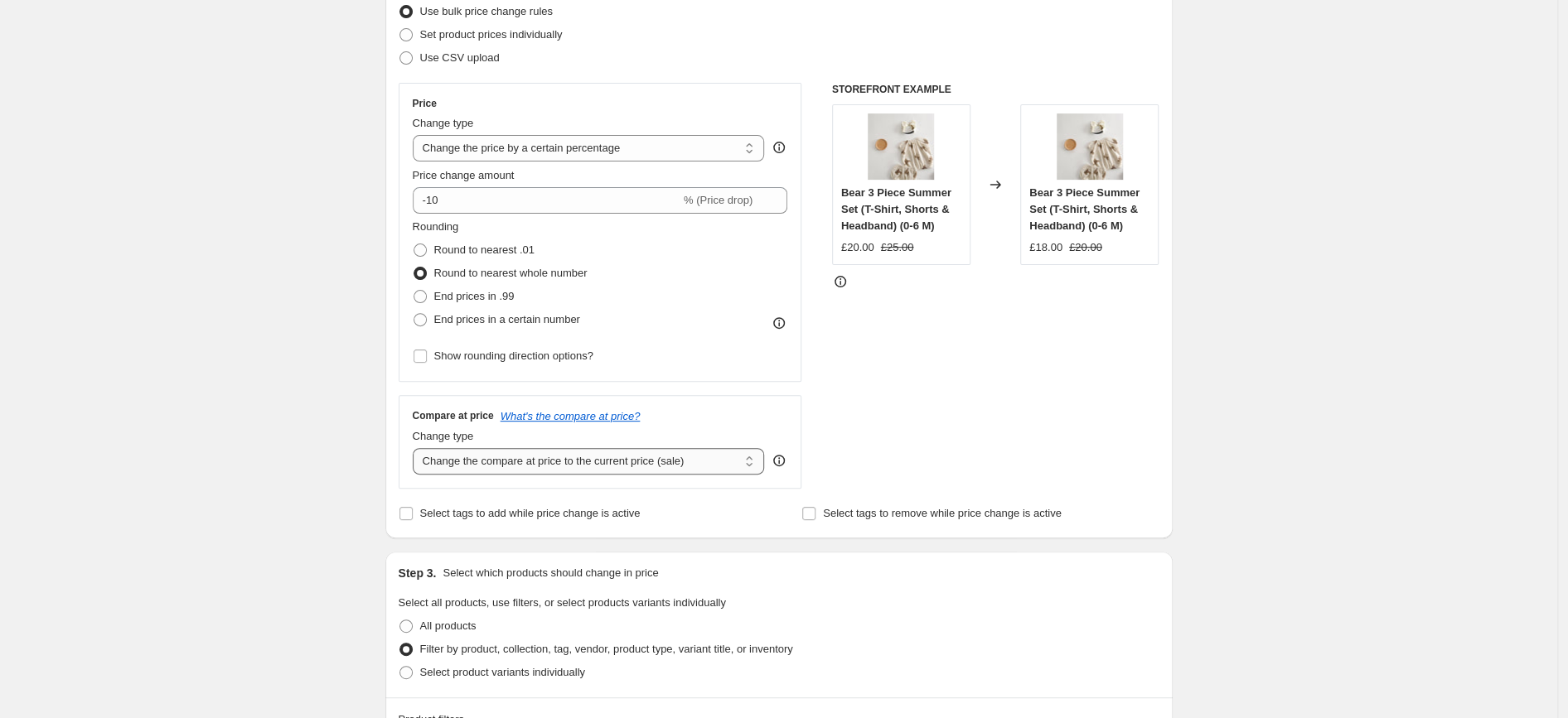
click option "Change the compare at price by a certain amount relative to the actual price" at bounding box center [0, 0] width 0 height 0
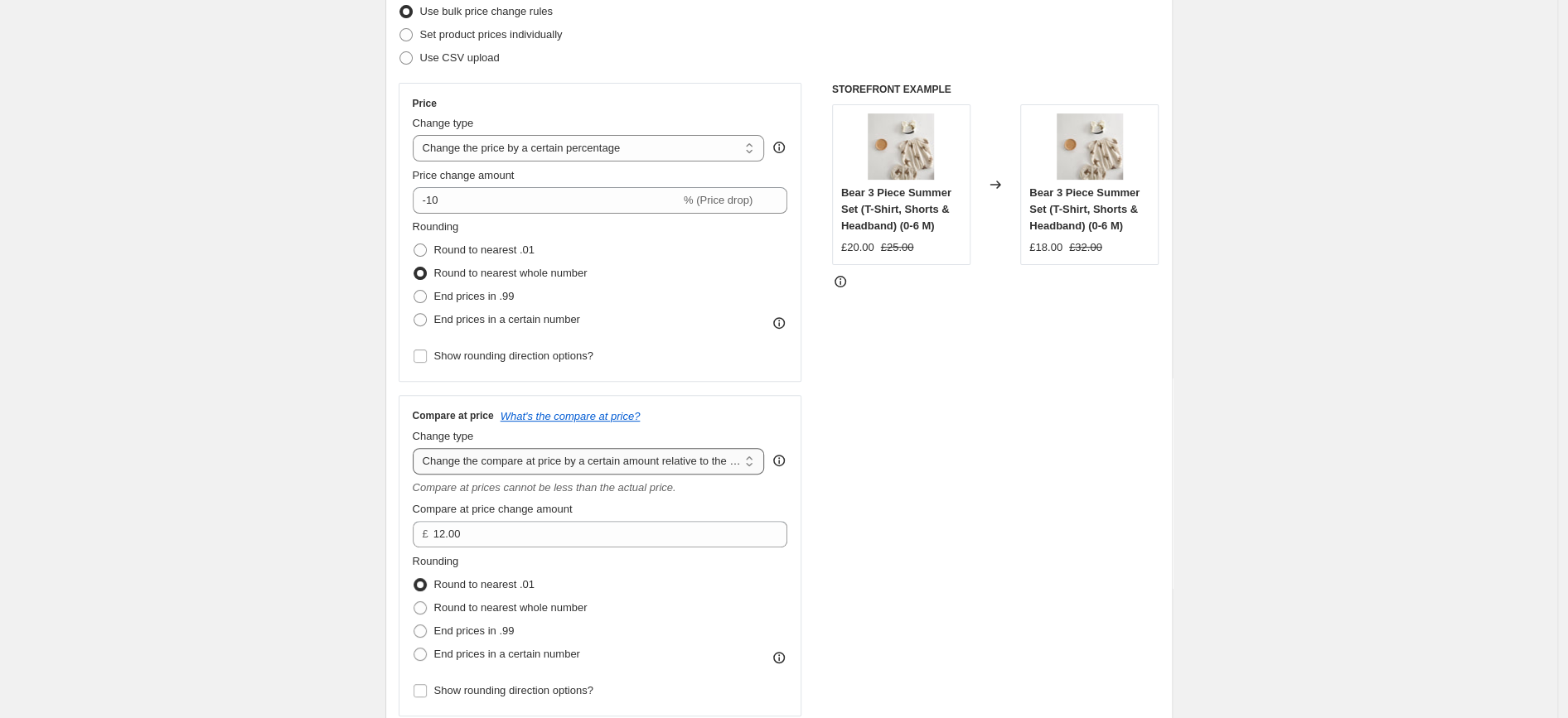
select select "pp"
click option "Change the compare at price by a certain percentage relative to the actual price" at bounding box center [0, 0] width 0 height 0
type input "20"
select select "no_change"
click option "Don't change the compare at price" at bounding box center [0, 0] width 0 height 0
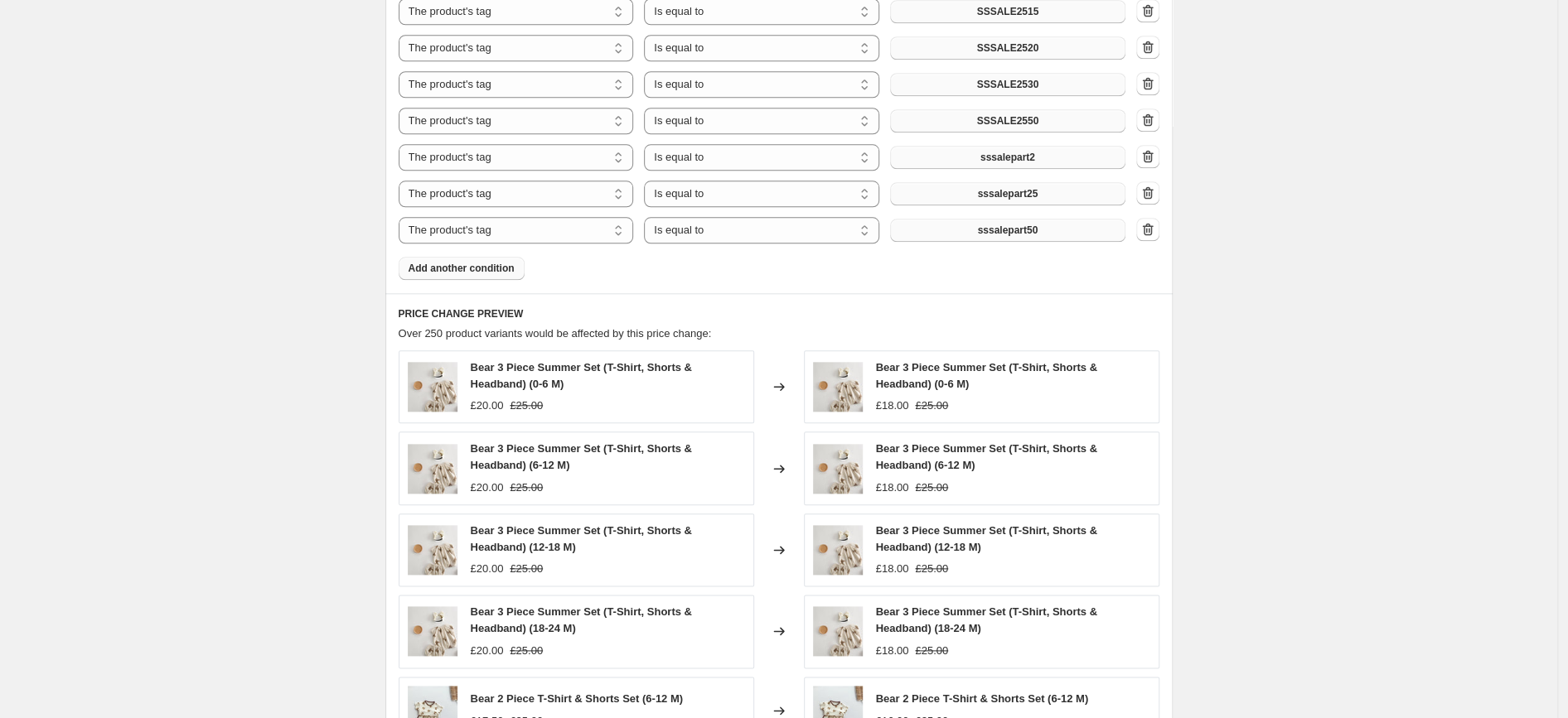
scroll to position [1402, 0]
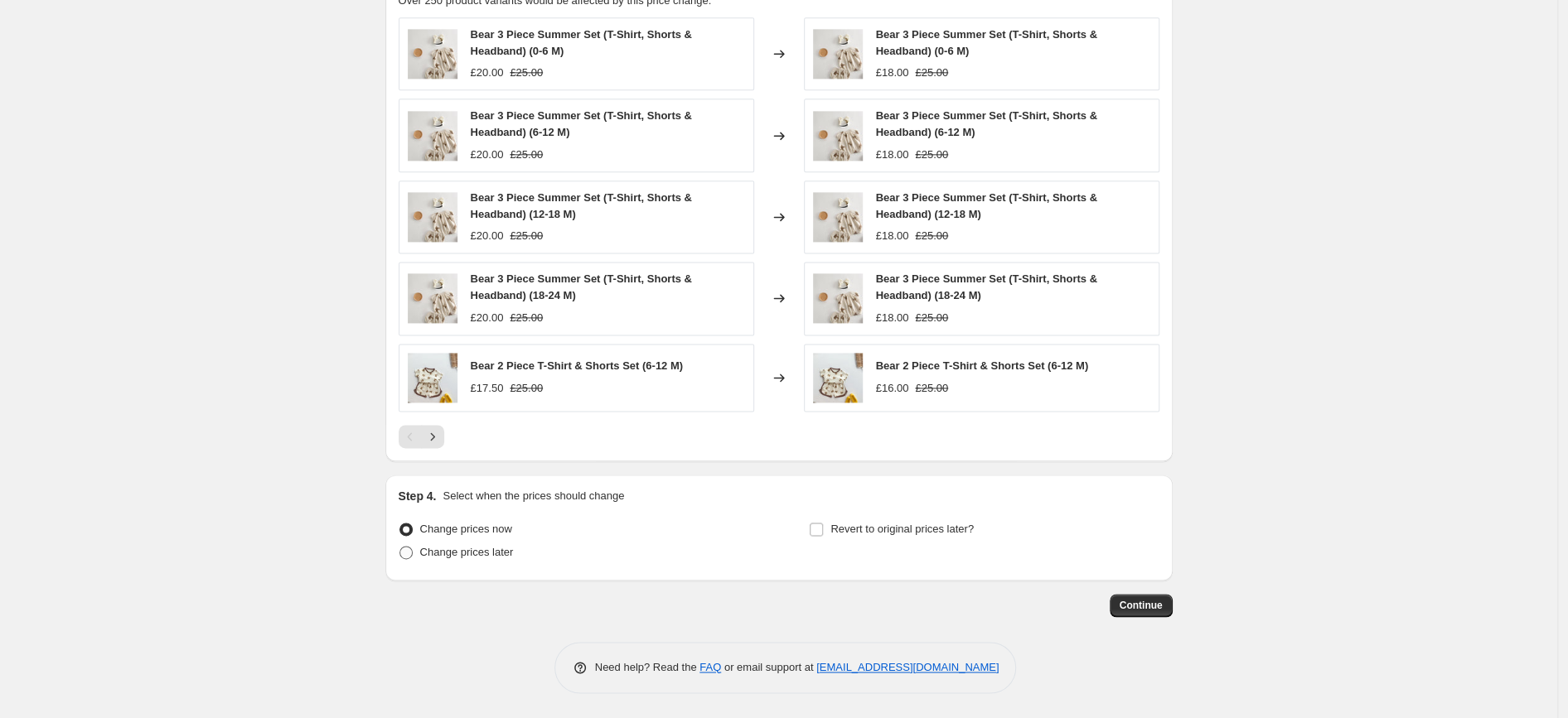
click at [493, 556] on span "Change prices later" at bounding box center [467, 551] width 94 height 12
click at [400, 547] on input "Change prices later" at bounding box center [399, 546] width 1 height 1
radio input "true"
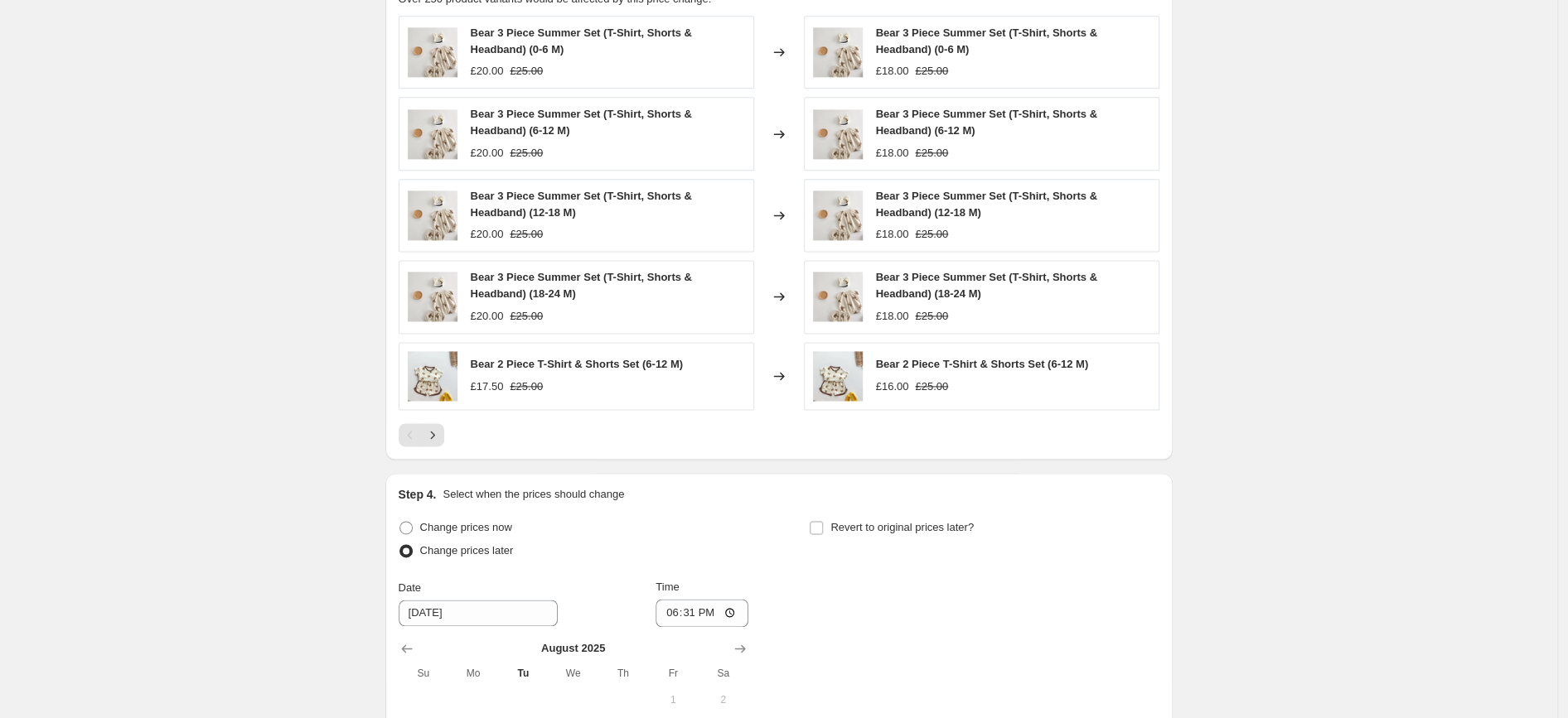
scroll to position [1611, 0]
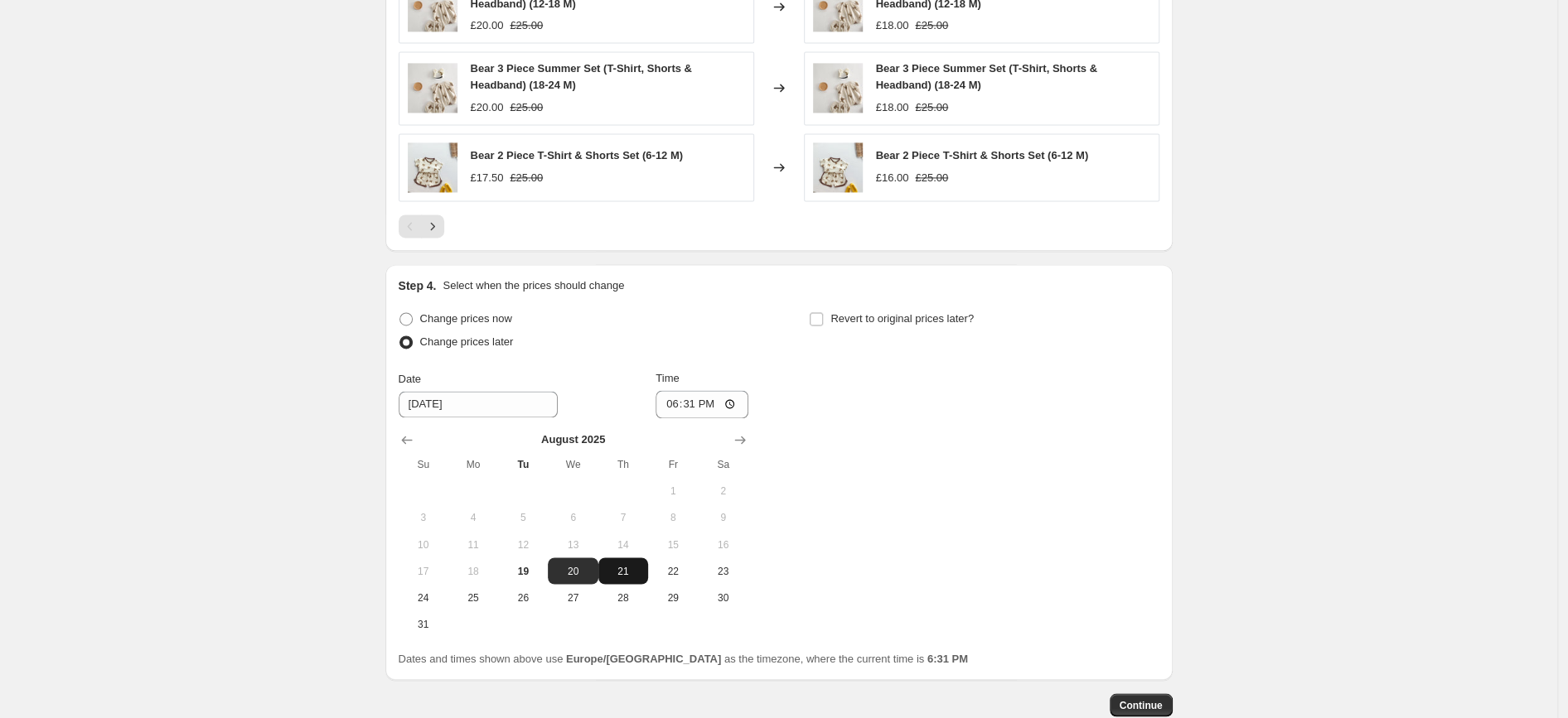
click at [629, 570] on span "21" at bounding box center [623, 571] width 37 height 13
type input "[DATE]"
click at [702, 406] on input "18:31" at bounding box center [702, 404] width 93 height 28
click at [695, 403] on input "23:31" at bounding box center [702, 404] width 93 height 28
click at [708, 406] on input "23:31" at bounding box center [702, 404] width 93 height 28
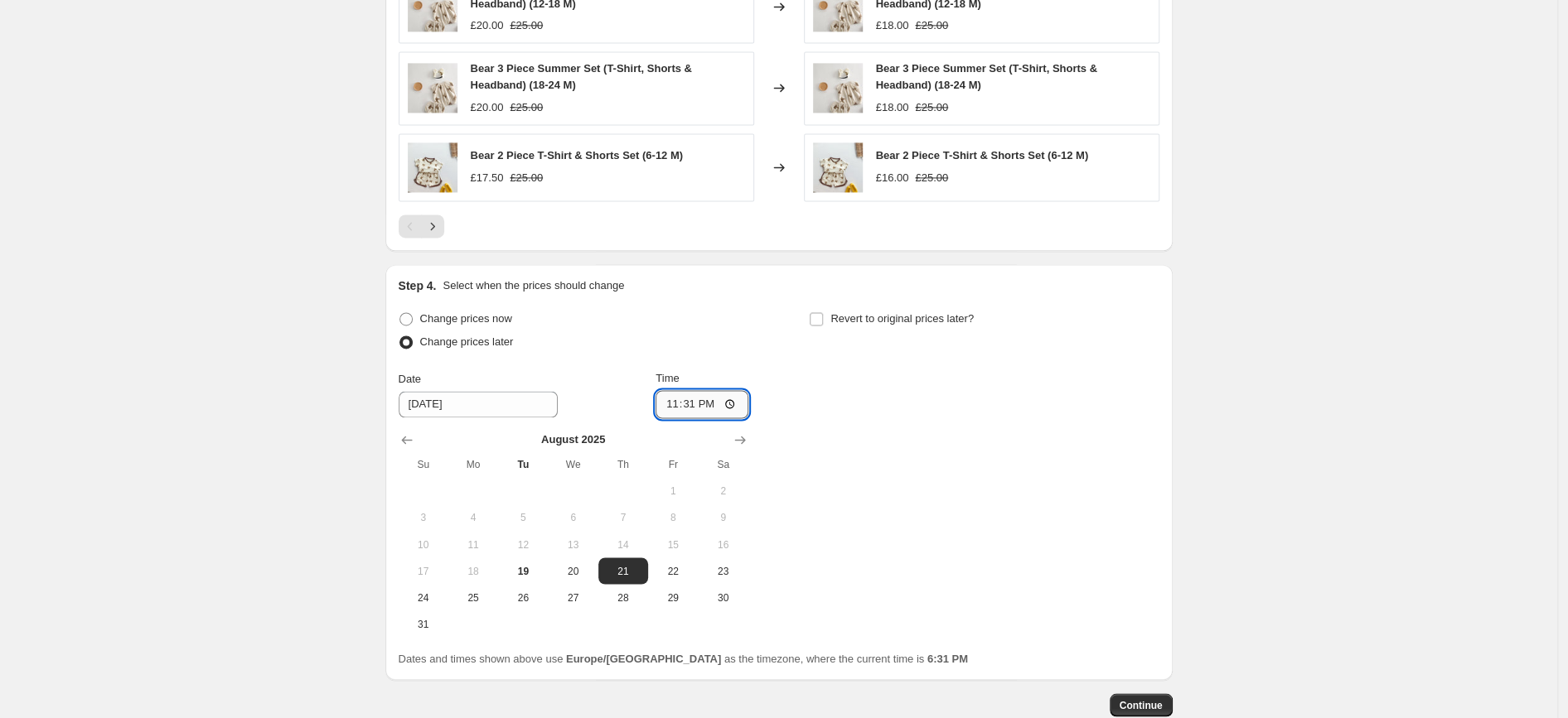
type input "23:59"
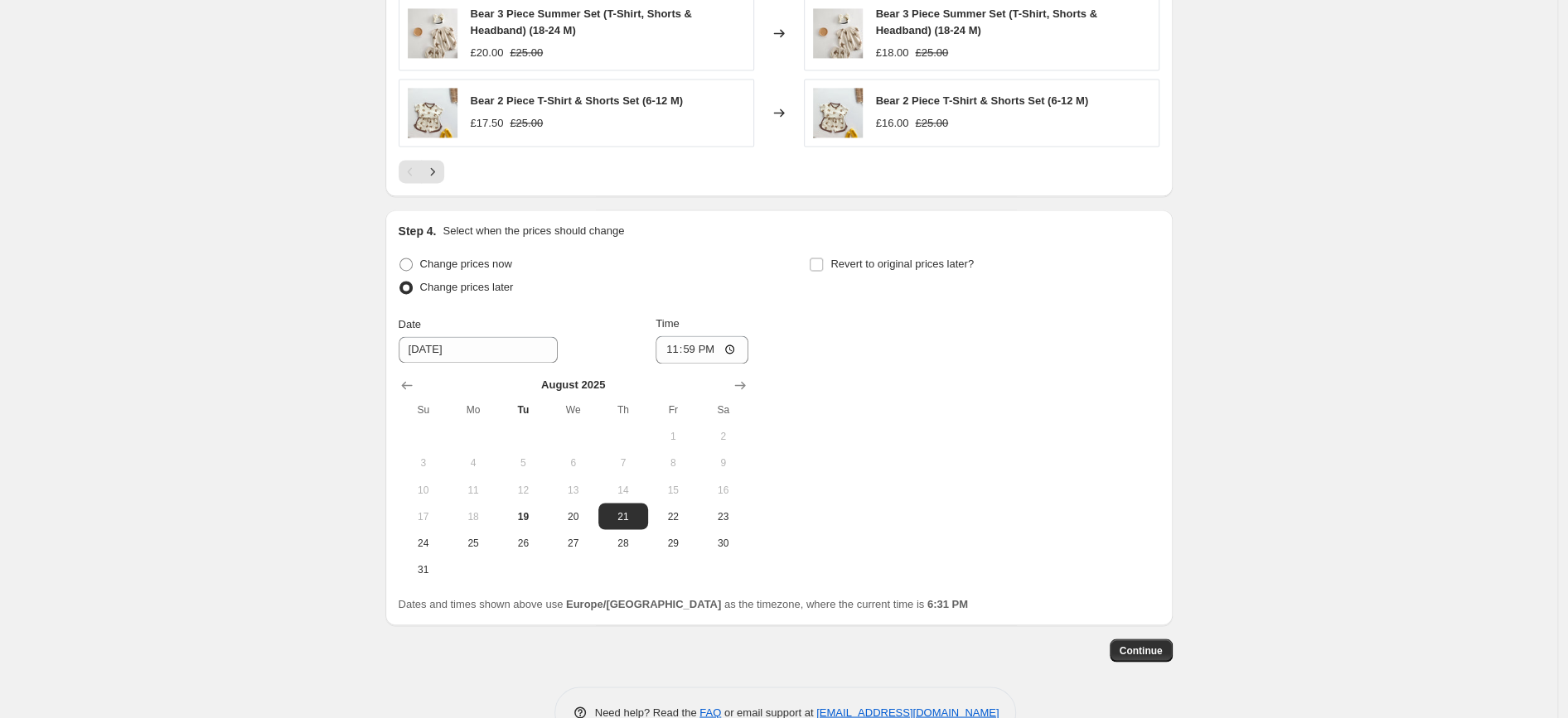
scroll to position [1710, 0]
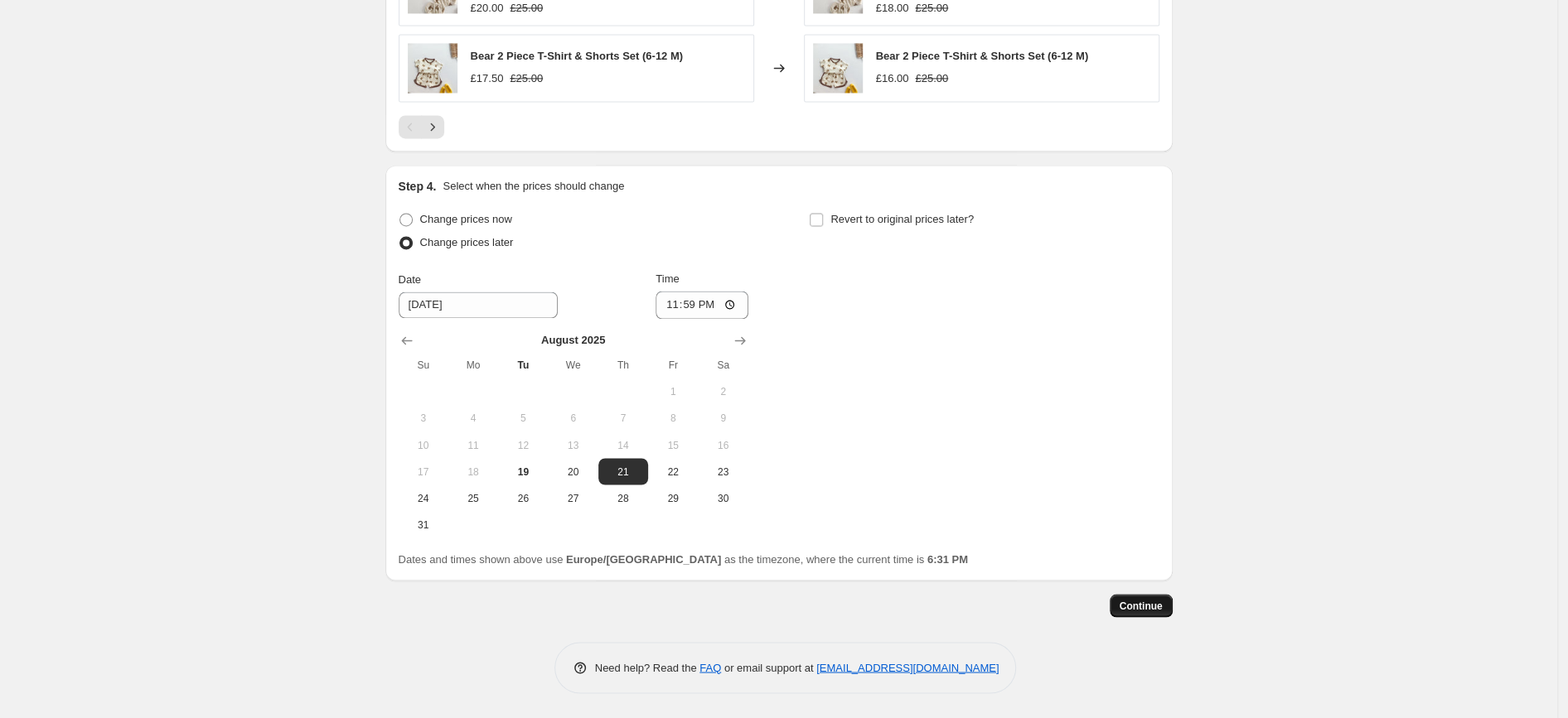
click at [1139, 600] on span "Continue" at bounding box center [1141, 606] width 43 height 13
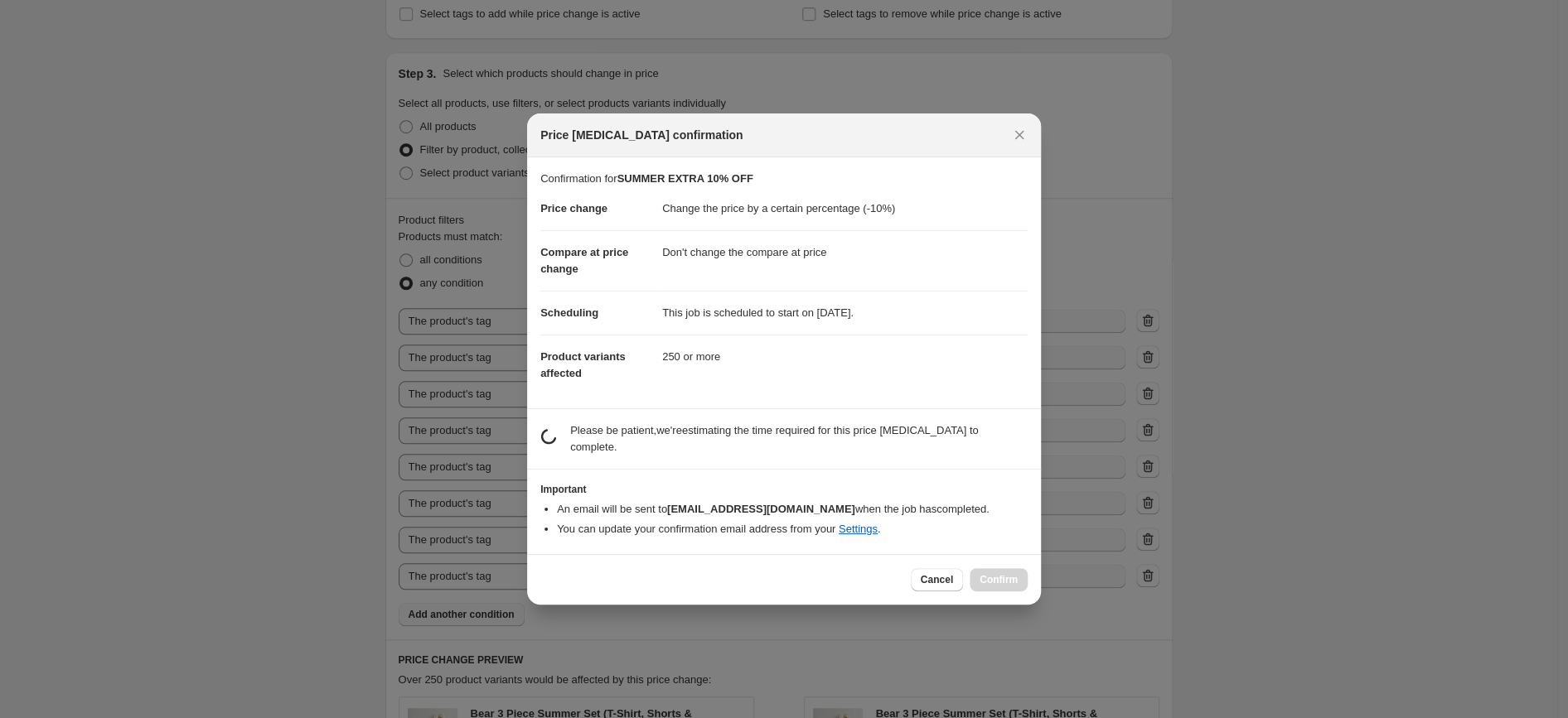
scroll to position [0, 0]
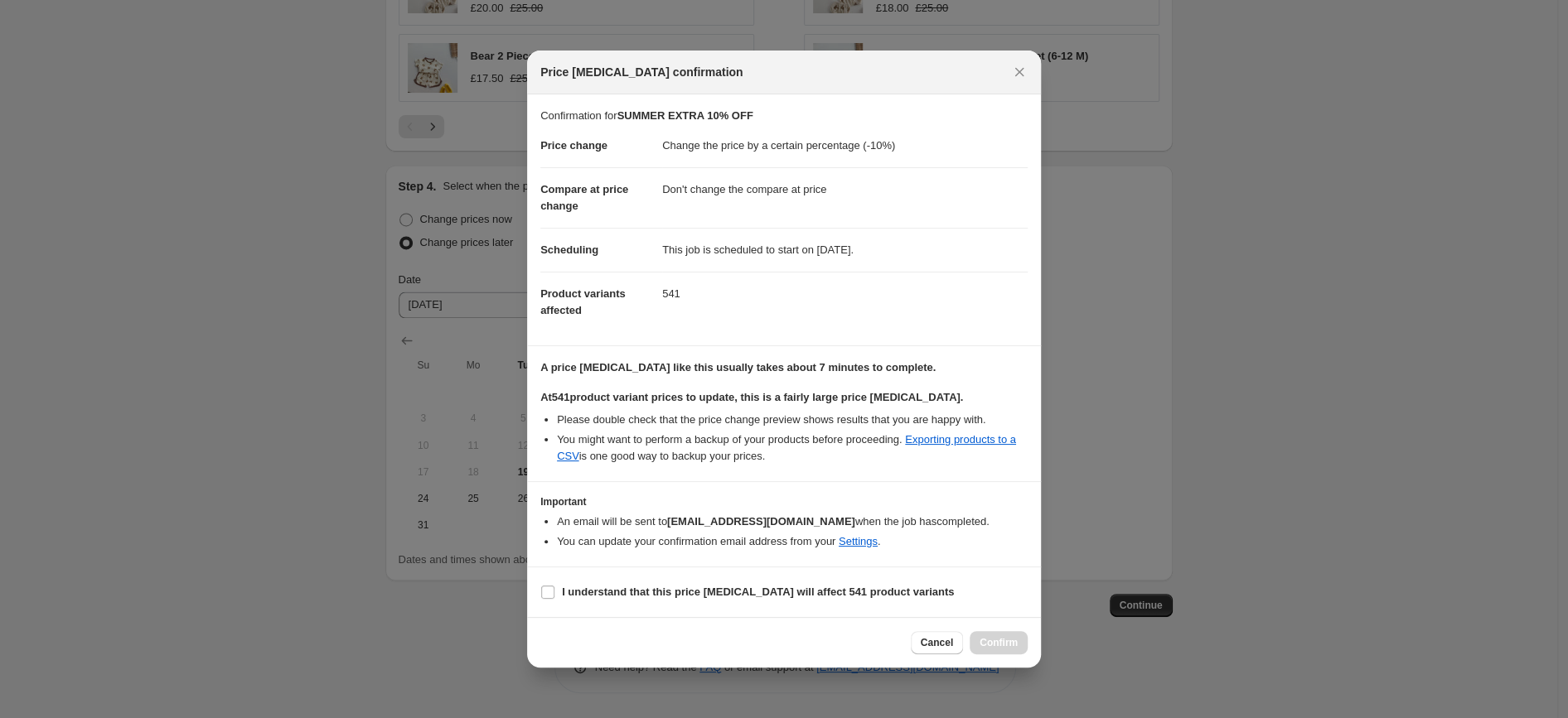
click at [639, 571] on section "I understand that this price [MEDICAL_DATA] will affect 541 product variants" at bounding box center [784, 592] width 514 height 50
click at [628, 590] on b "I understand that this price [MEDICAL_DATA] will affect 541 product variants" at bounding box center [758, 592] width 392 height 12
click at [555, 590] on input "I understand that this price [MEDICAL_DATA] will affect 541 product variants" at bounding box center [548, 593] width 13 height 13
checkbox input "true"
click at [981, 642] on span "Confirm" at bounding box center [998, 643] width 38 height 13
